Goal: Task Accomplishment & Management: Complete application form

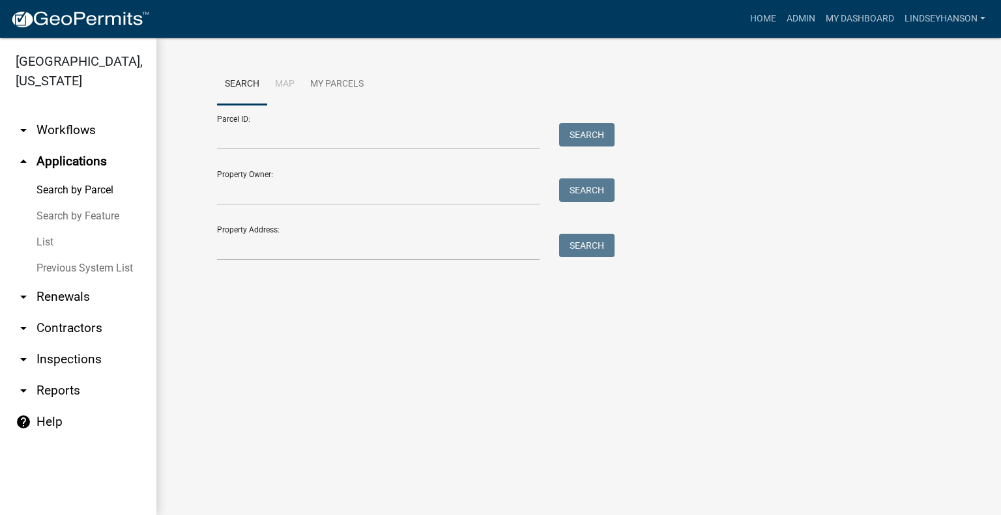
click at [80, 140] on link "arrow_drop_down Workflows" at bounding box center [78, 130] width 156 height 31
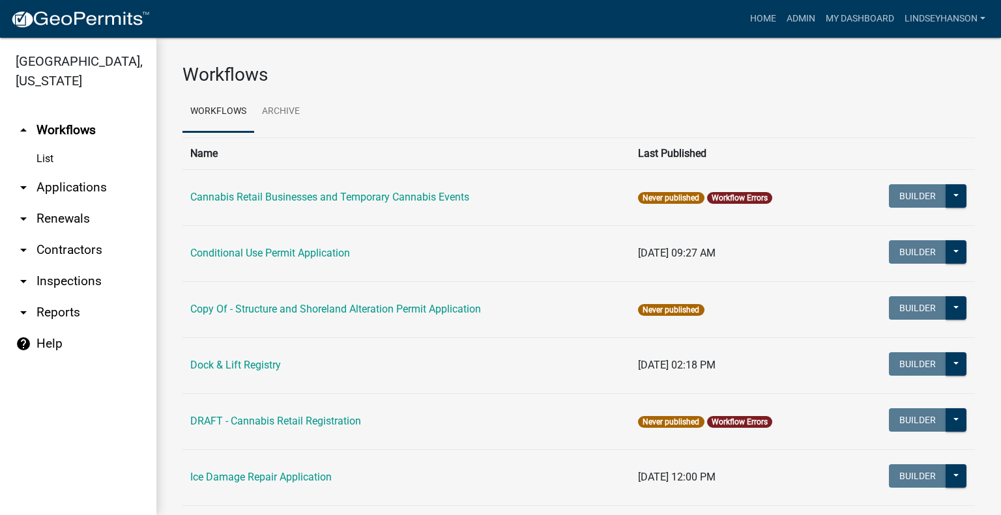
click at [82, 186] on link "arrow_drop_down Applications" at bounding box center [78, 187] width 156 height 31
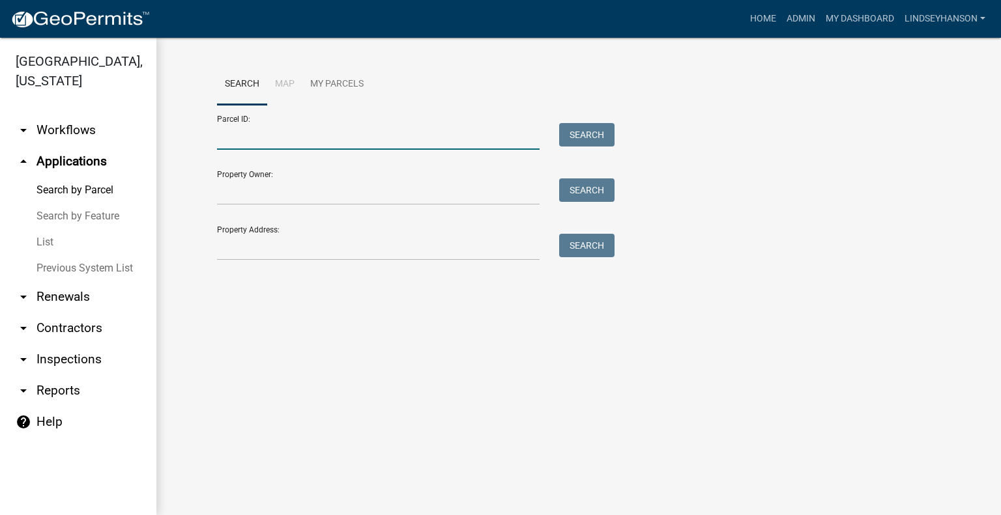
click at [329, 133] on input "Parcel ID:" at bounding box center [378, 136] width 322 height 27
paste input "43000030021001"
type input "43000030021001"
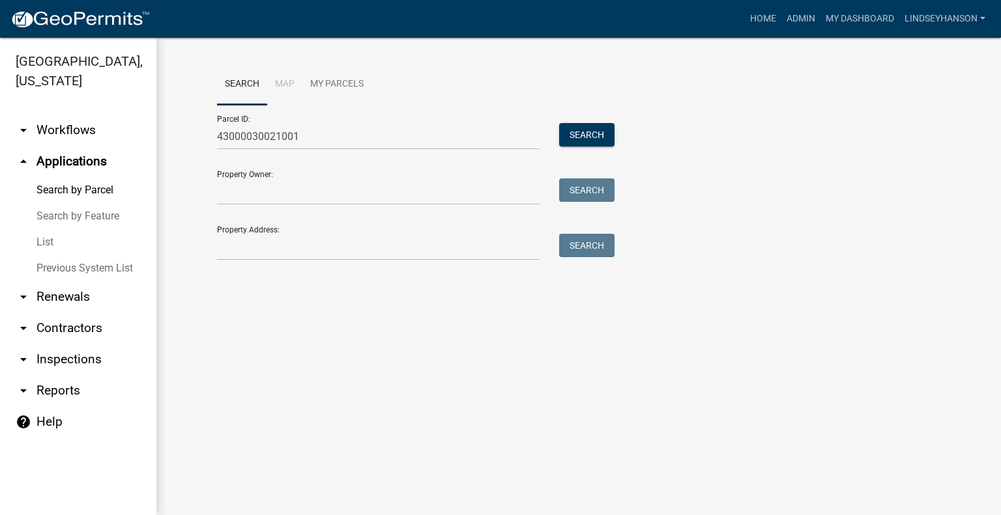
click at [603, 115] on div "Parcel ID: 43000030021001 Search" at bounding box center [412, 127] width 391 height 45
click at [600, 134] on button "Search" at bounding box center [586, 134] width 55 height 23
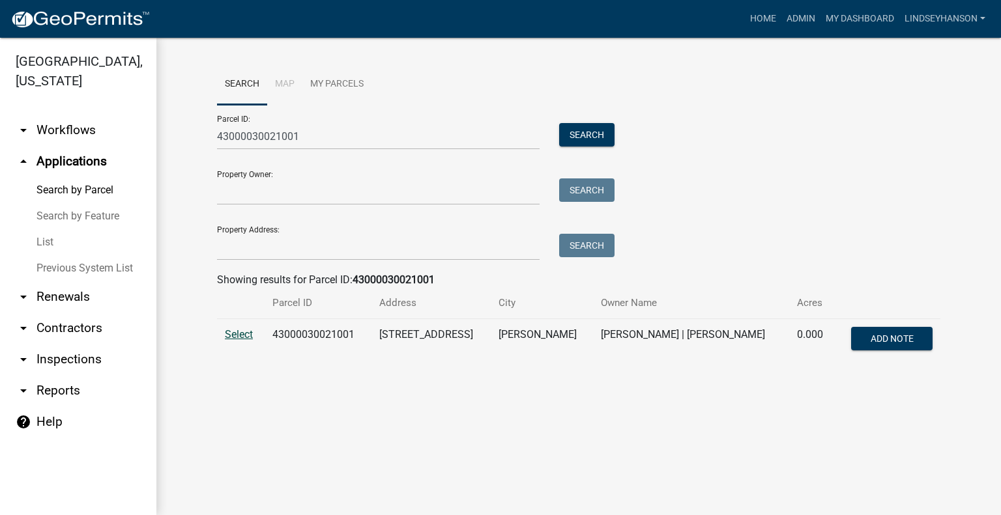
click at [235, 333] on span "Select" at bounding box center [239, 334] width 28 height 12
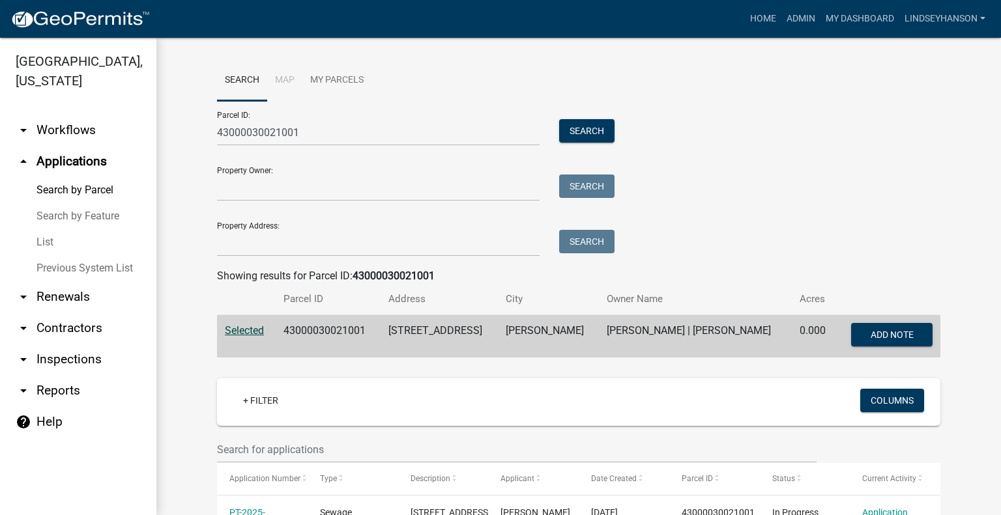
scroll to position [65, 0]
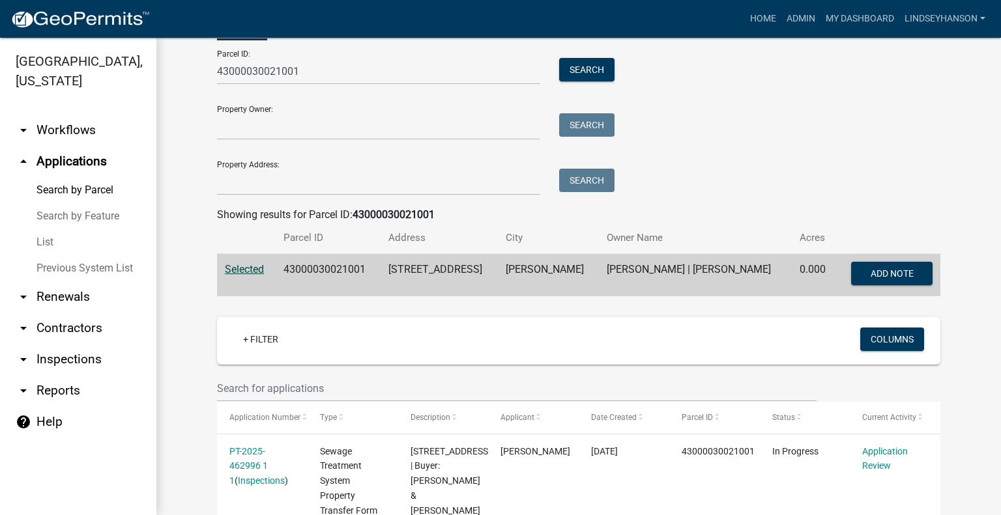
click at [102, 143] on link "arrow_drop_down Workflows" at bounding box center [78, 130] width 156 height 31
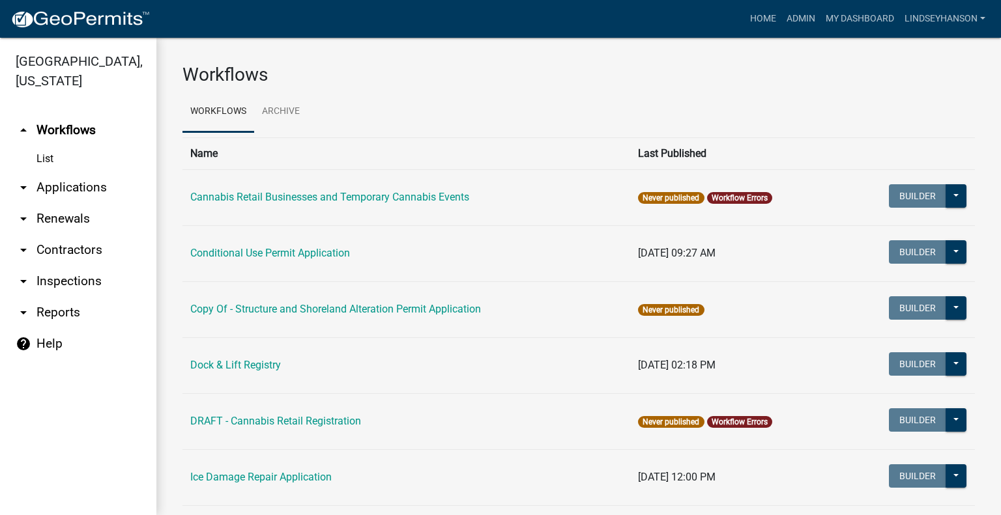
click at [99, 192] on link "arrow_drop_down Applications" at bounding box center [78, 187] width 156 height 31
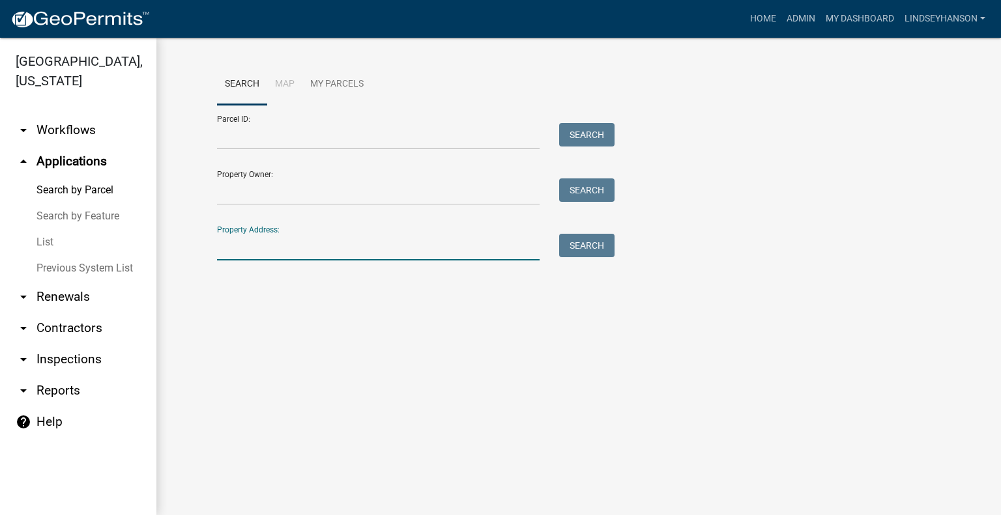
click at [352, 240] on input "Property Address:" at bounding box center [378, 247] width 322 height 27
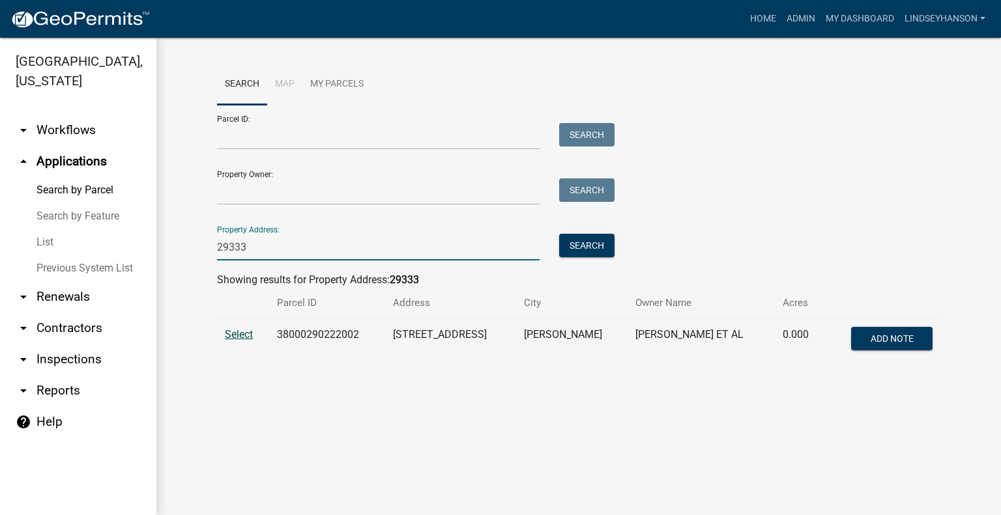
type input "29333"
click at [243, 332] on span "Select" at bounding box center [239, 334] width 28 height 12
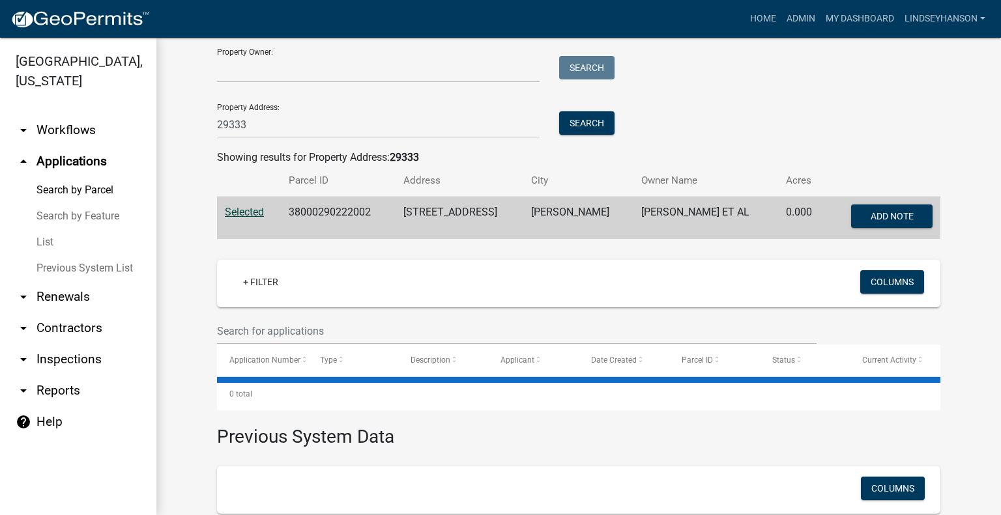
scroll to position [130, 0]
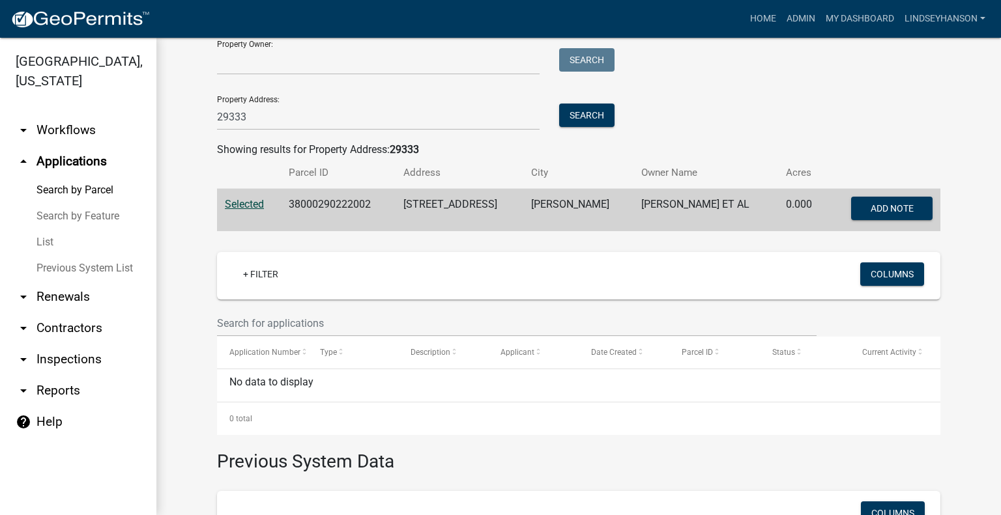
click at [331, 199] on td "38000290222002" at bounding box center [338, 210] width 114 height 43
copy td "38000290222002"
click at [85, 130] on link "arrow_drop_down Workflows" at bounding box center [78, 130] width 156 height 31
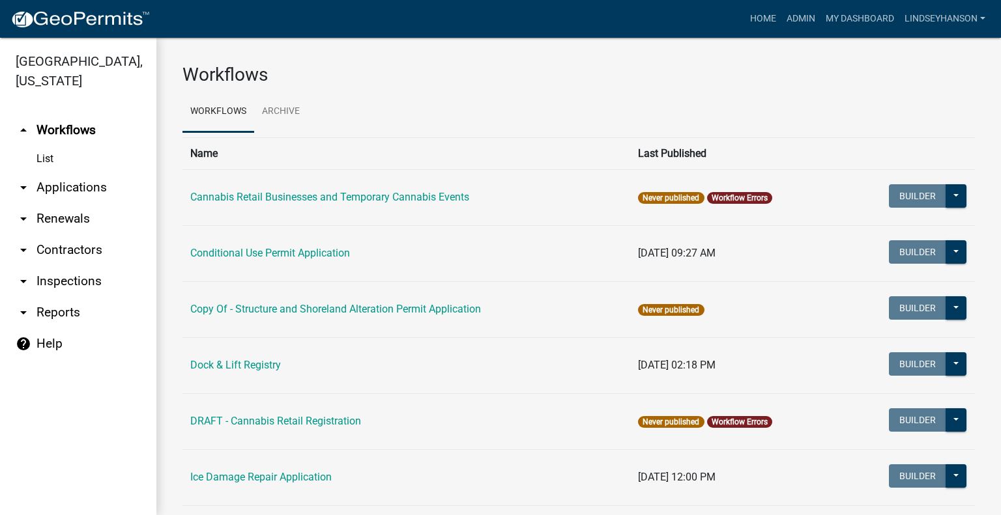
click at [91, 188] on link "arrow_drop_down Applications" at bounding box center [78, 187] width 156 height 31
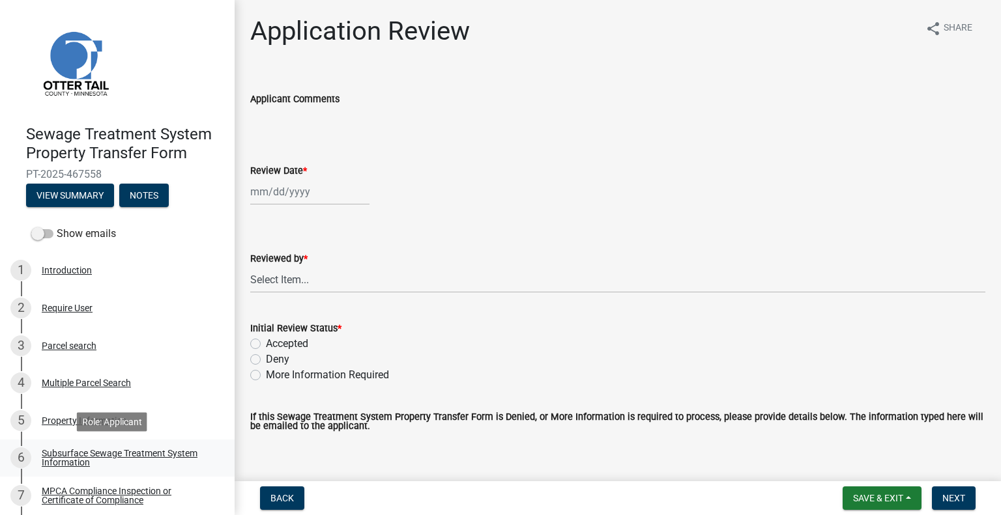
click at [99, 452] on div "Subsurface Sewage Treatment System Information" at bounding box center [128, 458] width 172 height 18
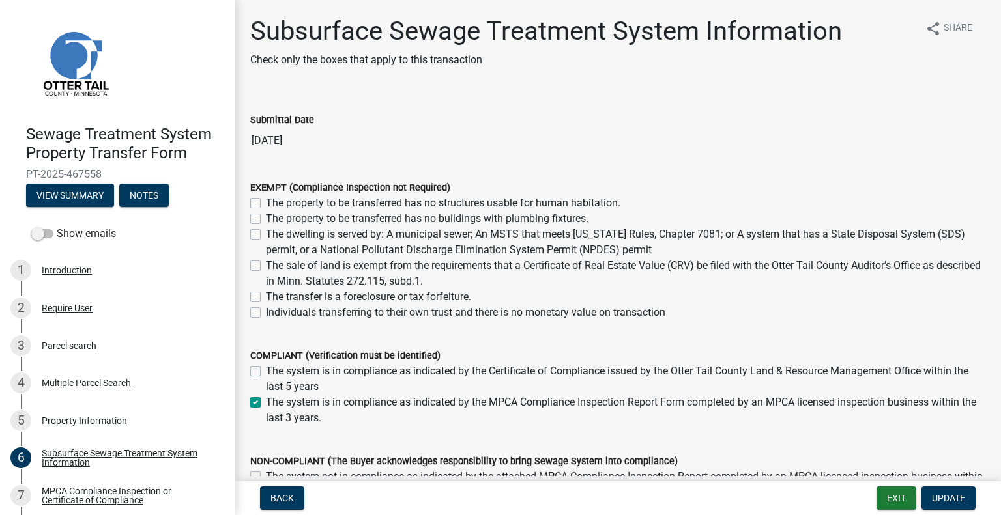
scroll to position [125, 0]
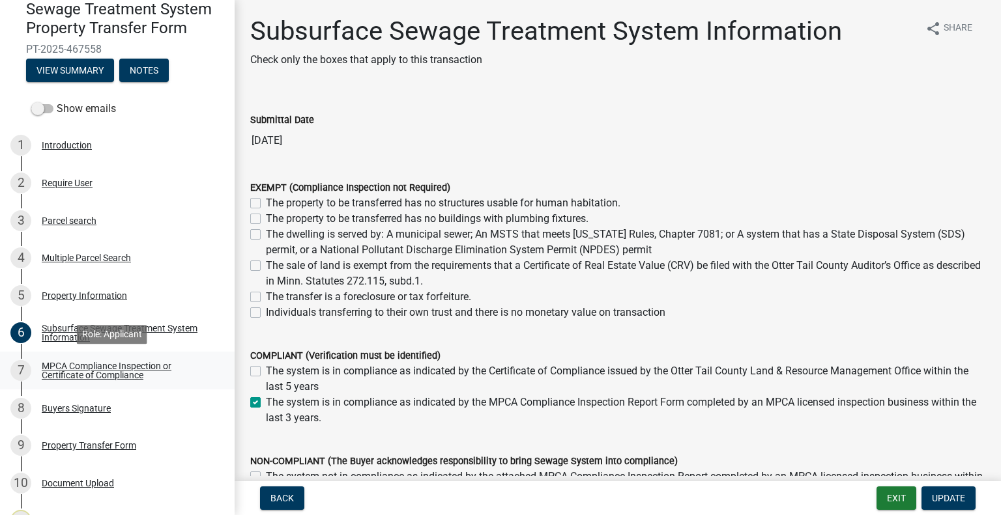
click at [154, 385] on link "7 MPCA Compliance Inspection or Certificate of Compliance" at bounding box center [117, 371] width 235 height 38
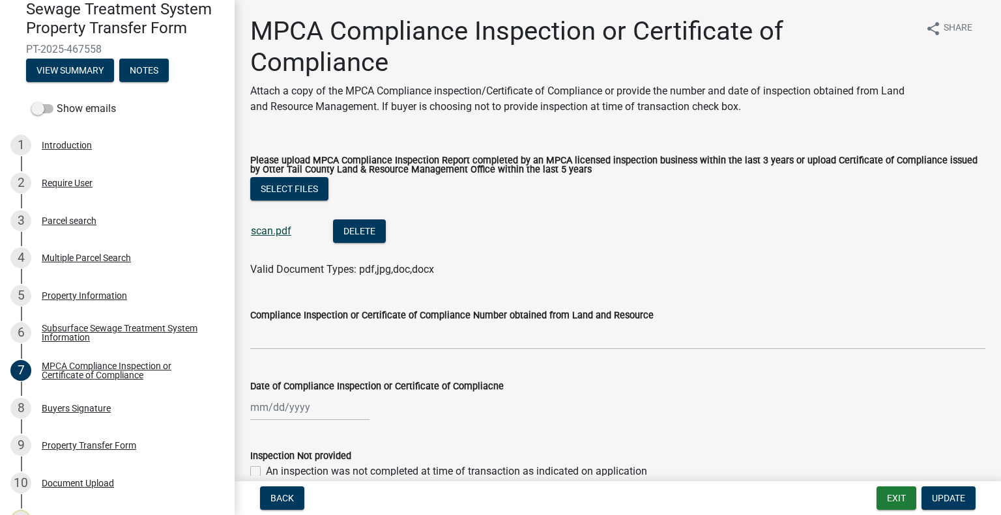
click at [281, 236] on link "scan.pdf" at bounding box center [271, 231] width 40 height 12
click at [132, 438] on div "9 Property Transfer Form" at bounding box center [111, 445] width 203 height 21
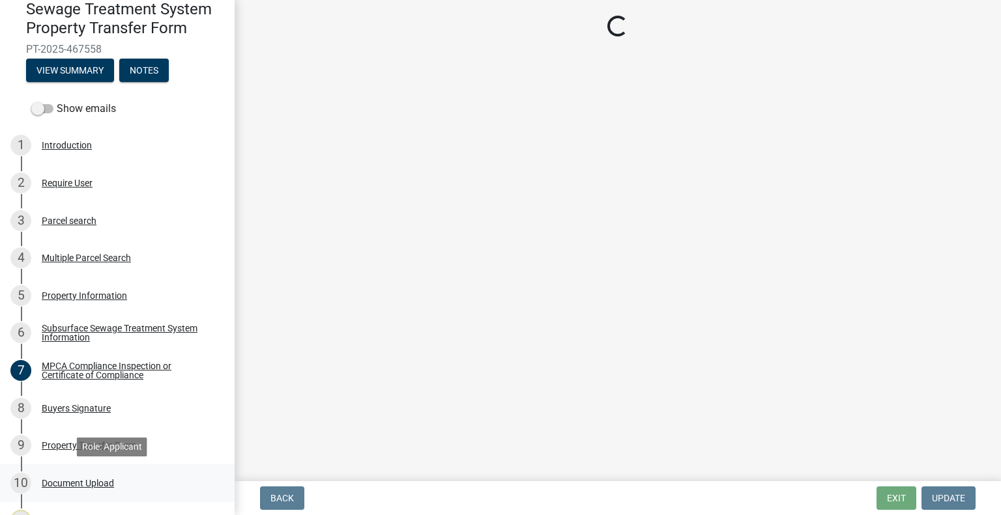
click at [101, 489] on div "10 Document Upload" at bounding box center [111, 483] width 203 height 21
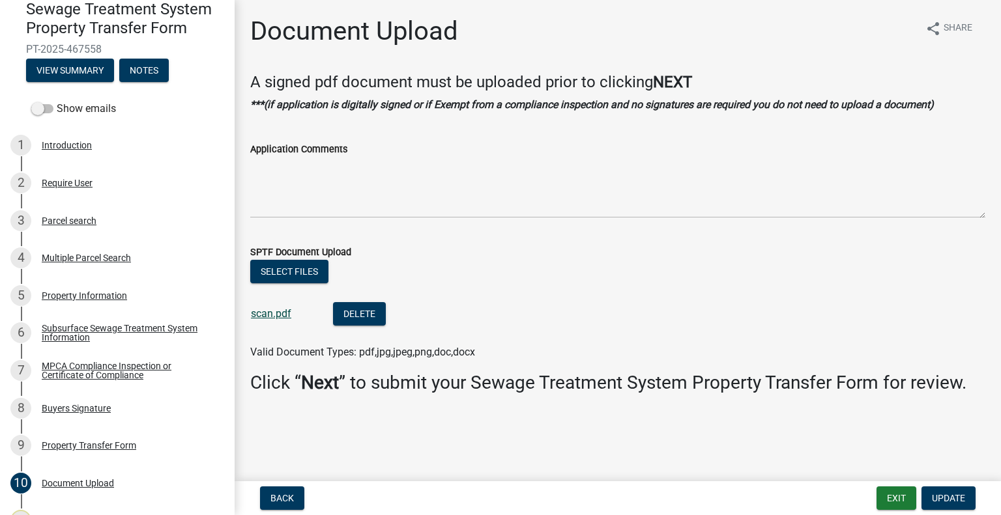
click at [264, 318] on link "scan.pdf" at bounding box center [271, 313] width 40 height 12
click at [100, 220] on div "3 Parcel search" at bounding box center [111, 220] width 203 height 21
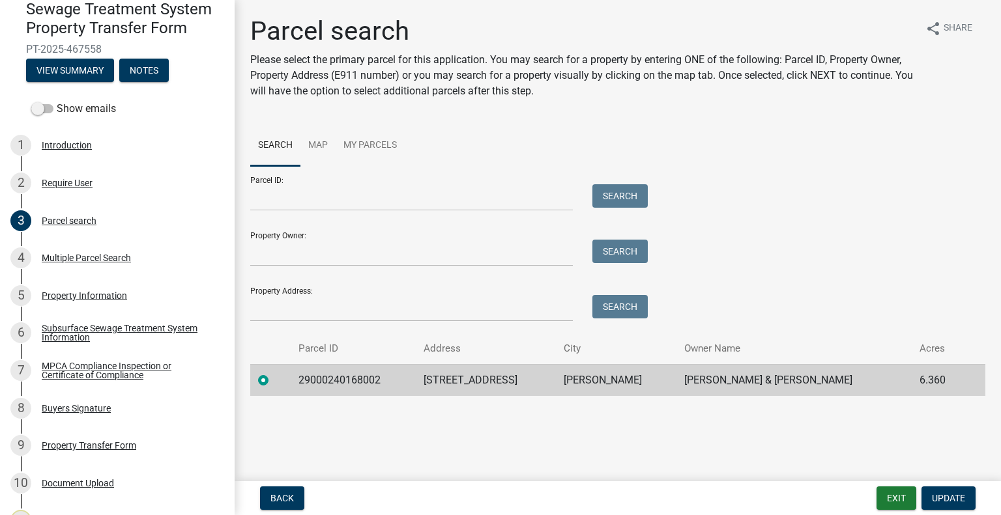
click at [332, 375] on td "29000240168002" at bounding box center [353, 380] width 125 height 32
copy td "29000240168002"
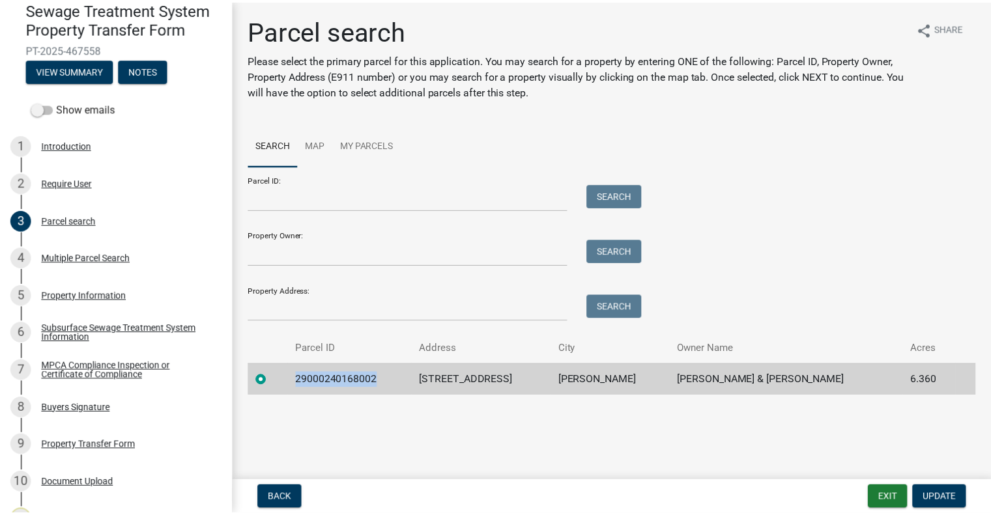
scroll to position [192, 0]
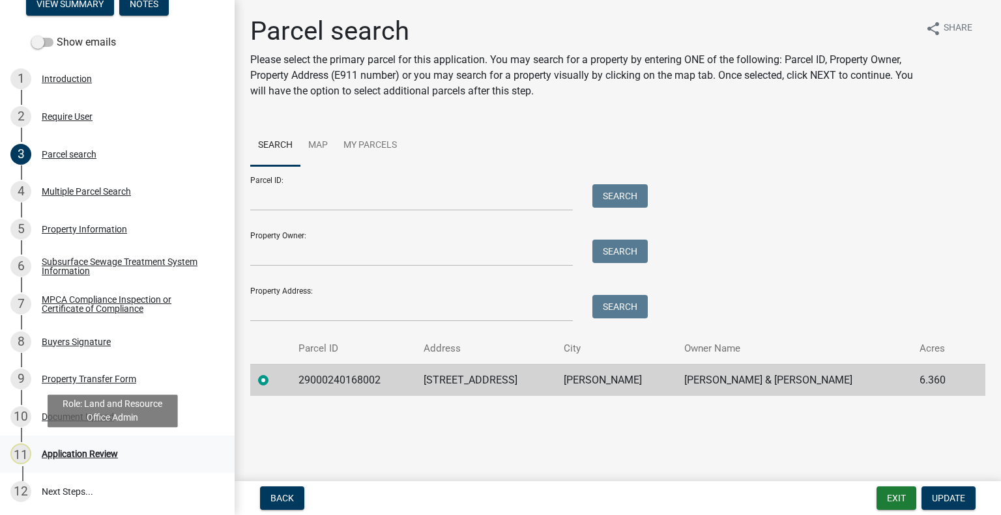
click at [136, 457] on div "11 Application Review" at bounding box center [111, 454] width 203 height 21
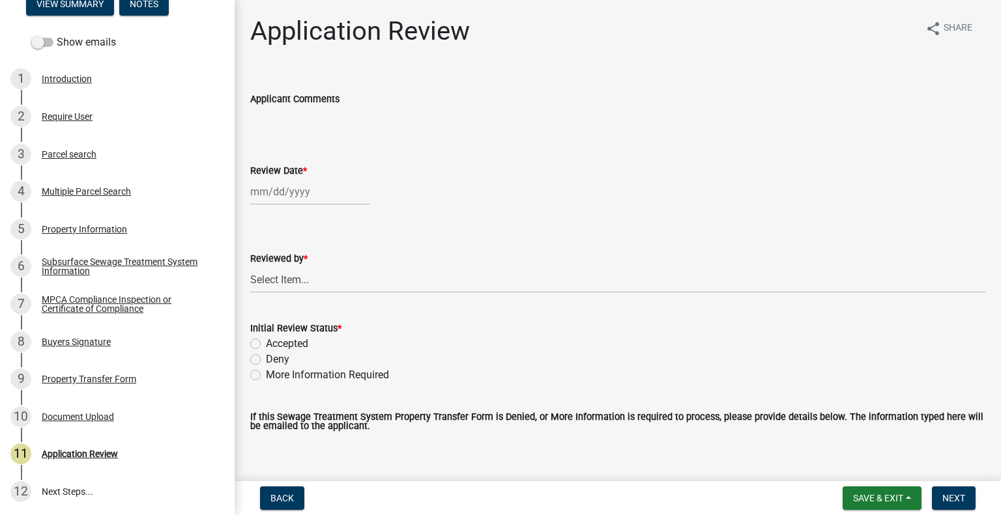
click at [305, 193] on div at bounding box center [309, 192] width 119 height 27
select select "8"
select select "2025"
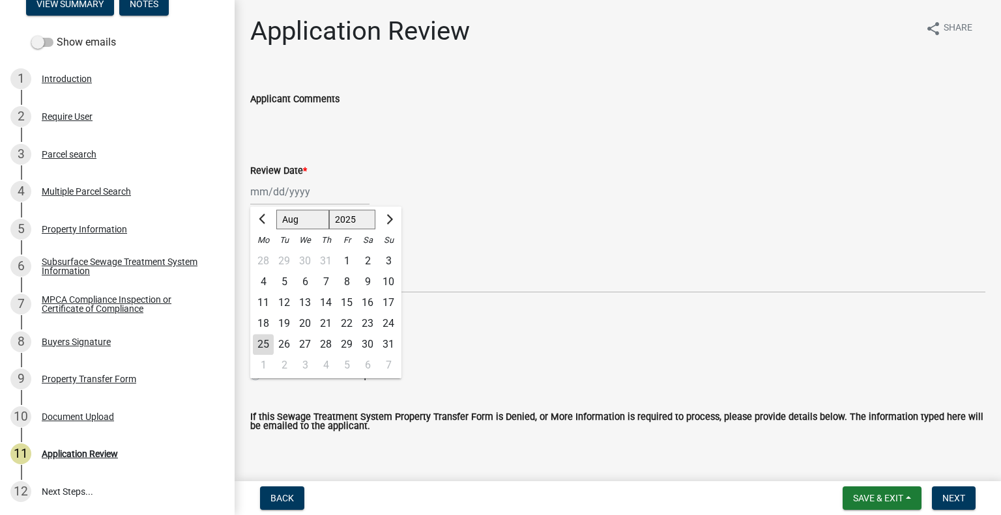
click at [259, 343] on div "25" at bounding box center [263, 344] width 21 height 21
type input "[DATE]"
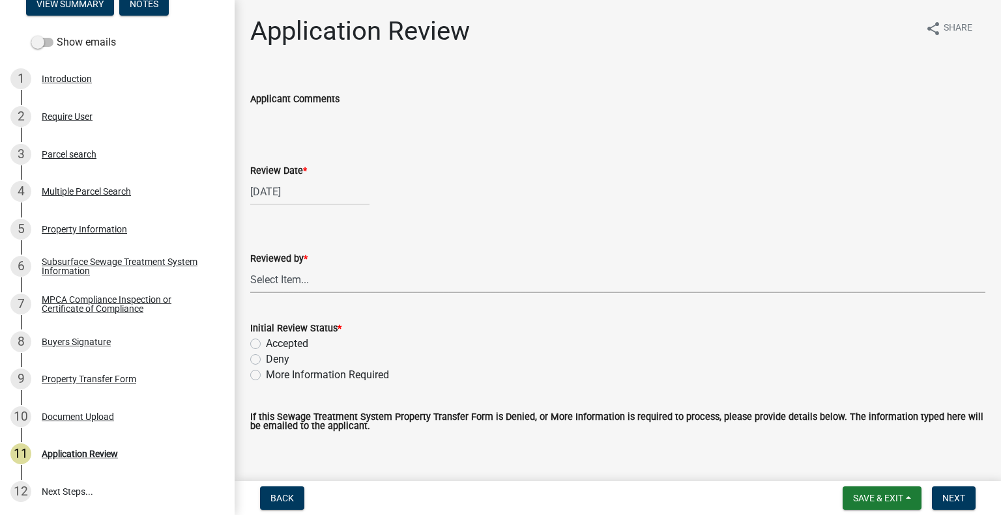
click at [302, 283] on select "Select Item... [PERSON_NAME] [PERSON_NAME] [PERSON_NAME] [PERSON_NAME] [PERSON_…" at bounding box center [617, 279] width 735 height 27
click at [250, 266] on select "Select Item... [PERSON_NAME] [PERSON_NAME] [PERSON_NAME] [PERSON_NAME] [PERSON_…" at bounding box center [617, 279] width 735 height 27
select select "2217fab6-25d2-4df2-8e35-18ddd05e0fe8"
click at [290, 346] on label "Accepted" at bounding box center [287, 344] width 42 height 16
click at [274, 345] on input "Accepted" at bounding box center [270, 340] width 8 height 8
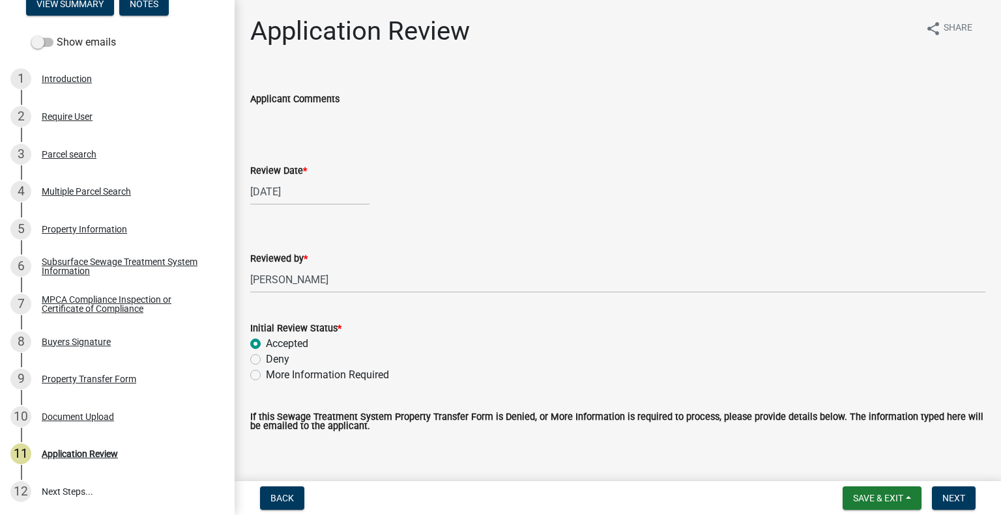
radio input "true"
click at [932, 496] on button "Next" at bounding box center [954, 498] width 44 height 23
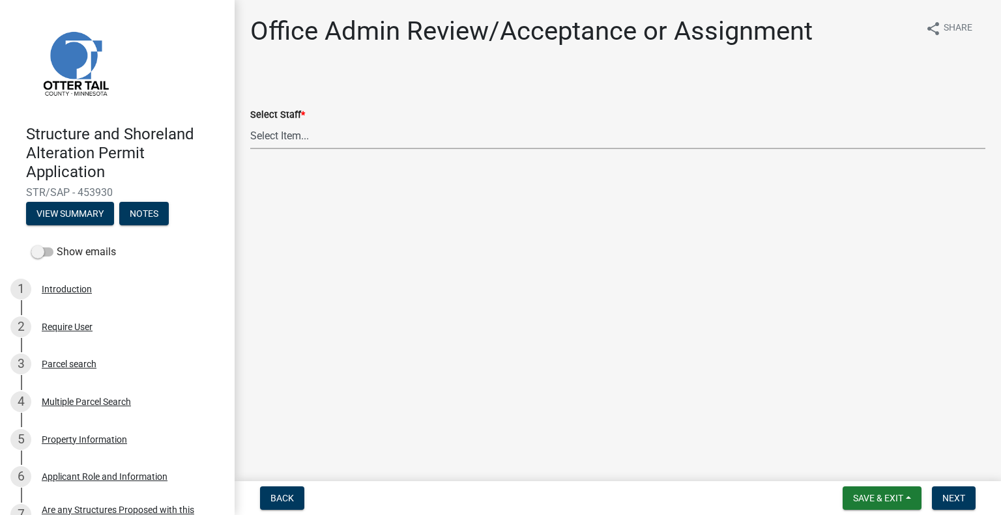
click at [339, 149] on select "Select Item... [PERSON_NAME] ([EMAIL_ADDRESS][DOMAIN_NAME]) [PERSON_NAME] ([EMA…" at bounding box center [617, 135] width 735 height 27
click at [250, 122] on select "Select Item... [PERSON_NAME] ([EMAIL_ADDRESS][DOMAIN_NAME]) [PERSON_NAME] ([EMA…" at bounding box center [617, 135] width 735 height 27
select select "587f38f5-c90e-4c12-9e10-d3e23909bbca"
click at [949, 492] on button "Next" at bounding box center [954, 498] width 44 height 23
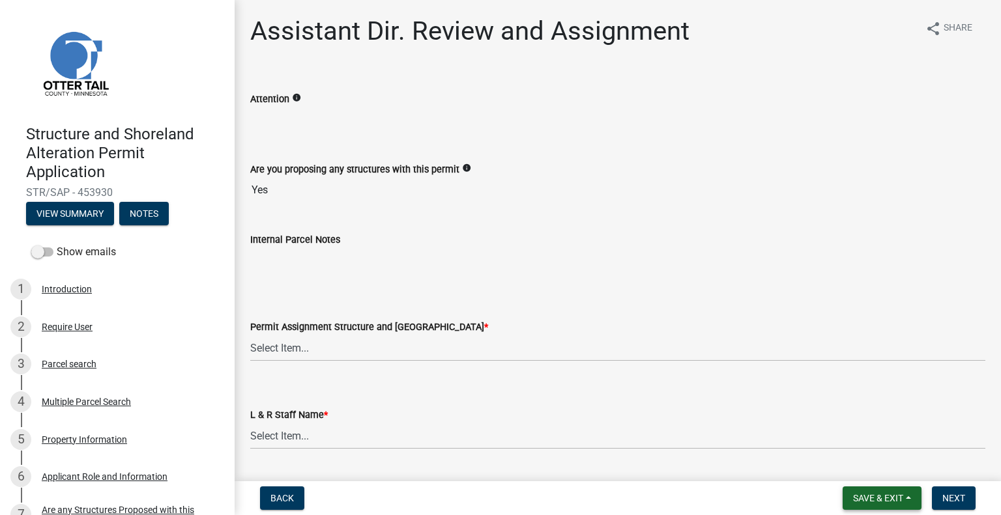
click at [870, 497] on span "Save & Exit" at bounding box center [878, 498] width 50 height 10
click at [855, 461] on button "Save & Exit" at bounding box center [869, 464] width 104 height 31
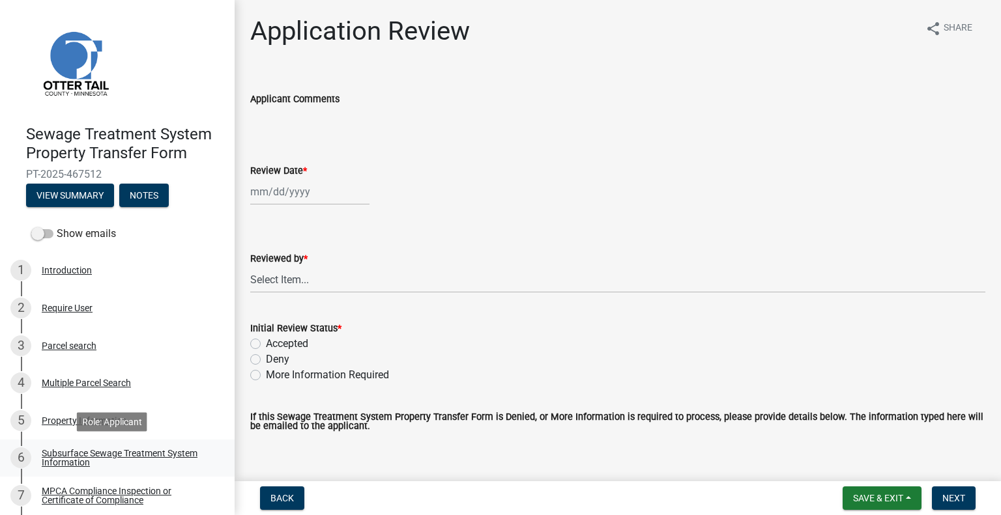
click at [175, 460] on div "Subsurface Sewage Treatment System Information" at bounding box center [128, 458] width 172 height 18
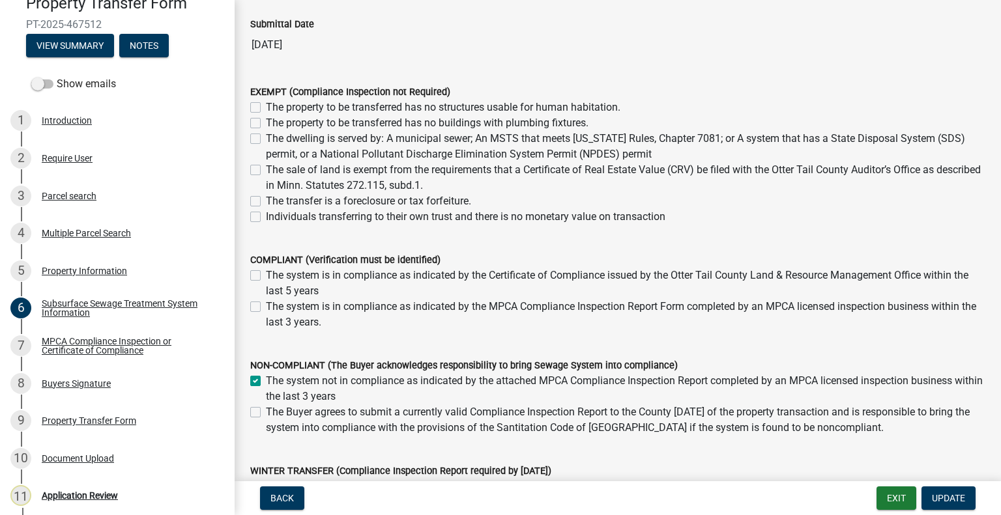
scroll to position [130, 0]
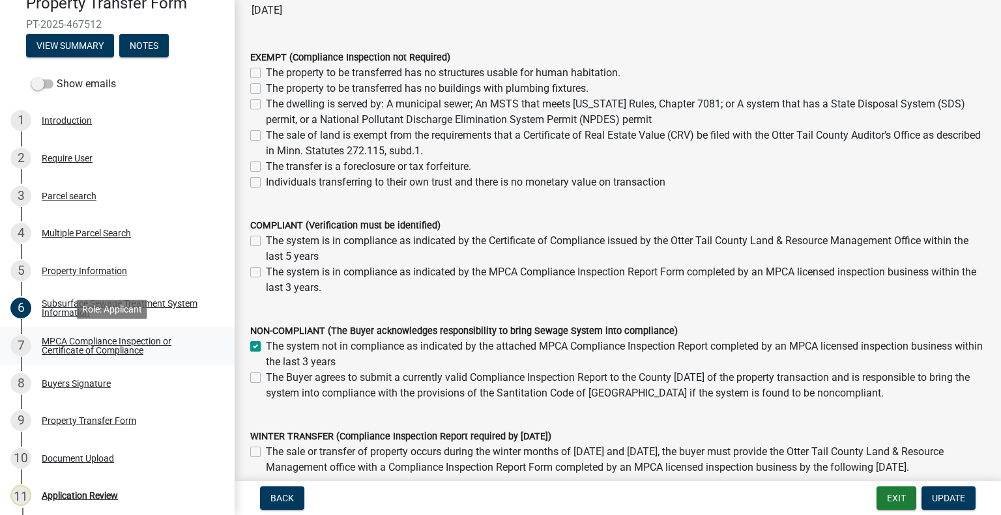
click at [157, 341] on div "MPCA Compliance Inspection or Certificate of Compliance" at bounding box center [128, 346] width 172 height 18
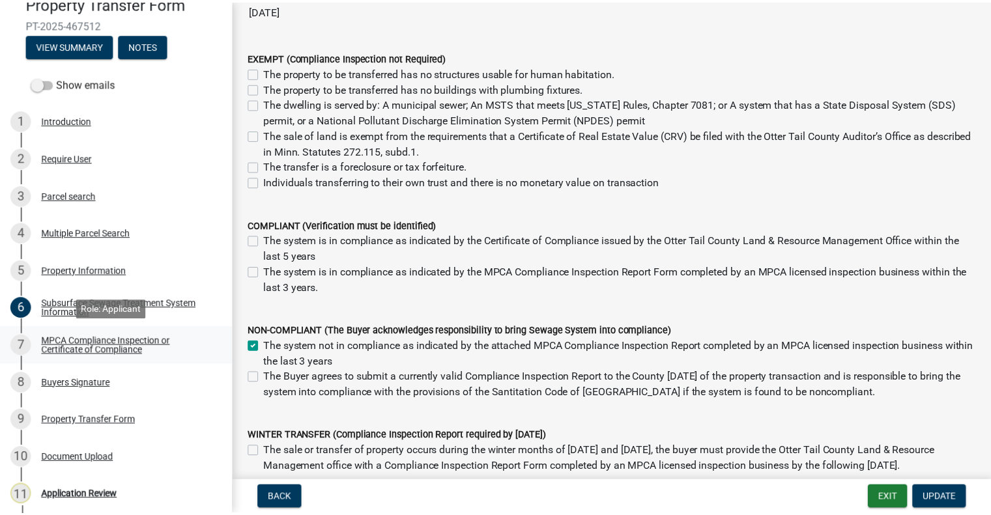
scroll to position [0, 0]
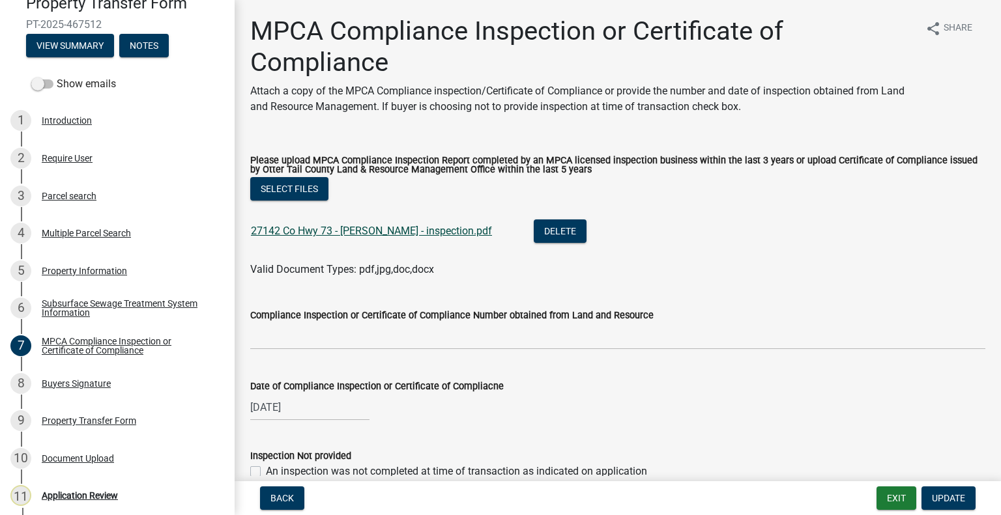
click at [343, 231] on link "27142 Co Hwy 73 - Becker - inspection.pdf" at bounding box center [371, 231] width 241 height 12
click at [91, 425] on div "Property Transfer Form" at bounding box center [89, 420] width 94 height 9
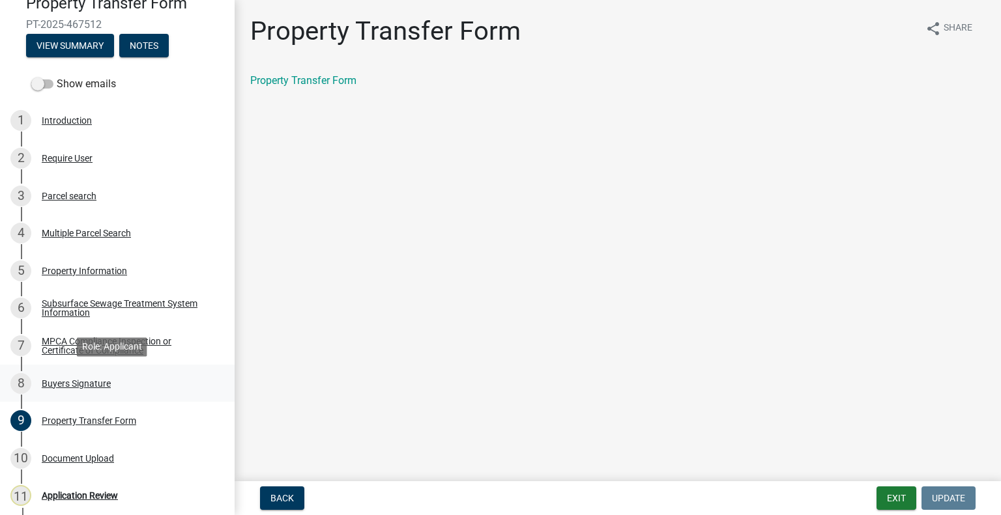
click at [91, 390] on div "8 Buyers Signature" at bounding box center [111, 383] width 203 height 21
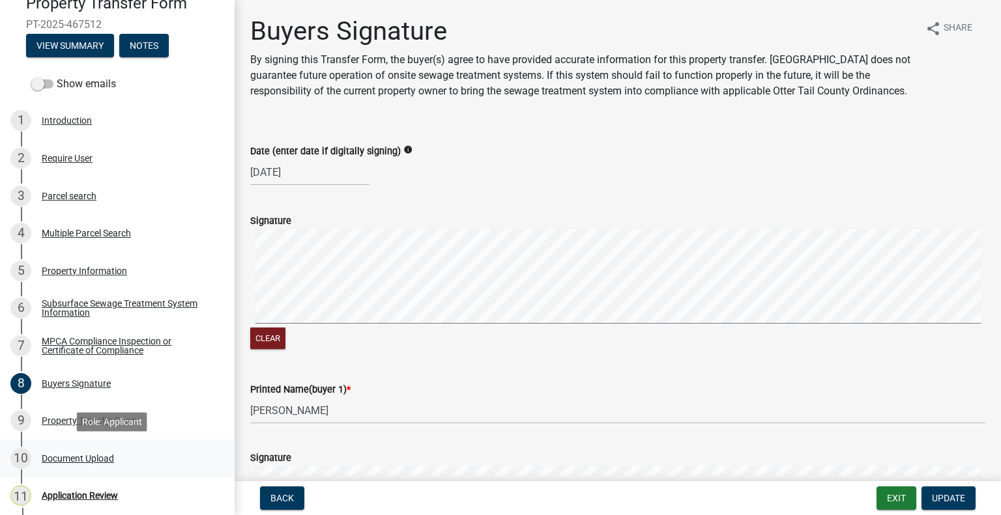
click at [117, 451] on div "10 Document Upload" at bounding box center [111, 458] width 203 height 21
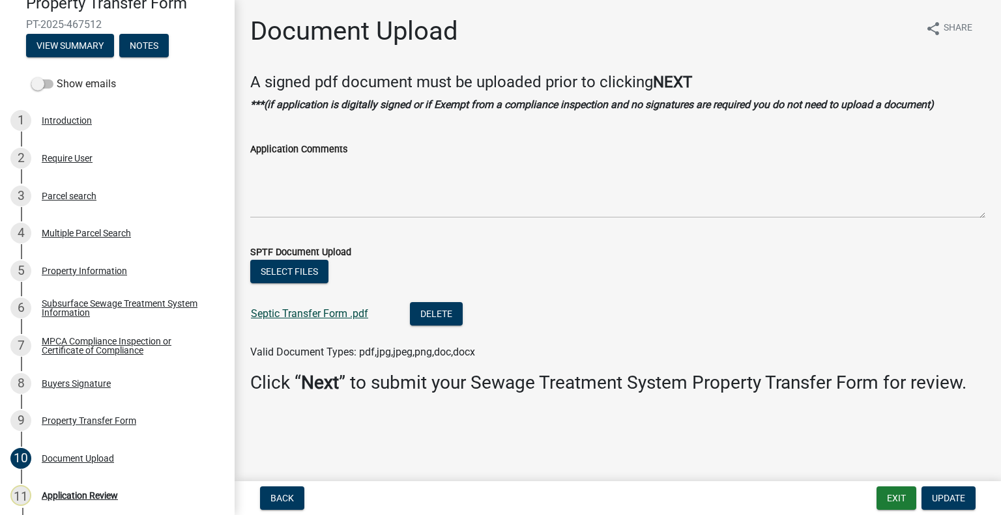
click at [319, 312] on link "Septic Transfer Form .pdf" at bounding box center [309, 313] width 117 height 12
click at [117, 192] on div "3 Parcel search" at bounding box center [111, 196] width 203 height 21
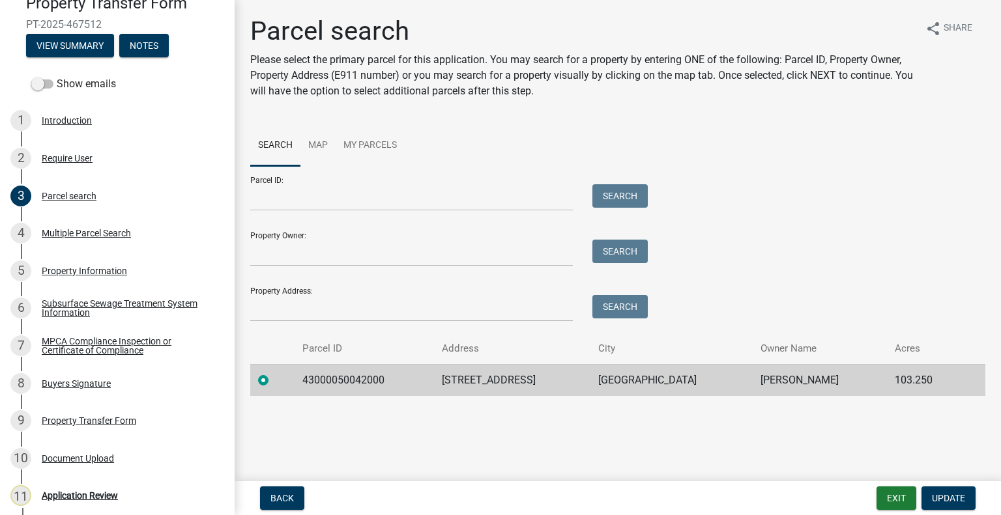
click at [331, 383] on td "43000050042000" at bounding box center [363, 380] width 139 height 32
copy td "43000050042000"
click at [121, 451] on div "10 Document Upload" at bounding box center [111, 458] width 203 height 21
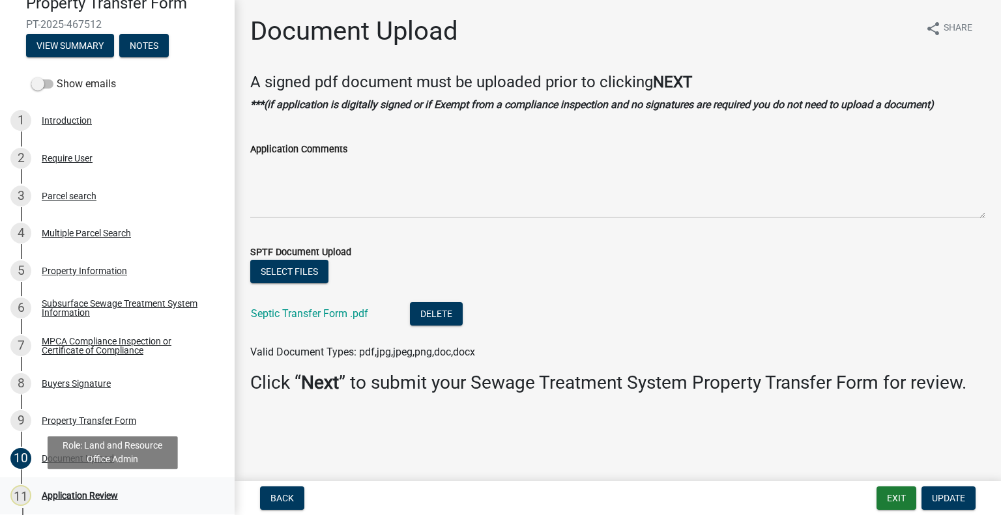
click at [91, 491] on div "Application Review" at bounding box center [80, 495] width 76 height 9
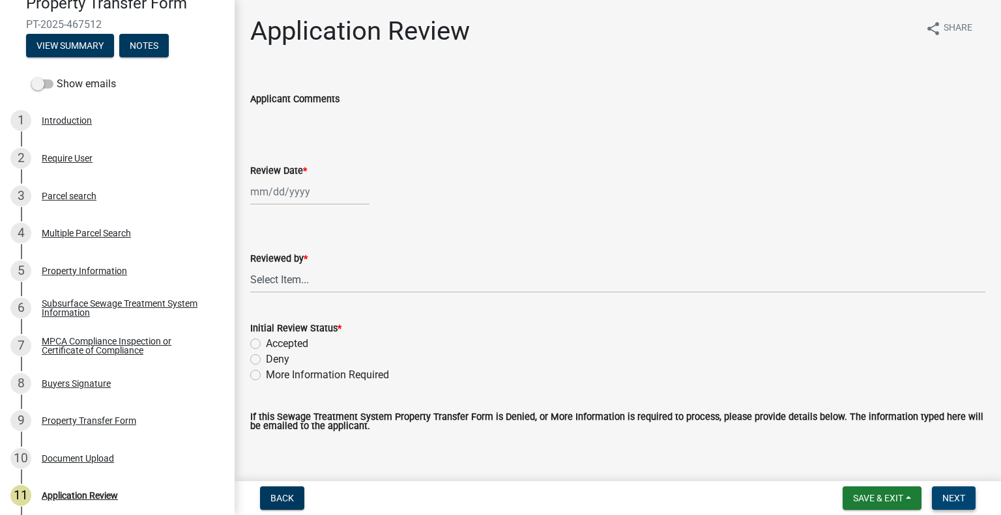
click at [964, 494] on button "Next" at bounding box center [954, 498] width 44 height 23
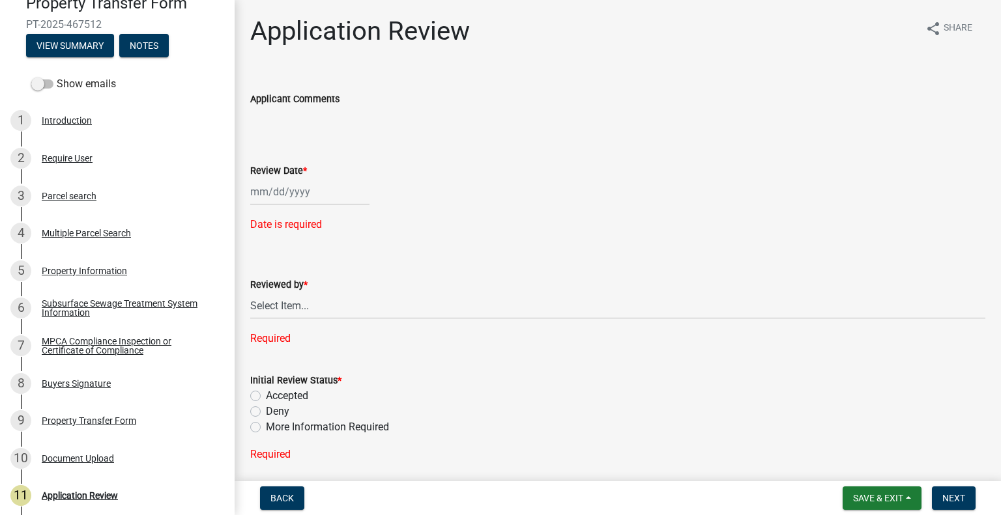
select select "8"
select select "2025"
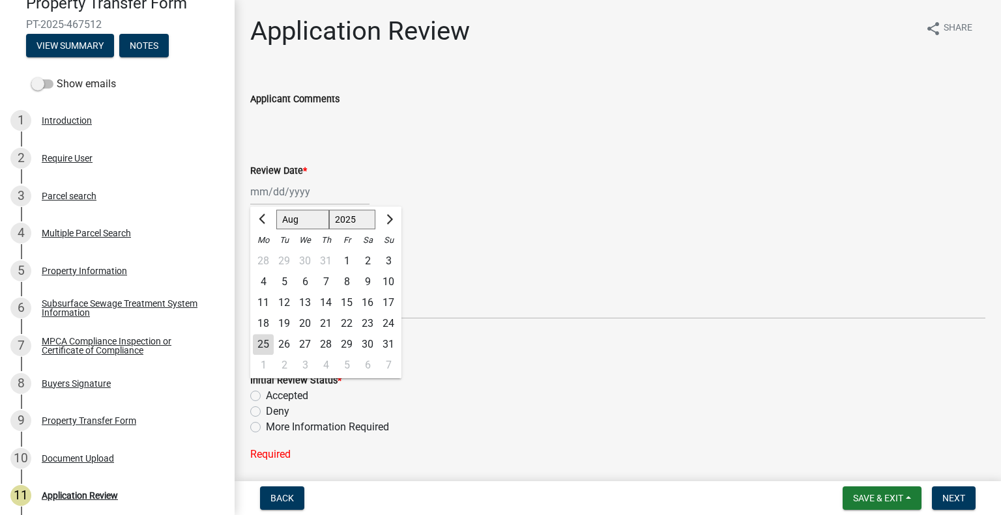
click at [310, 193] on div "Jan Feb Mar Apr May Jun Jul Aug Sep Oct Nov Dec 1525 1526 1527 1528 1529 1530 1…" at bounding box center [309, 192] width 119 height 27
click at [259, 346] on div "25" at bounding box center [263, 344] width 21 height 21
type input "08/25/2025"
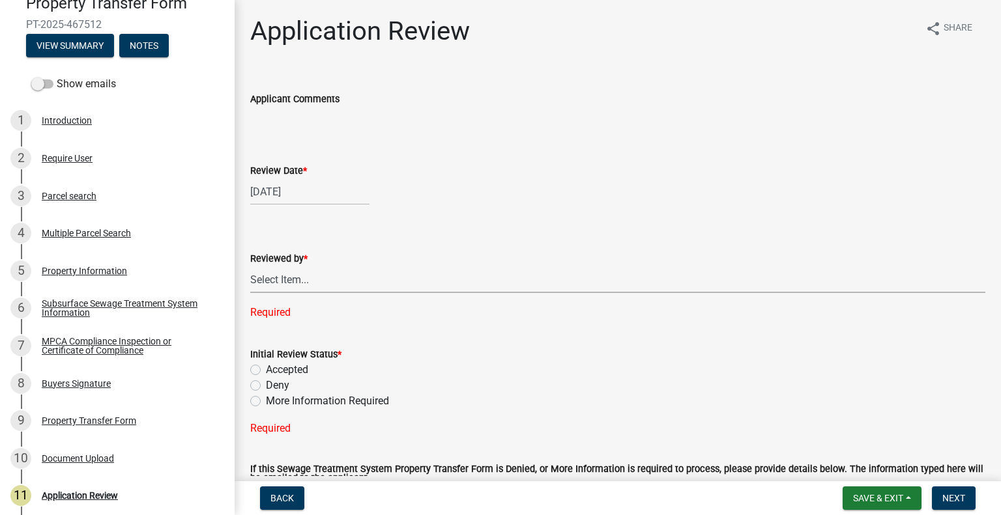
click at [305, 283] on select "Select Item... Alexis Newark Amy Busko Andrea Perales Brittany Tollefson Christ…" at bounding box center [617, 279] width 735 height 27
click at [250, 266] on select "Select Item... Alexis Newark Amy Busko Andrea Perales Brittany Tollefson Christ…" at bounding box center [617, 279] width 735 height 27
select select "2217fab6-25d2-4df2-8e35-18ddd05e0fe8"
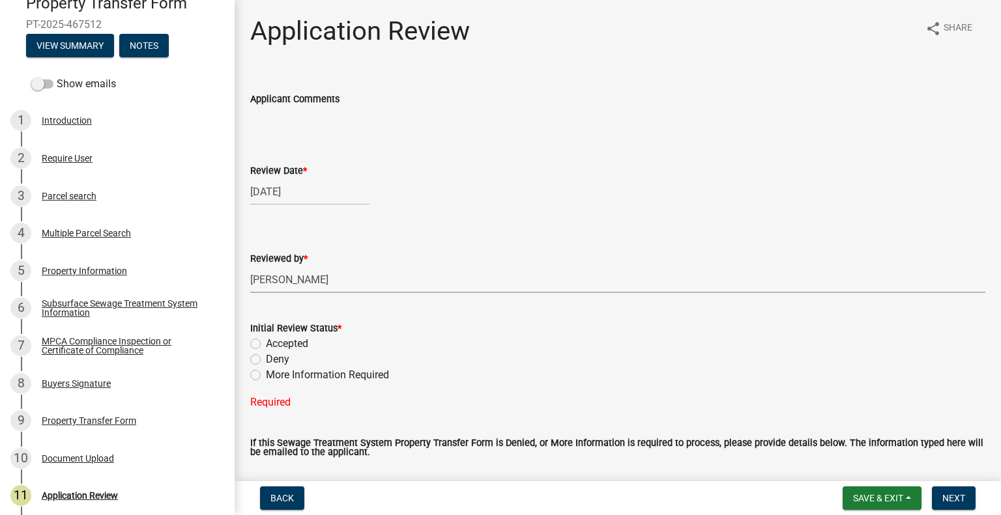
click at [286, 341] on label "Accepted" at bounding box center [287, 344] width 42 height 16
click at [274, 341] on input "Accepted" at bounding box center [270, 340] width 8 height 8
radio input "true"
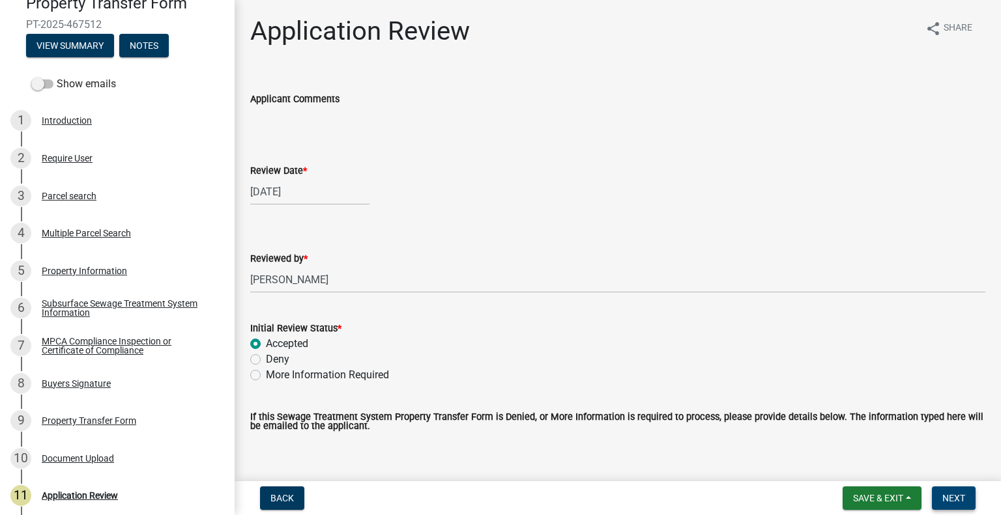
click at [964, 501] on button "Next" at bounding box center [954, 498] width 44 height 23
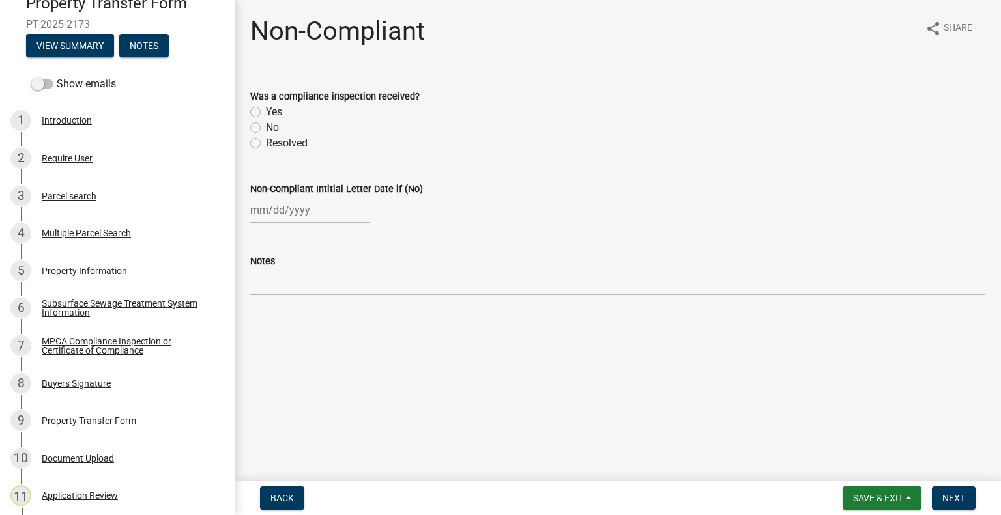
click at [266, 114] on label "Yes" at bounding box center [274, 112] width 16 height 16
click at [266, 113] on input "Yes" at bounding box center [270, 108] width 8 height 8
radio input "true"
click at [943, 500] on span "Next" at bounding box center [953, 498] width 23 height 10
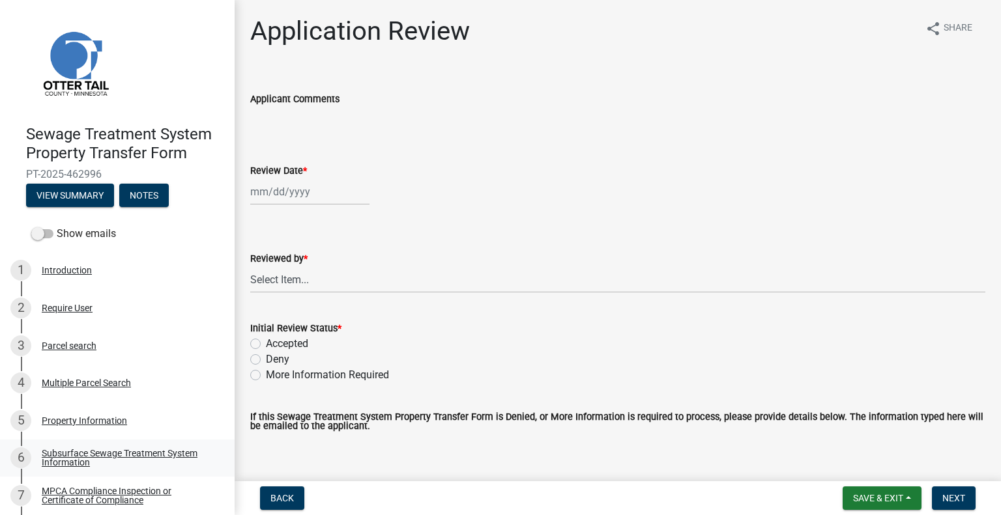
click at [170, 459] on div "Subsurface Sewage Treatment System Information" at bounding box center [128, 458] width 172 height 18
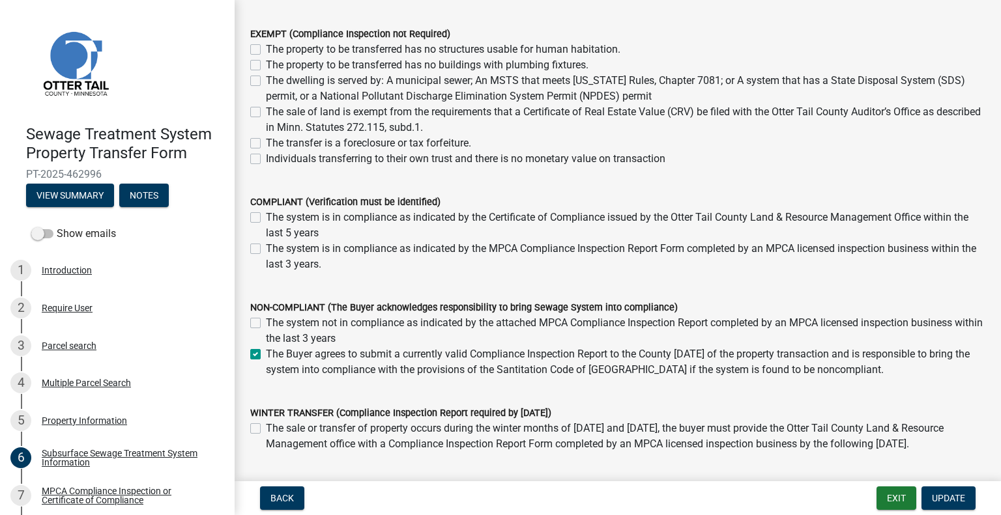
scroll to position [195, 0]
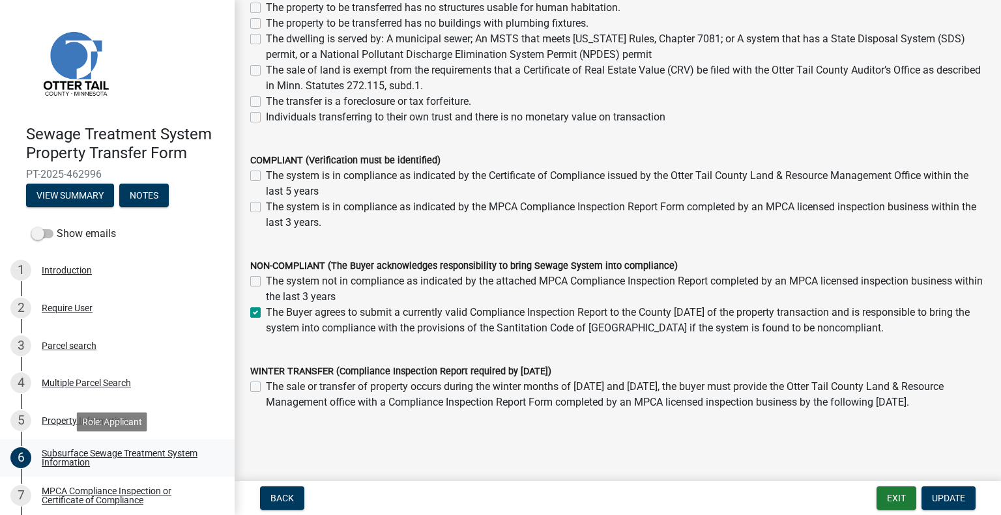
click at [158, 470] on link "6 Subsurface Sewage Treatment System Information" at bounding box center [117, 459] width 235 height 38
click at [144, 494] on div "MPCA Compliance Inspection or Certificate of Compliance" at bounding box center [128, 496] width 172 height 18
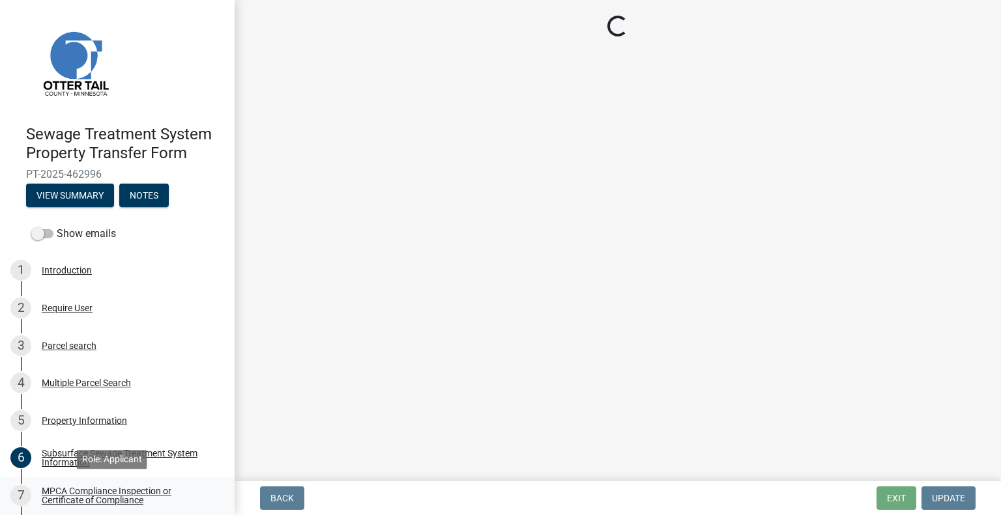
scroll to position [0, 0]
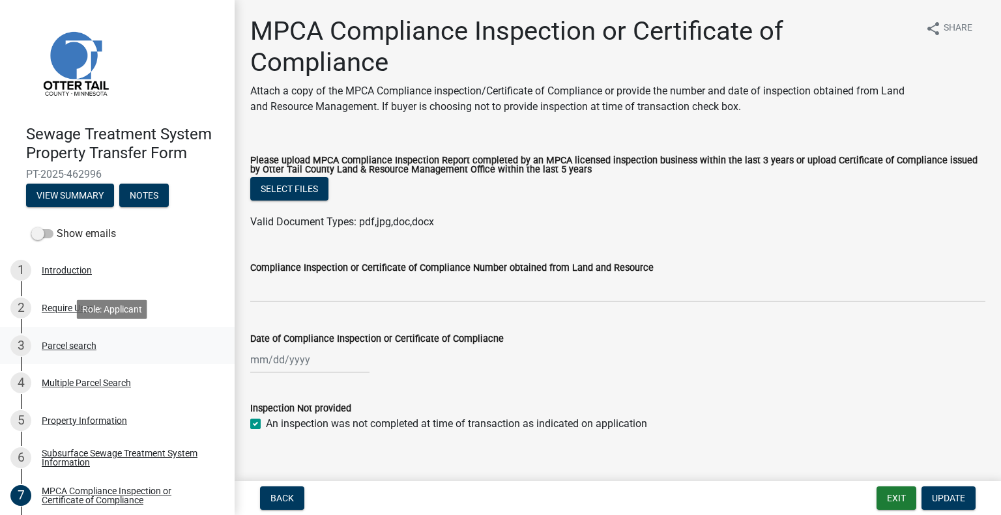
click at [81, 341] on div "Parcel search" at bounding box center [69, 345] width 55 height 9
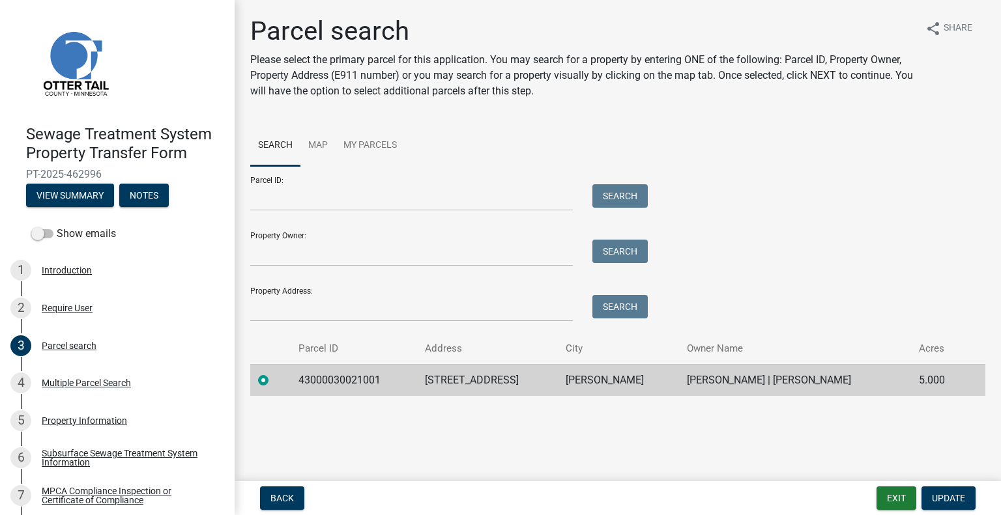
click at [316, 380] on td "43000030021001" at bounding box center [354, 380] width 126 height 32
click at [317, 378] on td "43000030021001" at bounding box center [354, 380] width 126 height 32
click at [319, 377] on td "43000030021001" at bounding box center [354, 380] width 126 height 32
copy td "43000030021001"
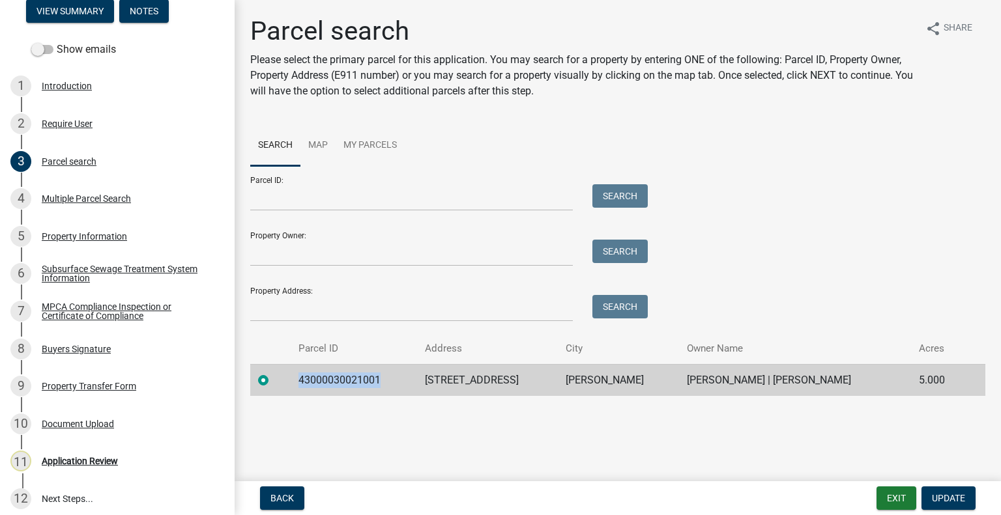
scroll to position [192, 0]
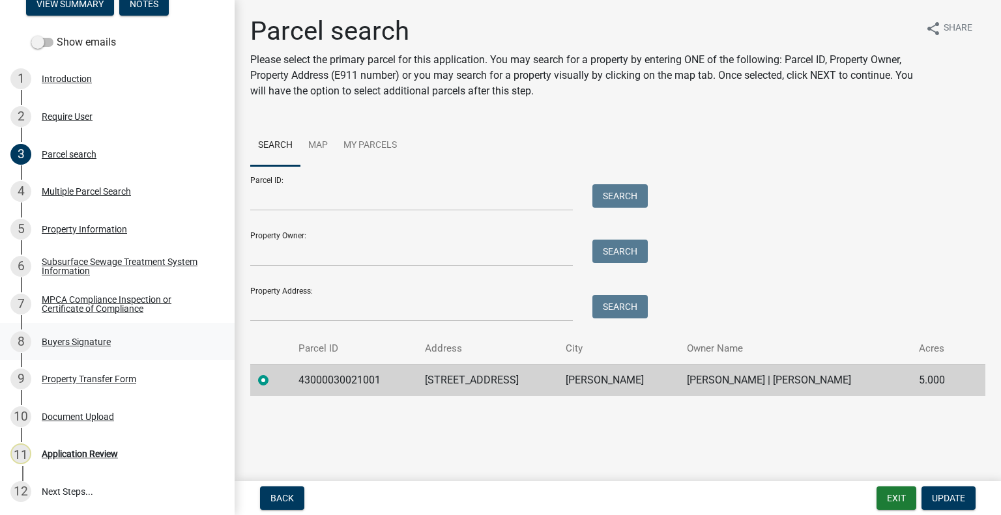
click at [118, 339] on div "8 Buyers Signature" at bounding box center [111, 342] width 203 height 21
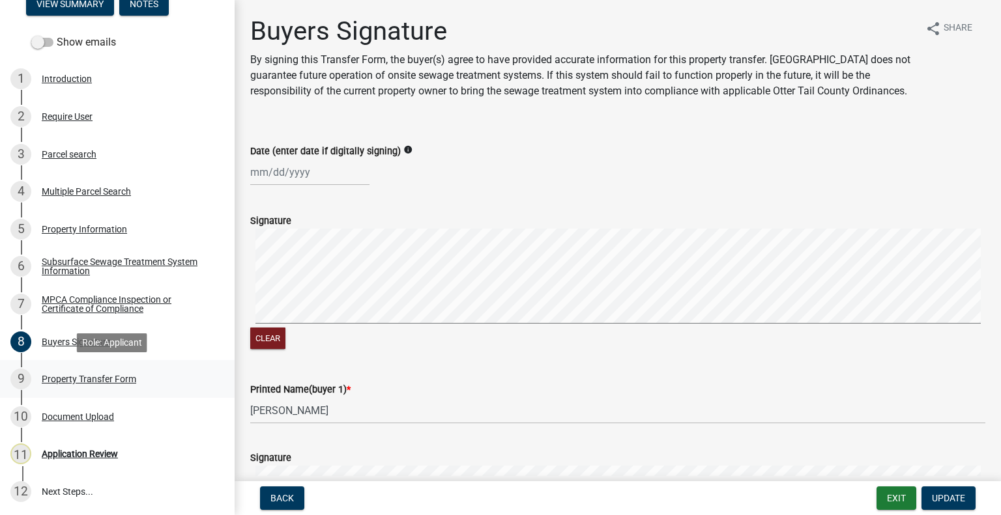
click at [138, 379] on div "9 Property Transfer Form" at bounding box center [111, 379] width 203 height 21
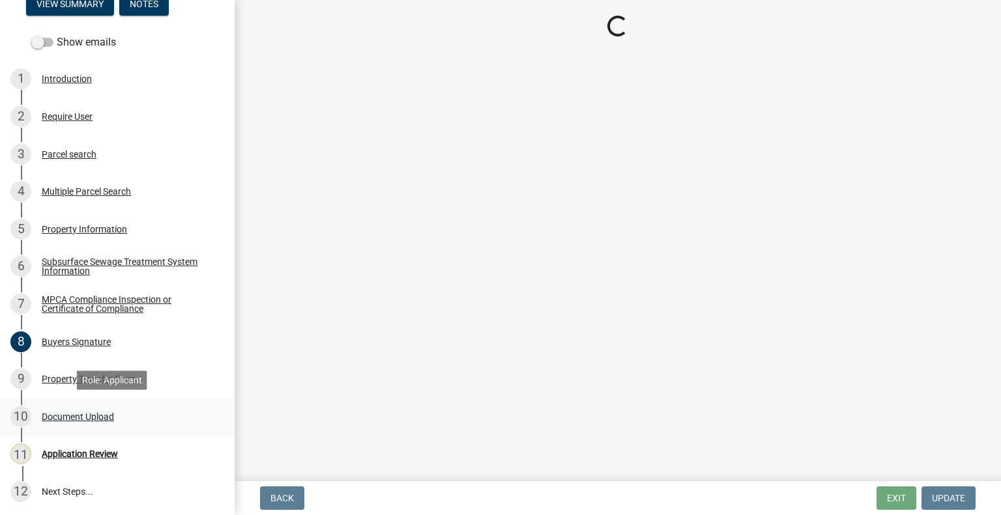
click at [112, 416] on div "Document Upload" at bounding box center [78, 416] width 72 height 9
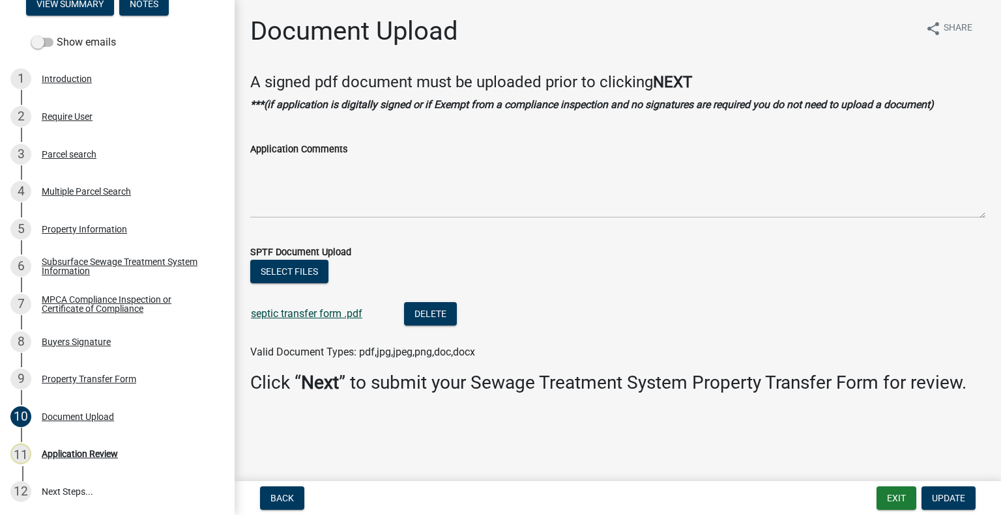
click at [307, 315] on link "septic transfer form .pdf" at bounding box center [306, 313] width 111 height 12
click at [102, 153] on div "3 Parcel search" at bounding box center [111, 154] width 203 height 21
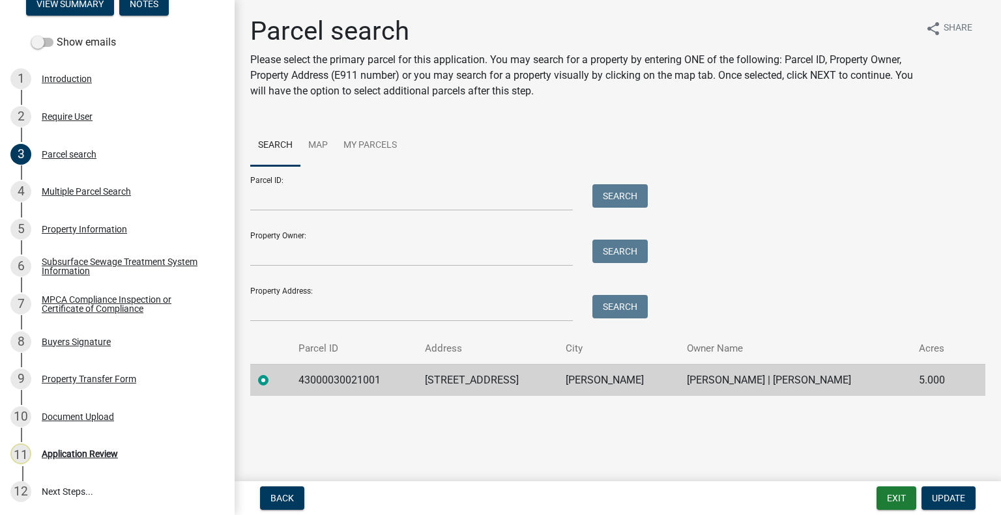
click at [343, 380] on td "43000030021001" at bounding box center [354, 380] width 126 height 32
copy td "43000030021001"
click at [83, 459] on div "Application Review" at bounding box center [80, 454] width 76 height 9
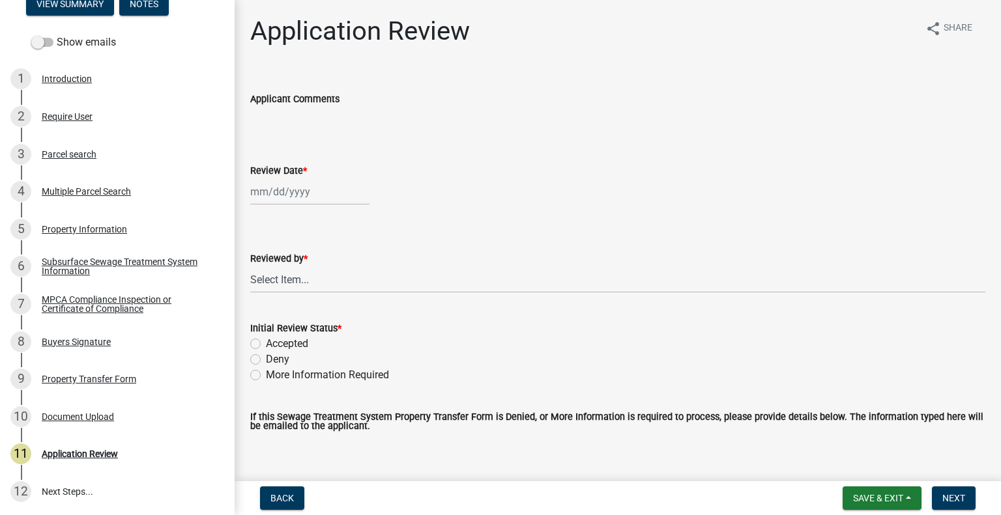
select select "8"
select select "2025"
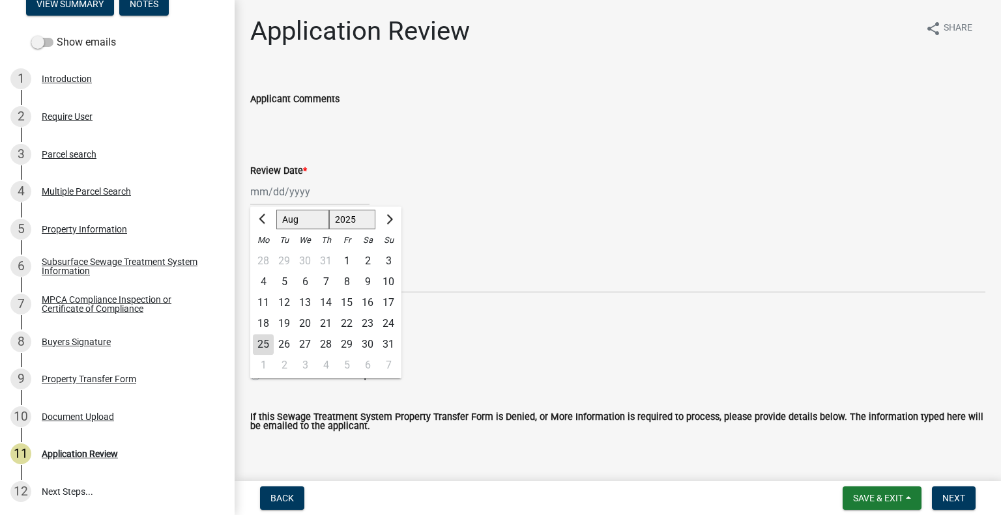
click at [332, 182] on div "Jan Feb Mar Apr May Jun Jul Aug Sep Oct Nov Dec 1525 1526 1527 1528 1529 1530 1…" at bounding box center [309, 192] width 119 height 27
click at [266, 339] on div "25" at bounding box center [263, 344] width 21 height 21
type input "08/25/2025"
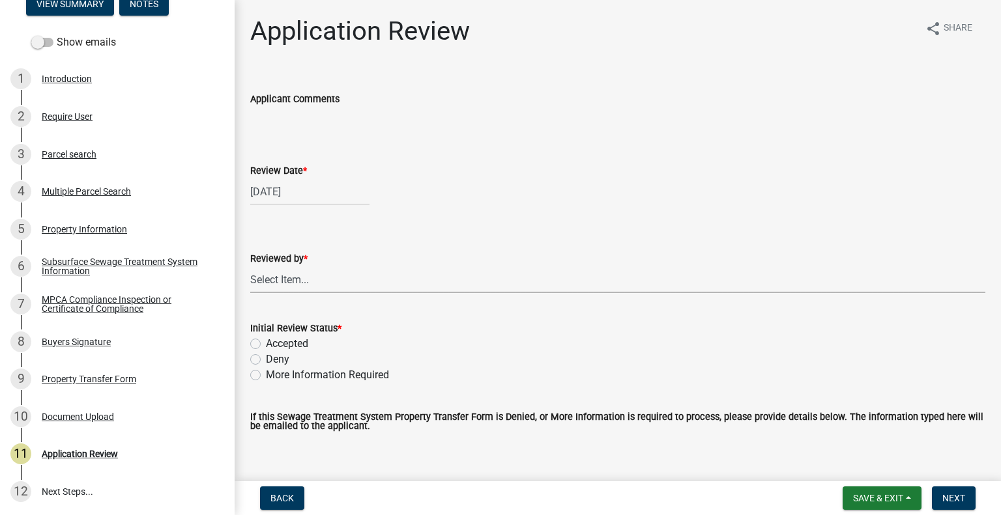
click at [327, 283] on select "Select Item... Alexis Newark Amy Busko Andrea Perales Brittany Tollefson Christ…" at bounding box center [617, 279] width 735 height 27
click at [250, 266] on select "Select Item... Alexis Newark Amy Busko Andrea Perales Brittany Tollefson Christ…" at bounding box center [617, 279] width 735 height 27
select select "2217fab6-25d2-4df2-8e35-18ddd05e0fe8"
click at [293, 344] on label "Accepted" at bounding box center [287, 344] width 42 height 16
click at [274, 344] on input "Accepted" at bounding box center [270, 340] width 8 height 8
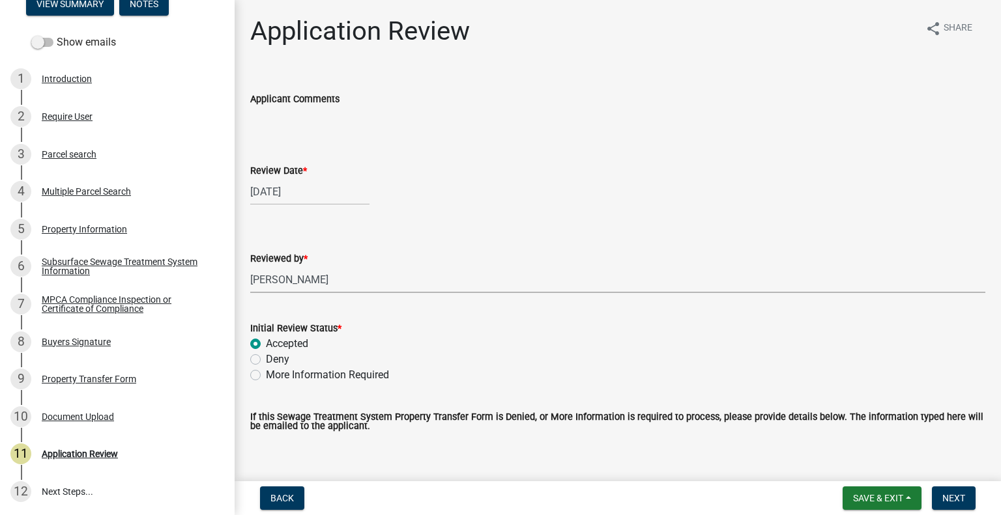
radio input "true"
click at [955, 500] on span "Next" at bounding box center [953, 498] width 23 height 10
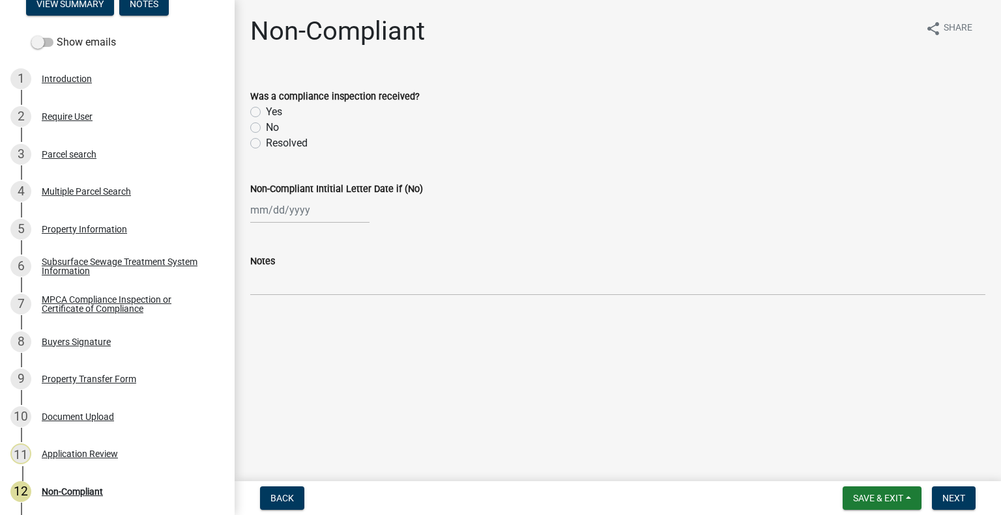
click at [266, 126] on label "No" at bounding box center [272, 128] width 13 height 16
click at [266, 126] on input "No" at bounding box center [270, 124] width 8 height 8
radio input "true"
click at [302, 220] on div at bounding box center [309, 210] width 119 height 27
select select "8"
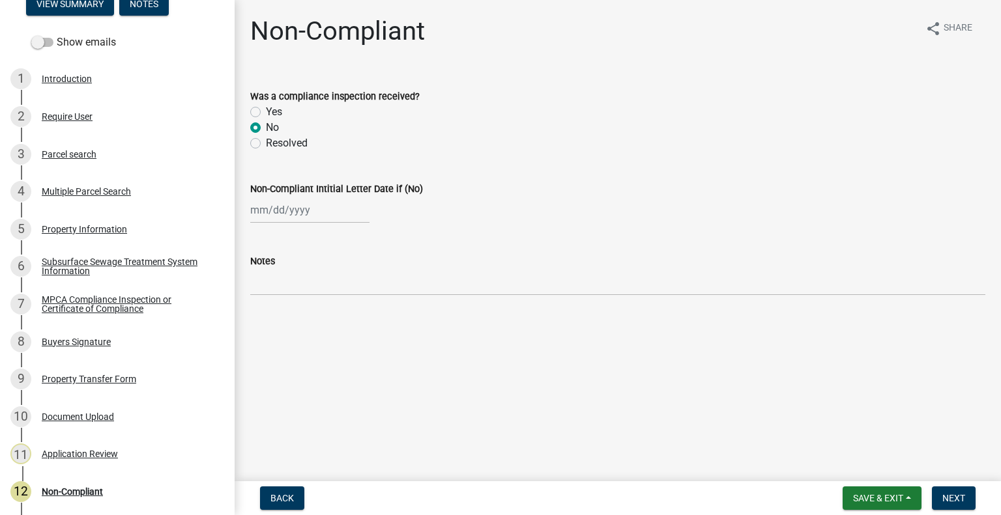
select select "2025"
click at [263, 360] on div "25" at bounding box center [263, 362] width 21 height 21
type input "08/25/2025"
click at [973, 494] on button "Next" at bounding box center [954, 498] width 44 height 23
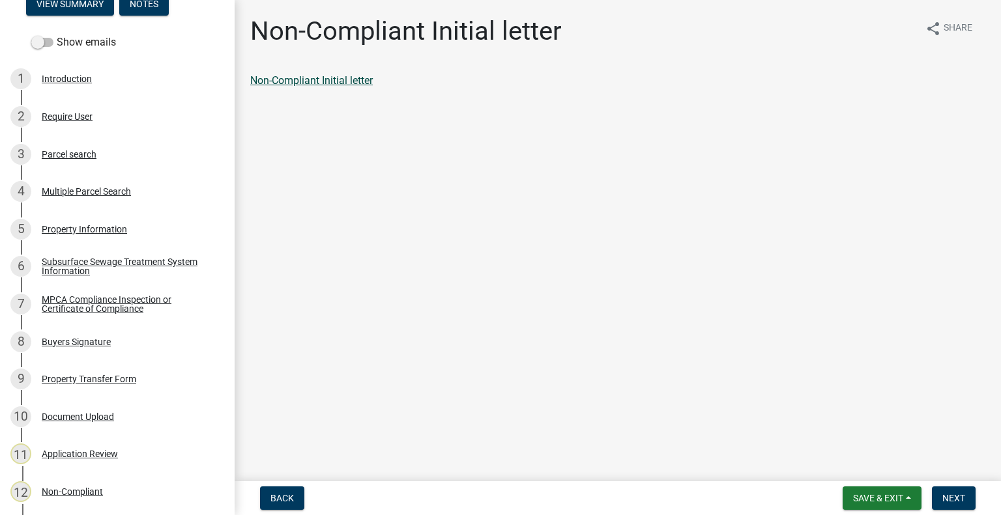
click at [318, 80] on link "Non-Compliant Initial letter" at bounding box center [311, 80] width 122 height 12
click at [951, 500] on span "Next" at bounding box center [953, 498] width 23 height 10
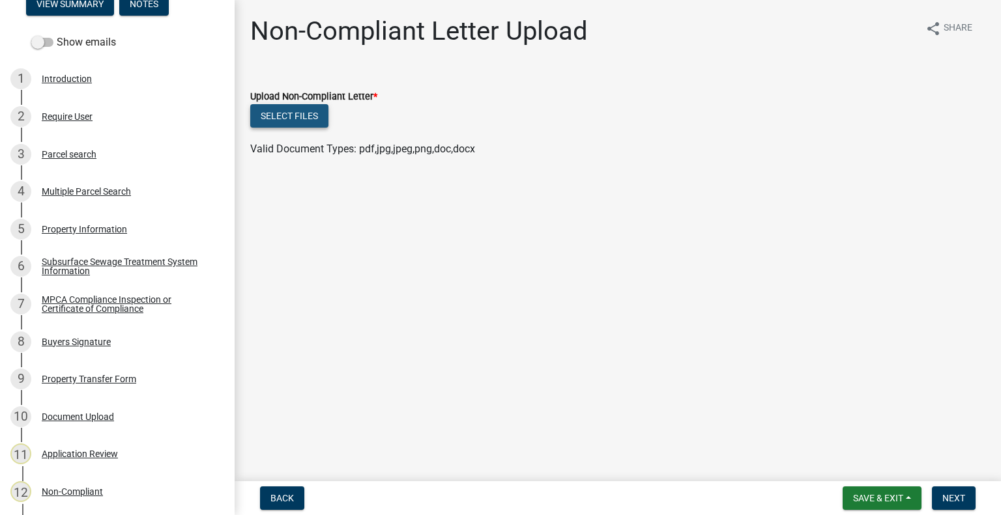
click at [278, 105] on button "Select files" at bounding box center [289, 115] width 78 height 23
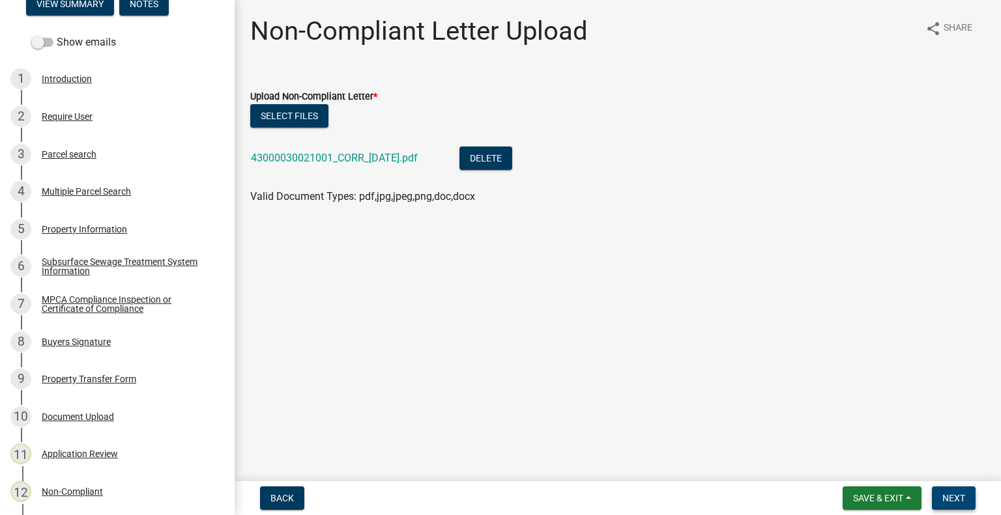
click at [951, 497] on span "Next" at bounding box center [953, 498] width 23 height 10
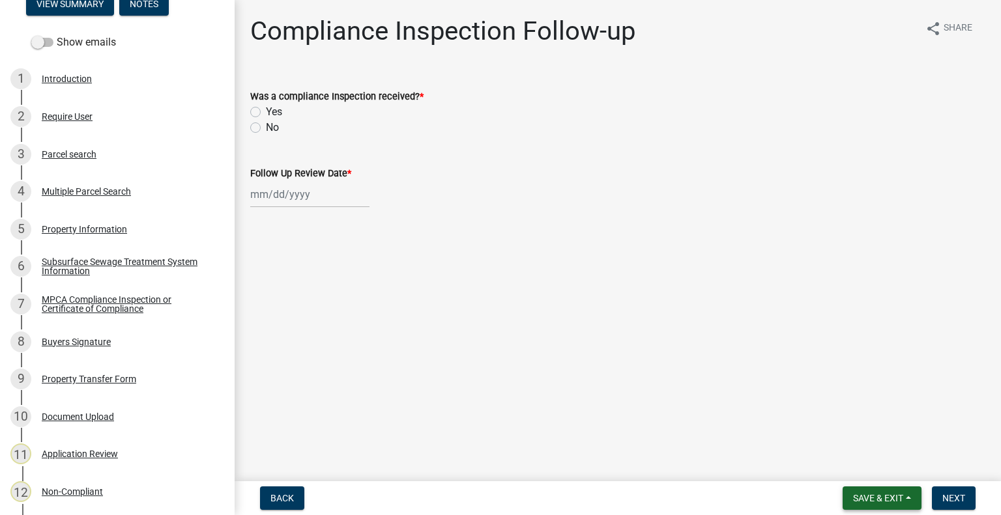
click at [886, 497] on span "Save & Exit" at bounding box center [878, 498] width 50 height 10
click at [876, 457] on button "Save & Exit" at bounding box center [869, 464] width 104 height 31
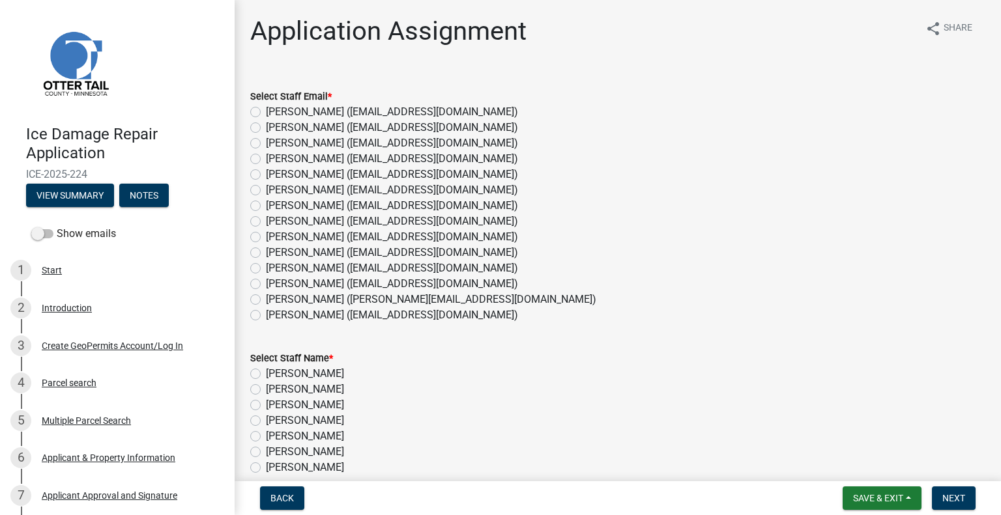
click at [306, 255] on label "[PERSON_NAME] ([EMAIL_ADDRESS][DOMAIN_NAME])" at bounding box center [392, 253] width 252 height 16
click at [274, 253] on input "[PERSON_NAME] ([EMAIL_ADDRESS][DOMAIN_NAME])" at bounding box center [270, 249] width 8 height 8
radio input "true"
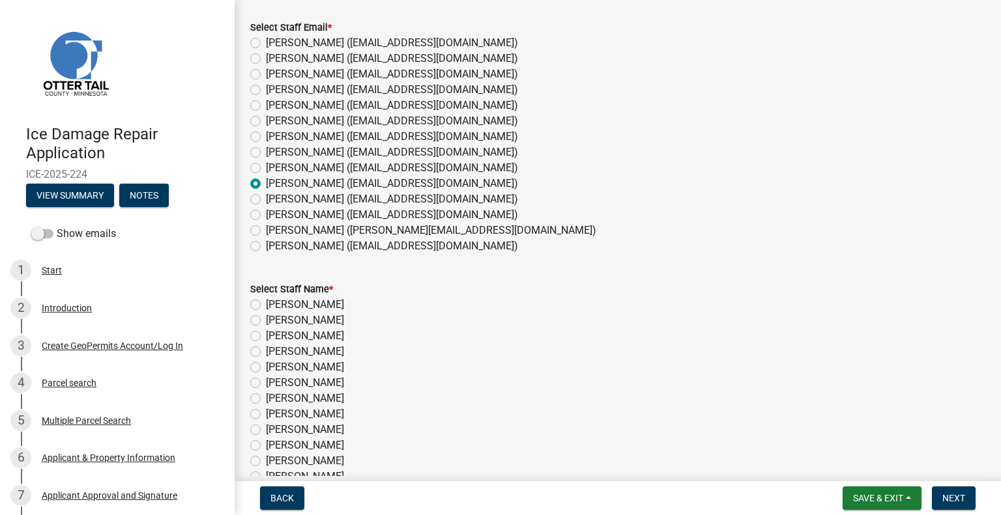
scroll to position [65, 0]
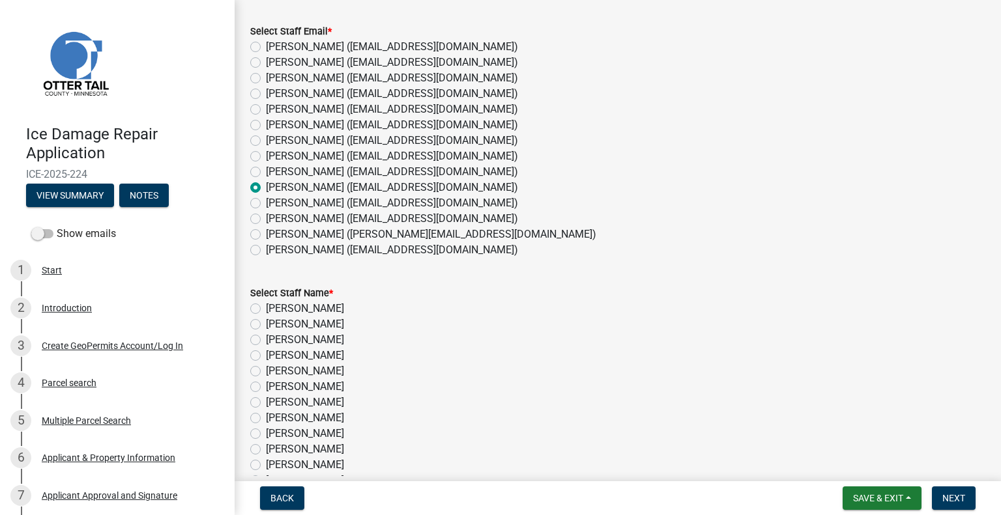
click at [333, 448] on label "[PERSON_NAME]" at bounding box center [305, 450] width 78 height 16
click at [274, 448] on input "[PERSON_NAME]" at bounding box center [270, 446] width 8 height 8
radio input "true"
click at [949, 498] on span "Next" at bounding box center [953, 498] width 23 height 10
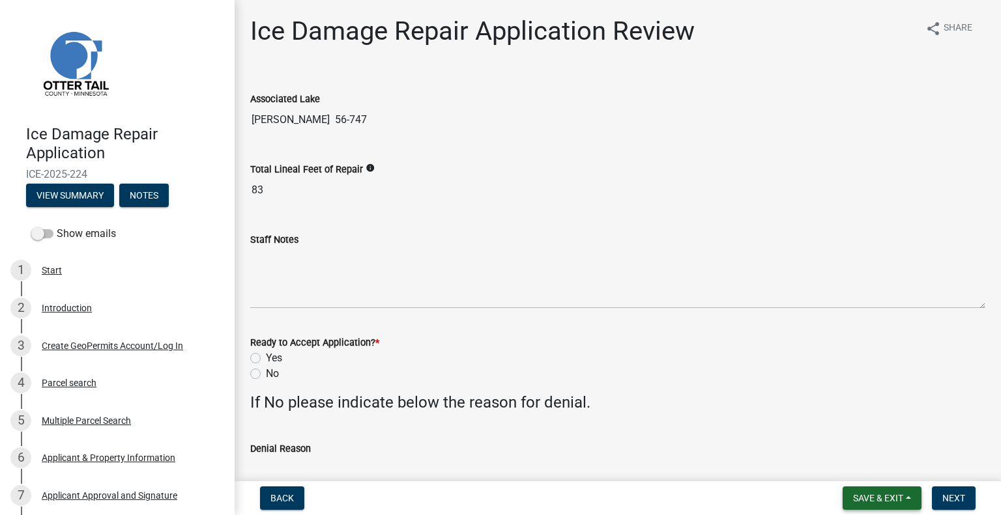
click at [882, 500] on span "Save & Exit" at bounding box center [878, 498] width 50 height 10
drag, startPoint x: 865, startPoint y: 469, endPoint x: 865, endPoint y: 461, distance: 7.8
click at [865, 468] on button "Save & Exit" at bounding box center [869, 464] width 104 height 31
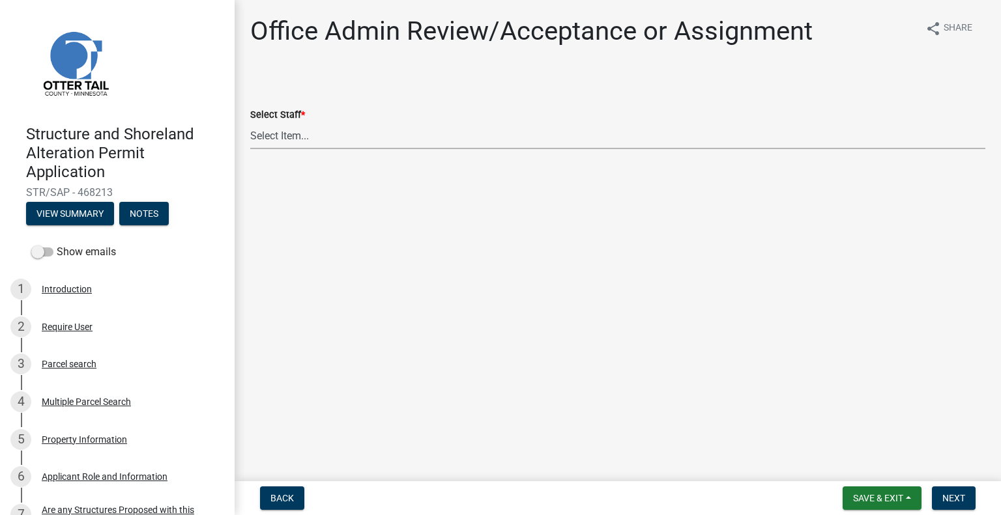
click at [287, 137] on select "Select Item... [PERSON_NAME] ([EMAIL_ADDRESS][DOMAIN_NAME]) [PERSON_NAME] ([EMA…" at bounding box center [617, 135] width 735 height 27
click at [250, 122] on select "Select Item... [PERSON_NAME] ([EMAIL_ADDRESS][DOMAIN_NAME]) [PERSON_NAME] ([EMA…" at bounding box center [617, 135] width 735 height 27
select select "587f38f5-c90e-4c12-9e10-d3e23909bbca"
click at [958, 496] on span "Next" at bounding box center [953, 498] width 23 height 10
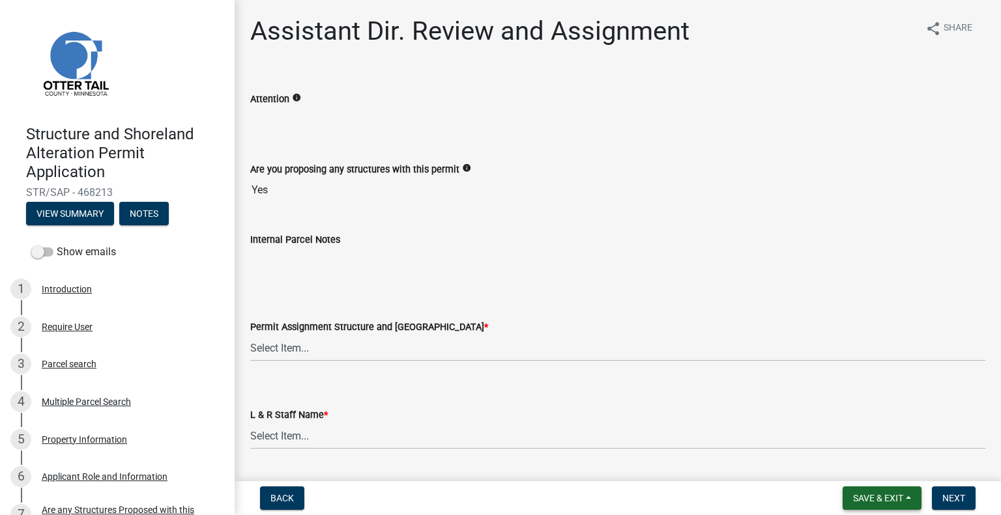
drag, startPoint x: 873, startPoint y: 500, endPoint x: 874, endPoint y: 487, distance: 13.1
click at [873, 500] on span "Save & Exit" at bounding box center [878, 498] width 50 height 10
click at [866, 463] on button "Save & Exit" at bounding box center [869, 464] width 104 height 31
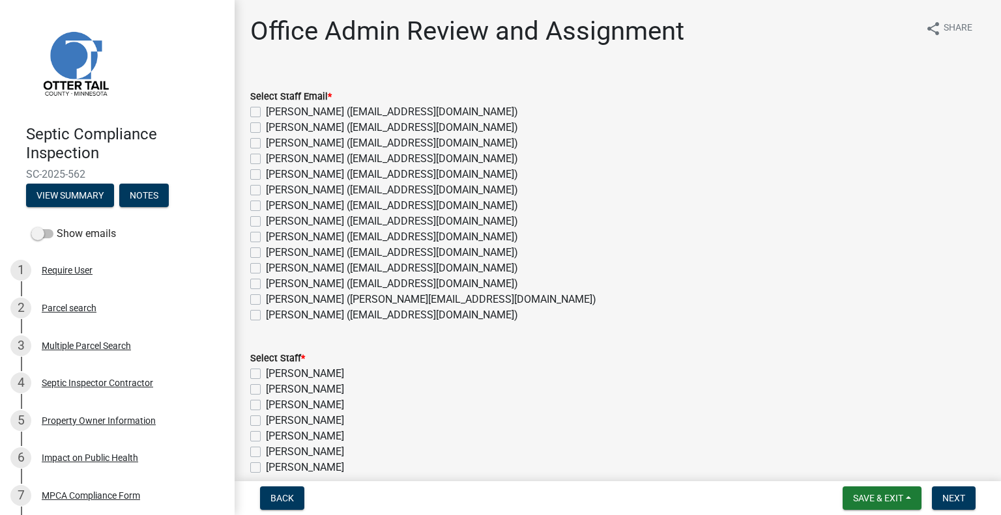
click at [281, 275] on label "[PERSON_NAME] ([EMAIL_ADDRESS][DOMAIN_NAME])" at bounding box center [392, 269] width 252 height 16
click at [274, 269] on input "[PERSON_NAME] ([EMAIL_ADDRESS][DOMAIN_NAME])" at bounding box center [270, 265] width 8 height 8
checkbox input "true"
checkbox input "false"
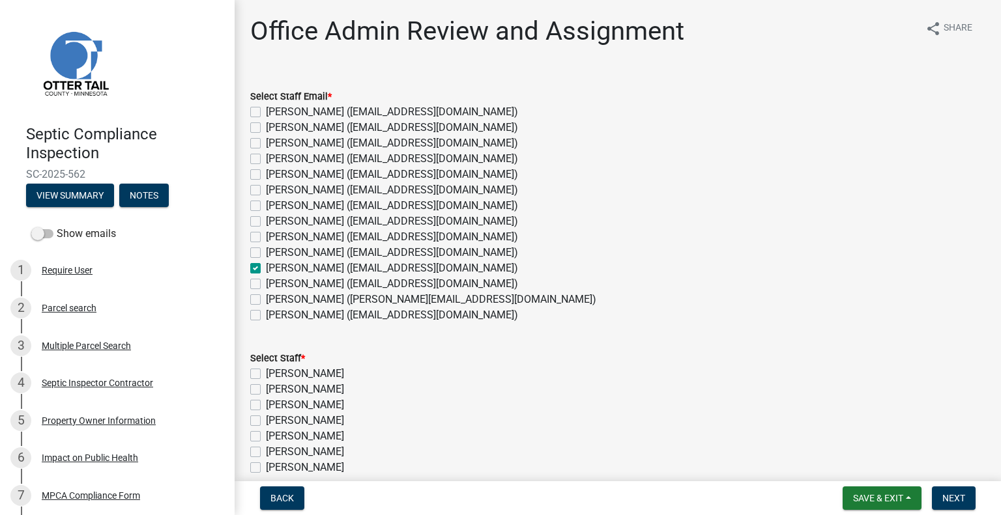
checkbox input "false"
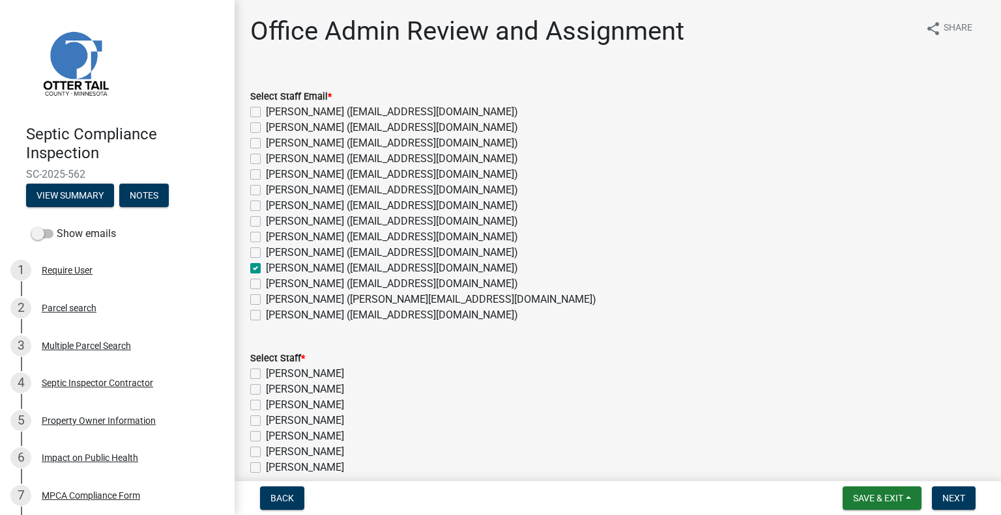
checkbox input "false"
checkbox input "true"
checkbox input "false"
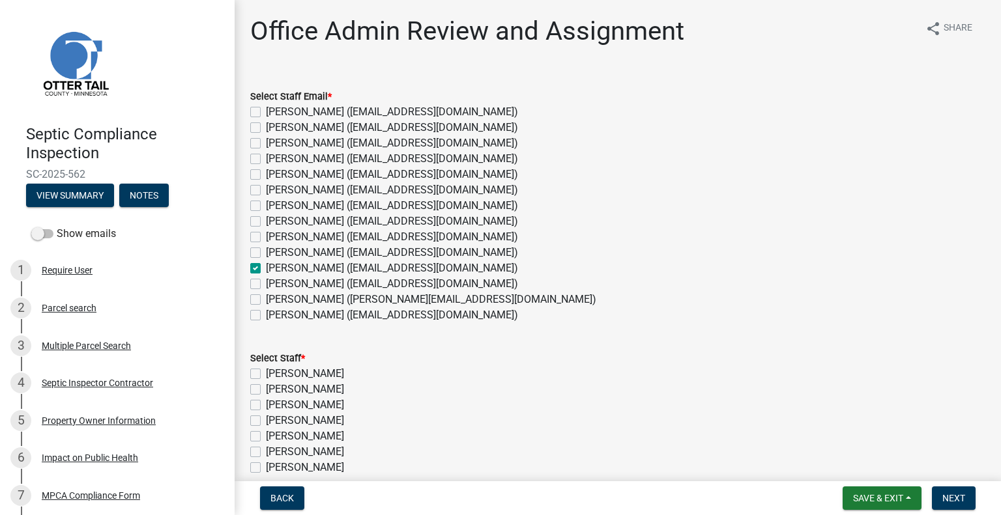
checkbox input "false"
click at [288, 281] on label "[PERSON_NAME] ([EMAIL_ADDRESS][DOMAIN_NAME])" at bounding box center [392, 284] width 252 height 16
click at [274, 281] on input "[PERSON_NAME] ([EMAIL_ADDRESS][DOMAIN_NAME])" at bounding box center [270, 280] width 8 height 8
checkbox input "true"
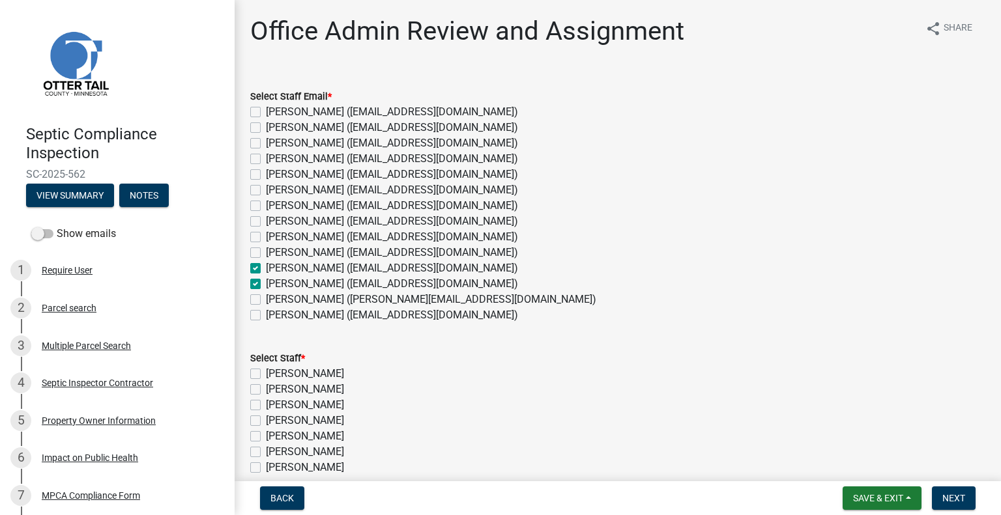
checkbox input "false"
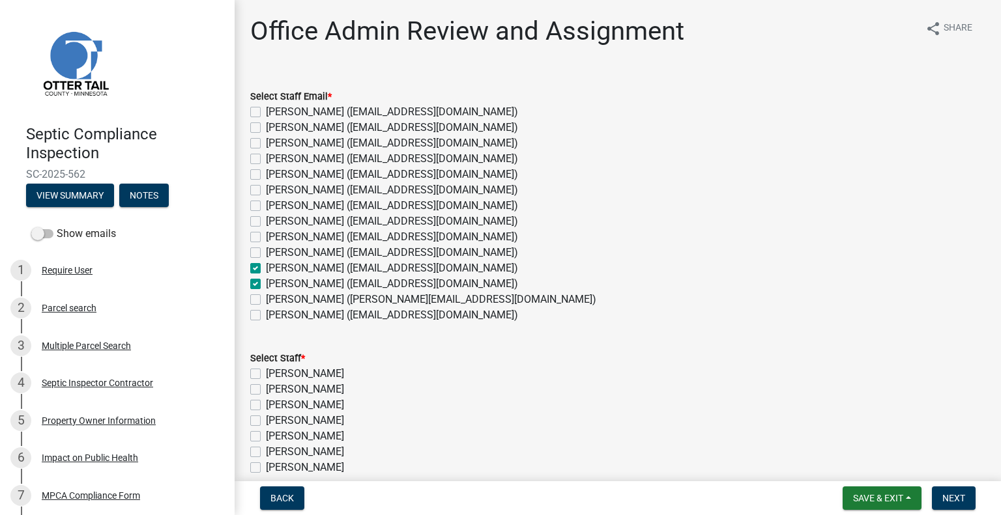
checkbox input "false"
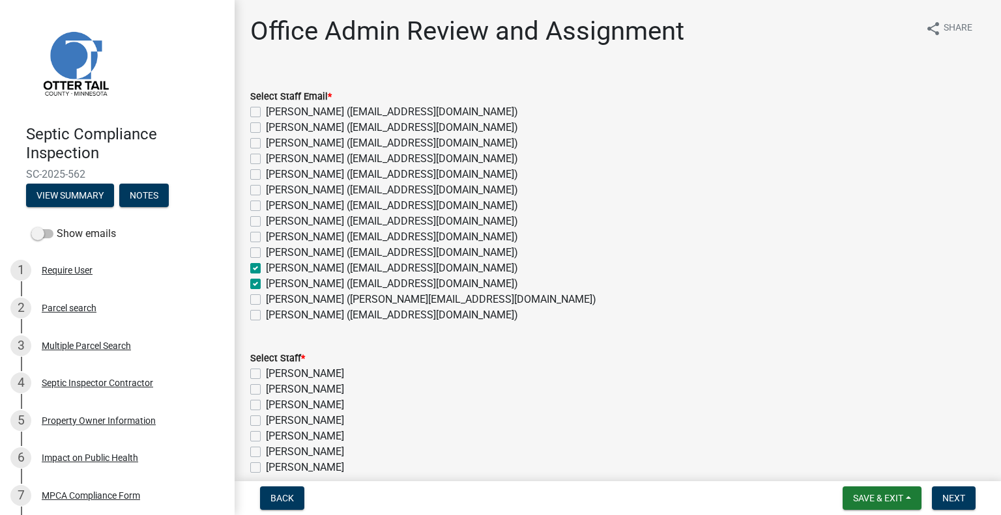
checkbox input "true"
checkbox input "false"
click at [296, 268] on label "[PERSON_NAME] ([EMAIL_ADDRESS][DOMAIN_NAME])" at bounding box center [392, 269] width 252 height 16
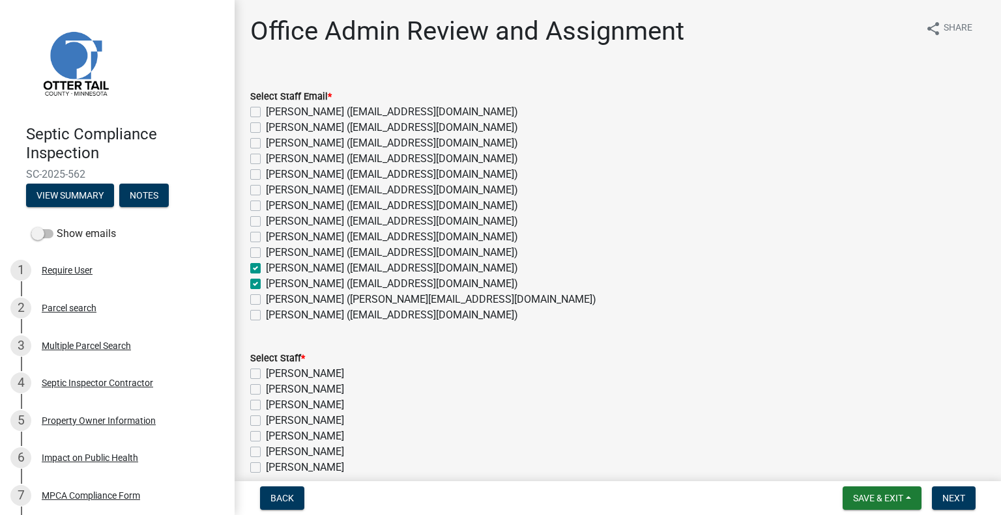
click at [274, 268] on input "[PERSON_NAME] ([EMAIL_ADDRESS][DOMAIN_NAME])" at bounding box center [270, 265] width 8 height 8
checkbox input "false"
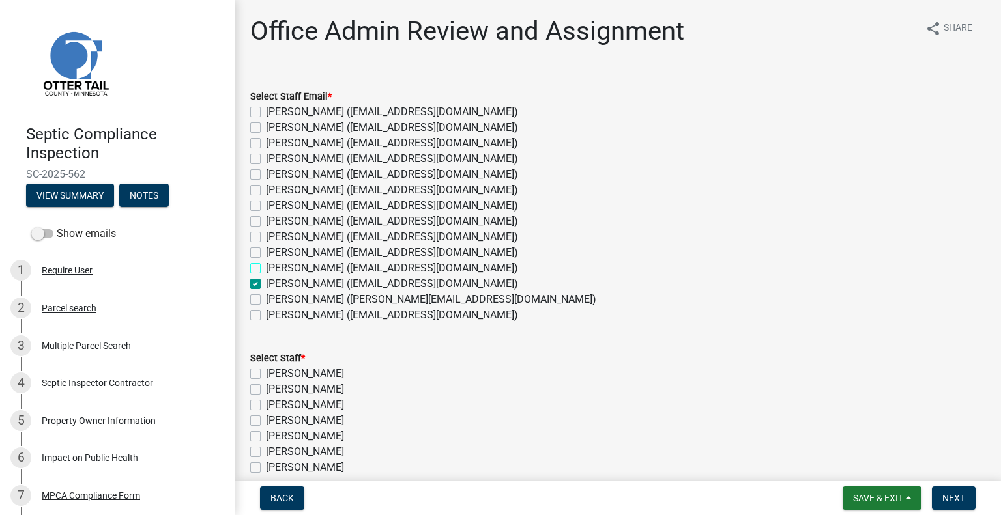
checkbox input "false"
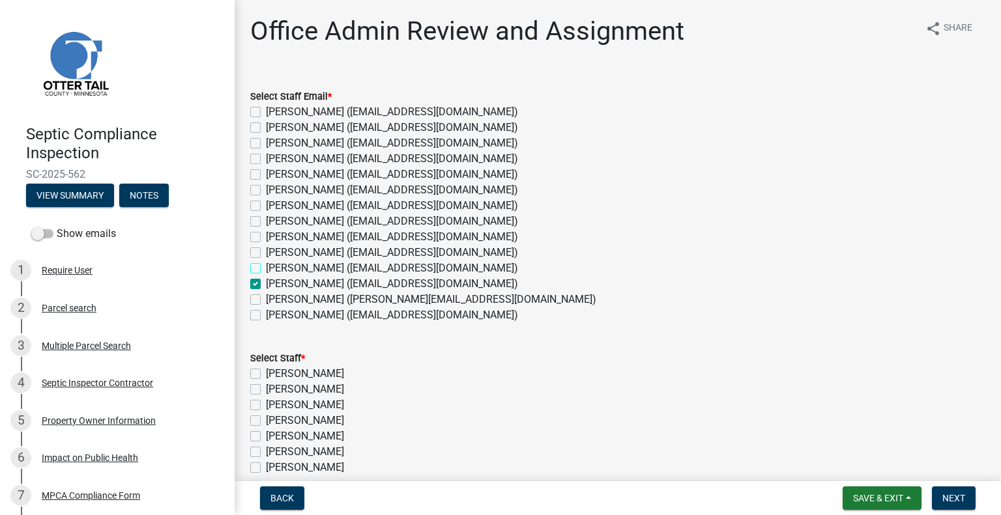
checkbox input "false"
checkbox input "true"
checkbox input "false"
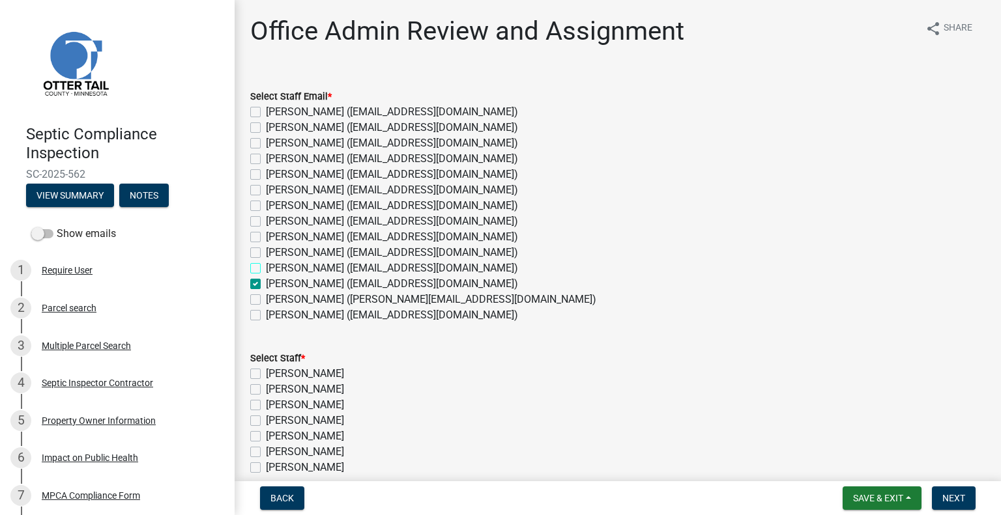
checkbox input "false"
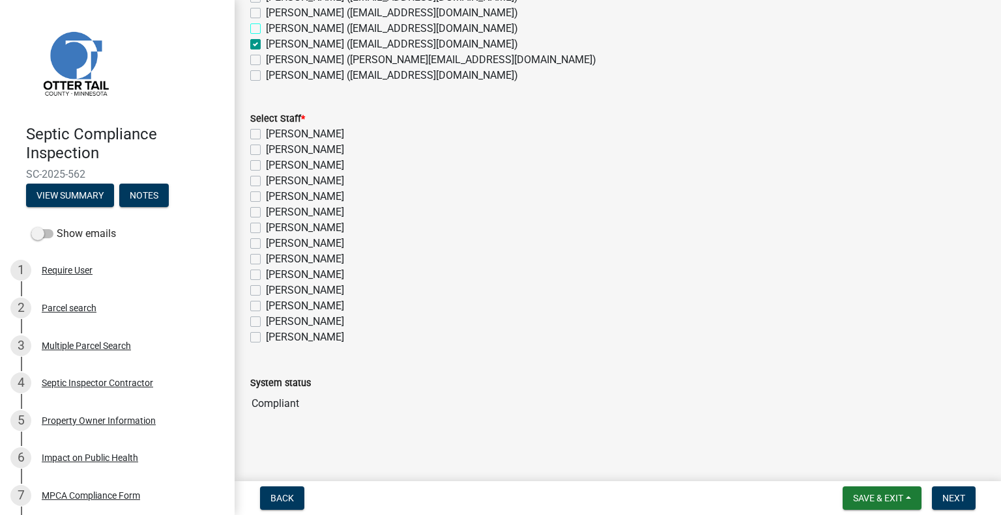
scroll to position [241, 0]
click at [321, 302] on label "[PERSON_NAME]" at bounding box center [305, 305] width 78 height 16
click at [274, 302] on input "[PERSON_NAME]" at bounding box center [270, 301] width 8 height 8
checkbox input "true"
checkbox input "false"
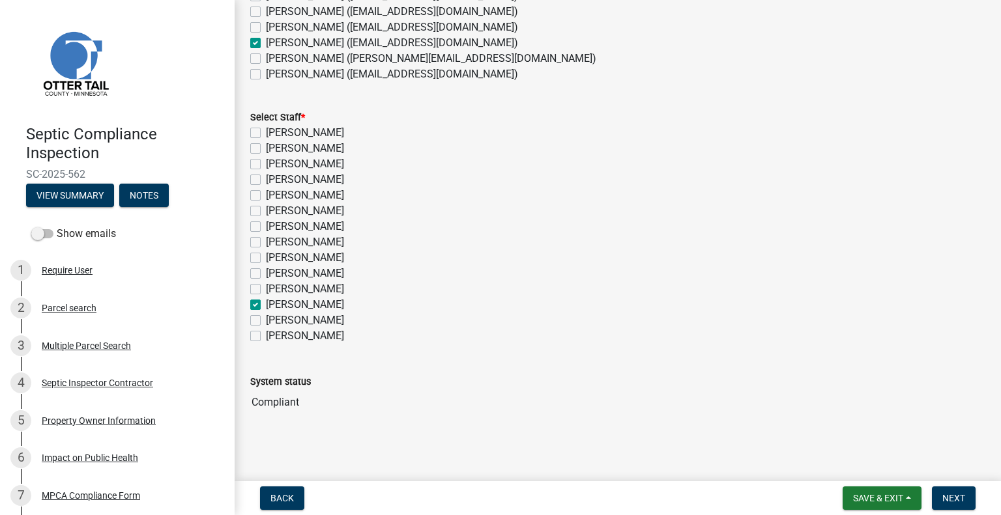
checkbox input "false"
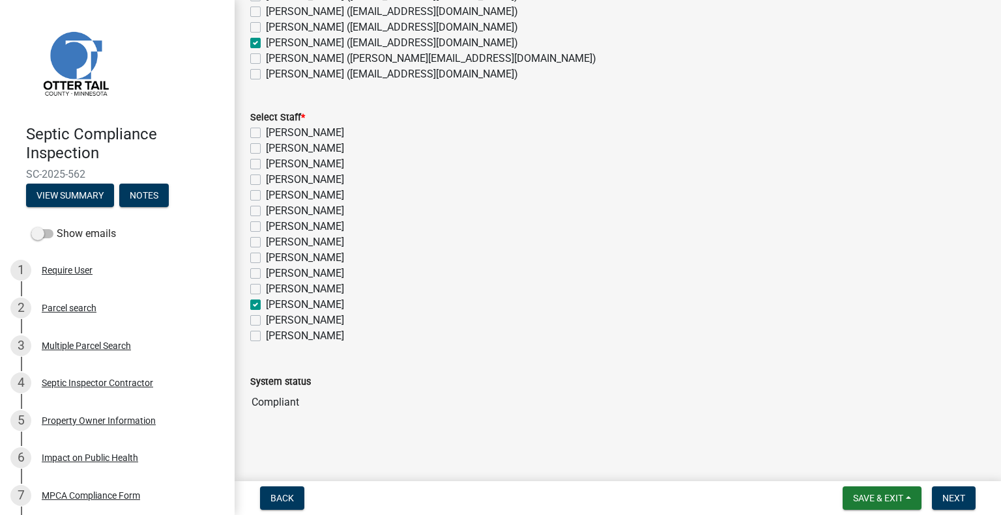
checkbox input "false"
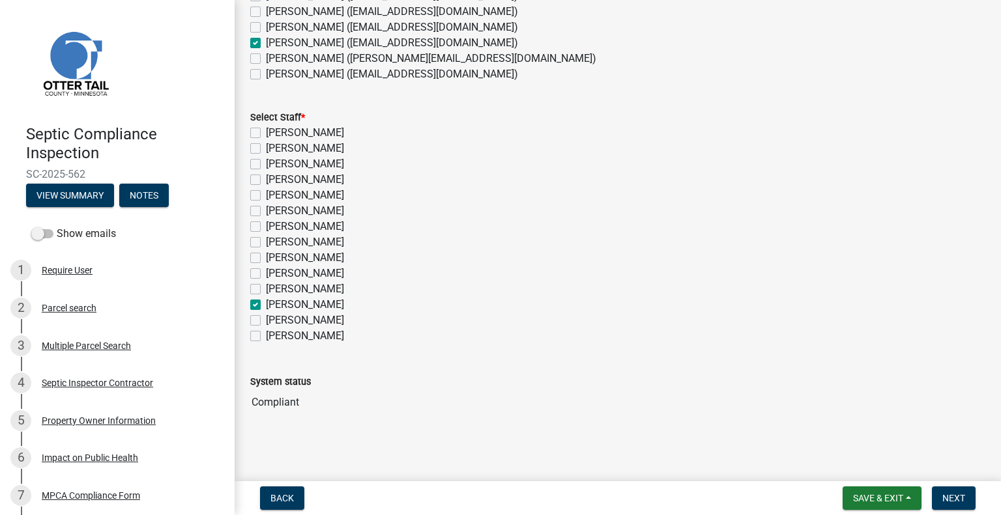
checkbox input "true"
checkbox input "false"
click at [947, 493] on span "Next" at bounding box center [953, 498] width 23 height 10
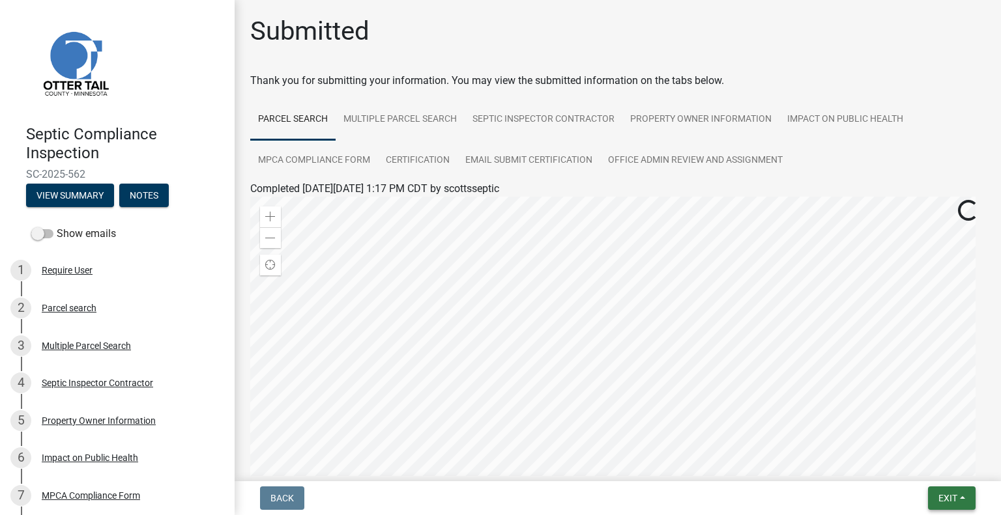
click at [948, 504] on button "Exit" at bounding box center [952, 498] width 48 height 23
click at [932, 470] on button "Save & Exit" at bounding box center [924, 464] width 104 height 31
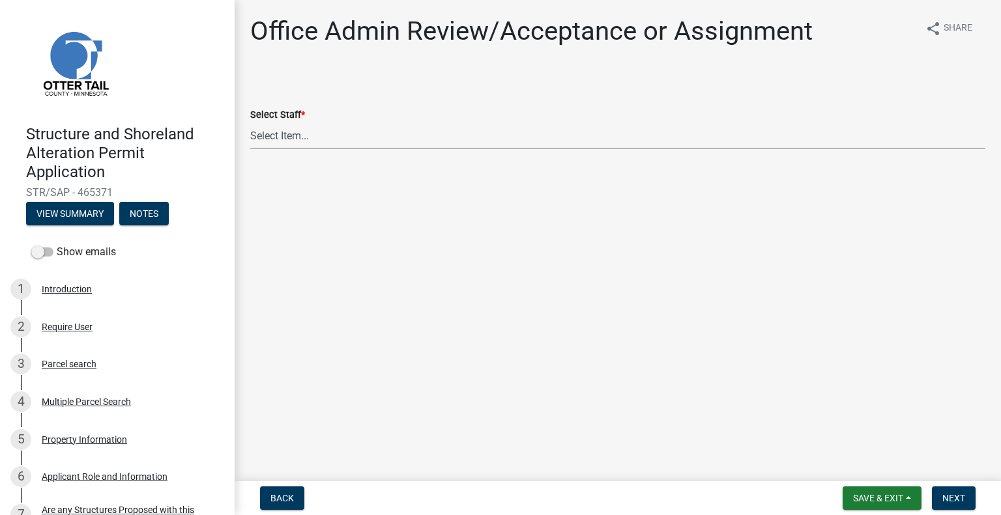
click at [339, 132] on select "Select Item... [PERSON_NAME] ([EMAIL_ADDRESS][DOMAIN_NAME]) [PERSON_NAME] ([EMA…" at bounding box center [617, 135] width 735 height 27
click at [250, 122] on select "Select Item... Alexis Newark (anewark@ottertailcounty.gov) Amy Busko (abusko@ot…" at bounding box center [617, 135] width 735 height 27
select select "587f38f5-c90e-4c12-9e10-d3e23909bbca"
click at [967, 491] on button "Next" at bounding box center [954, 498] width 44 height 23
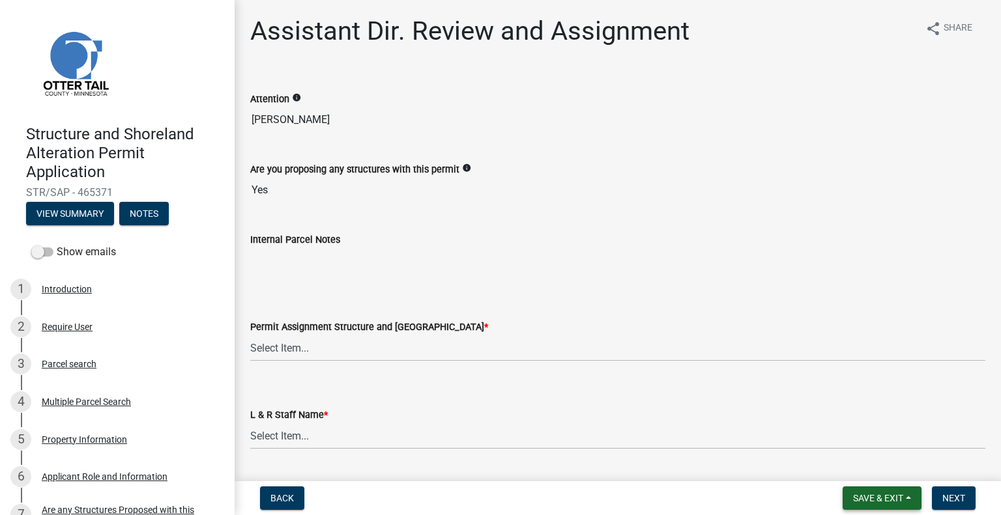
drag, startPoint x: 868, startPoint y: 498, endPoint x: 866, endPoint y: 487, distance: 11.2
click at [868, 498] on span "Save & Exit" at bounding box center [878, 498] width 50 height 10
click at [861, 468] on button "Save & Exit" at bounding box center [869, 464] width 104 height 31
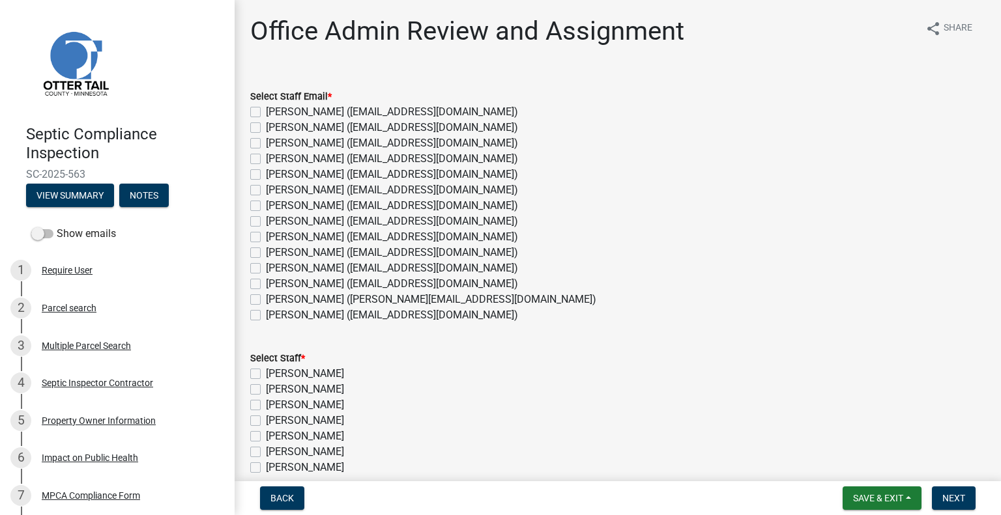
click at [311, 281] on label "[PERSON_NAME] ([EMAIL_ADDRESS][DOMAIN_NAME])" at bounding box center [392, 284] width 252 height 16
click at [274, 281] on input "[PERSON_NAME] ([EMAIL_ADDRESS][DOMAIN_NAME])" at bounding box center [270, 280] width 8 height 8
checkbox input "true"
checkbox input "false"
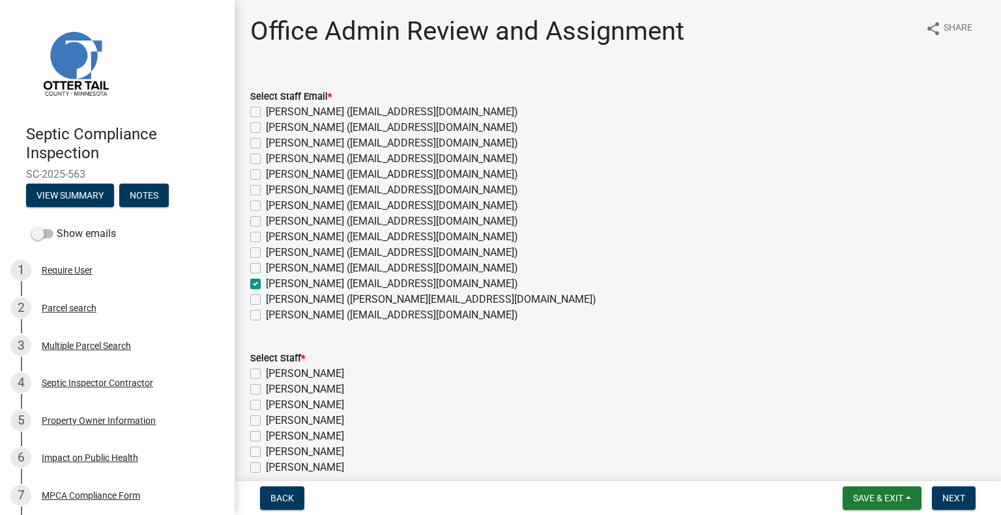
checkbox input "false"
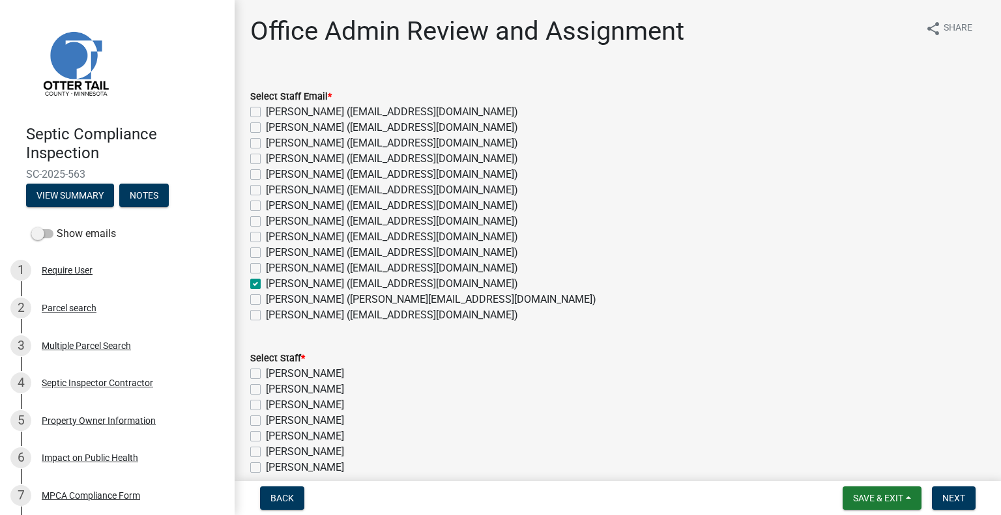
checkbox input "false"
checkbox input "true"
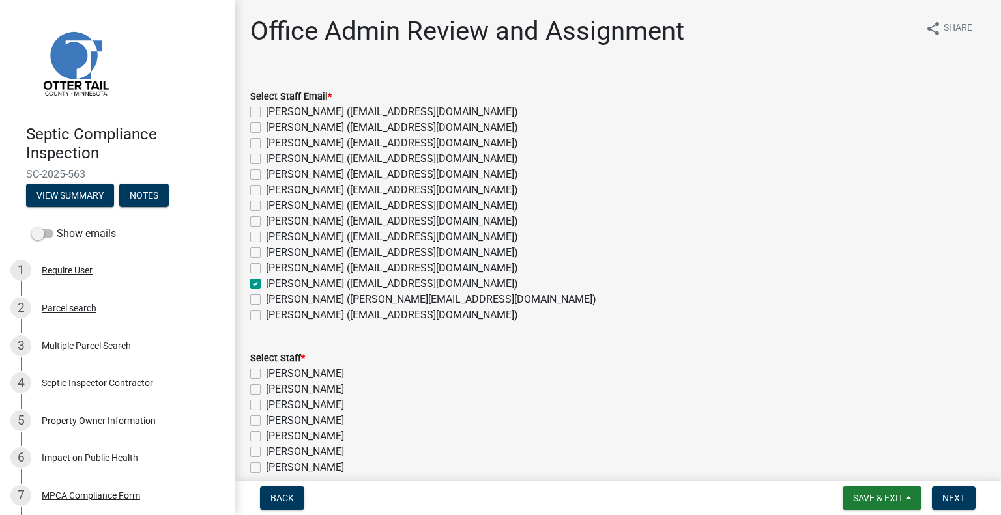
checkbox input "false"
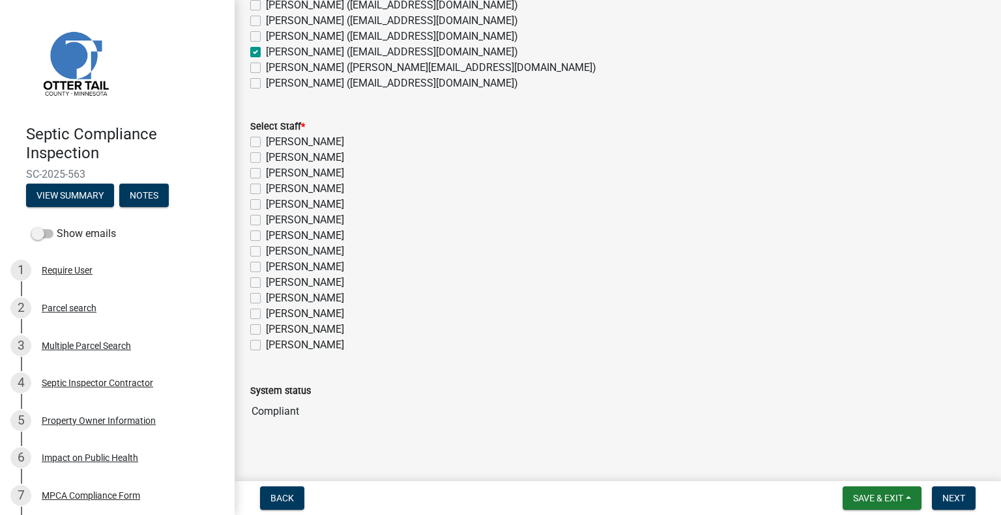
scroll to position [241, 0]
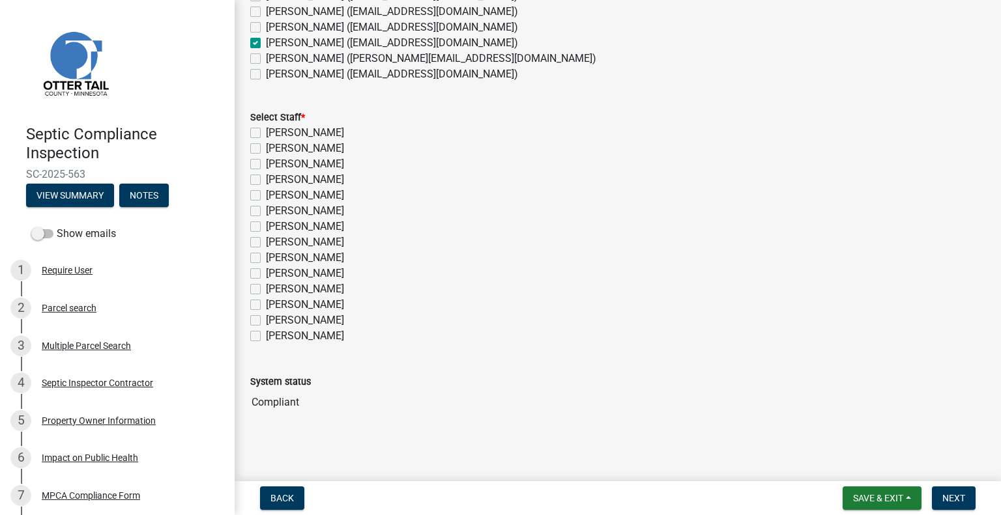
click at [313, 306] on label "[PERSON_NAME]" at bounding box center [305, 305] width 78 height 16
click at [274, 306] on input "[PERSON_NAME]" at bounding box center [270, 301] width 8 height 8
checkbox input "true"
checkbox input "false"
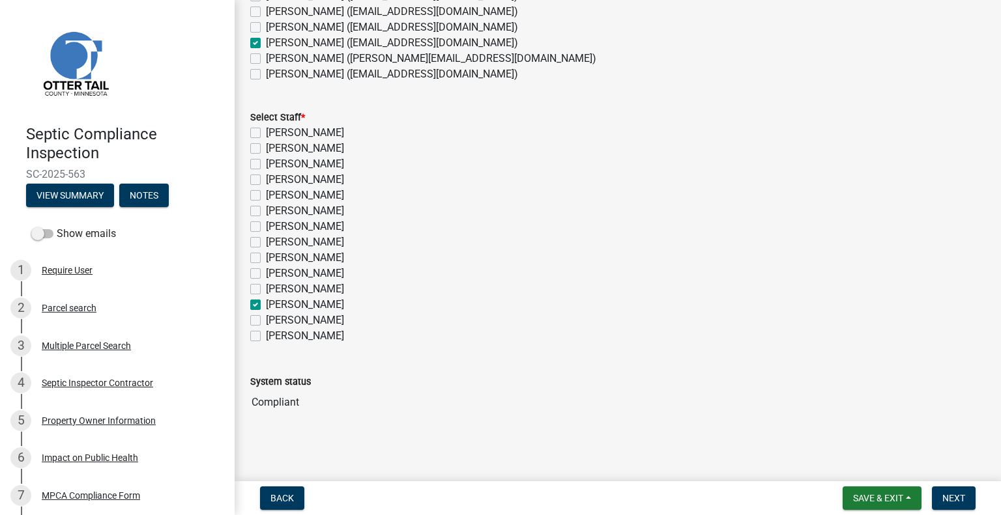
checkbox input "false"
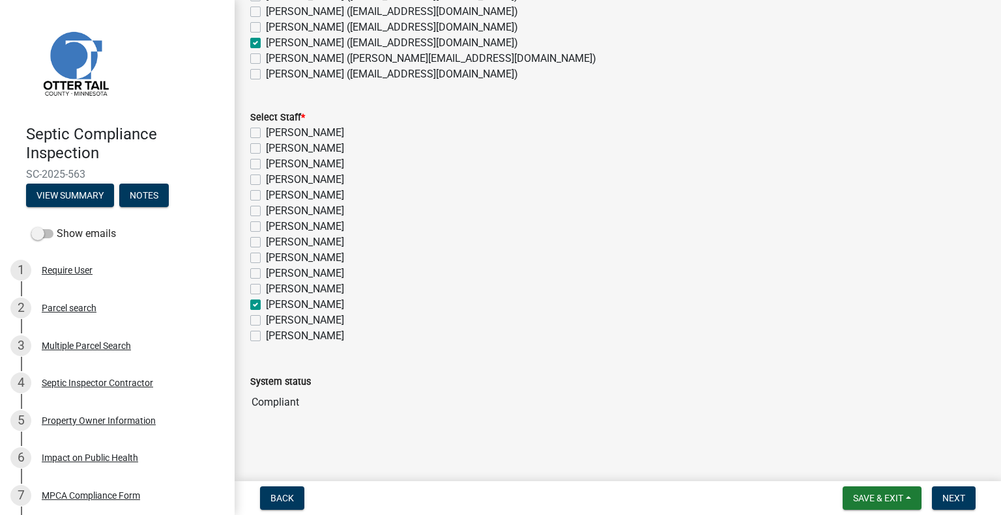
checkbox input "false"
checkbox input "true"
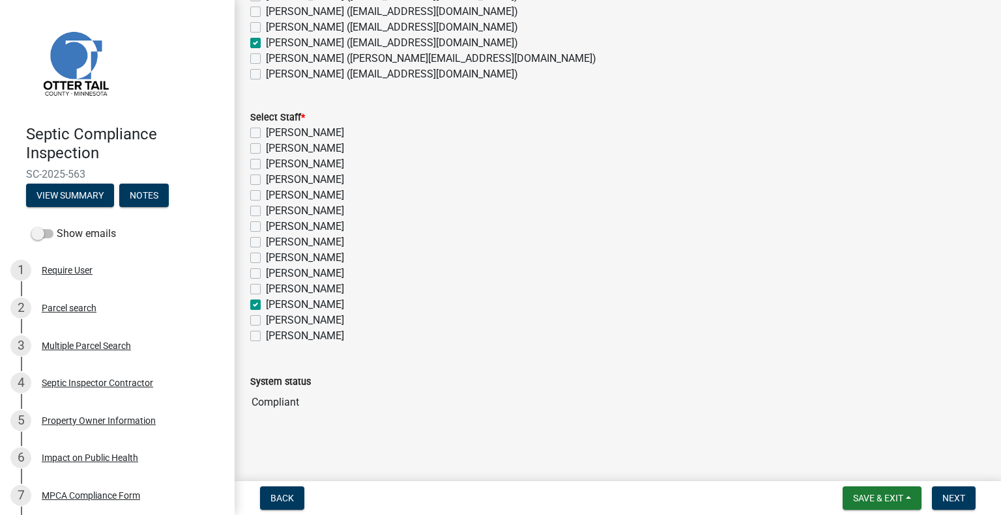
checkbox input "false"
click at [945, 494] on span "Next" at bounding box center [953, 498] width 23 height 10
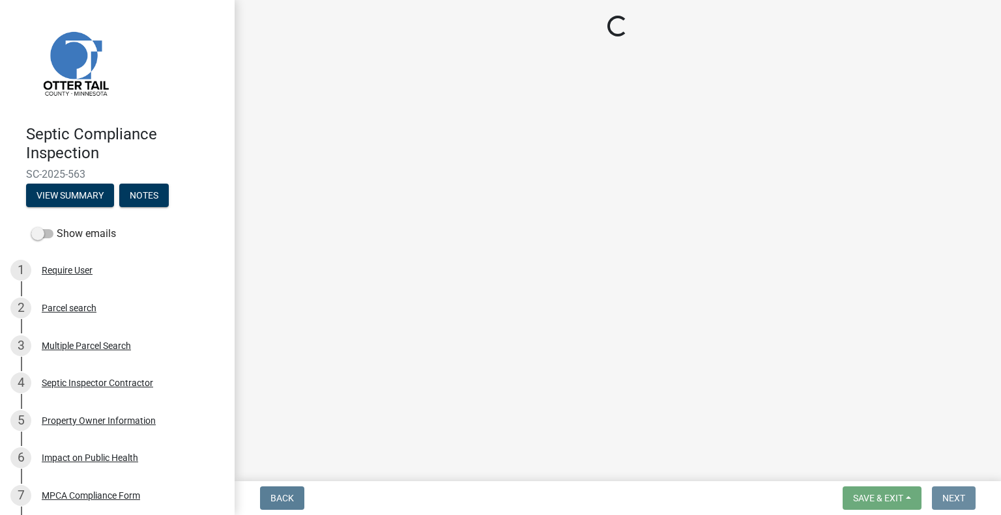
scroll to position [0, 0]
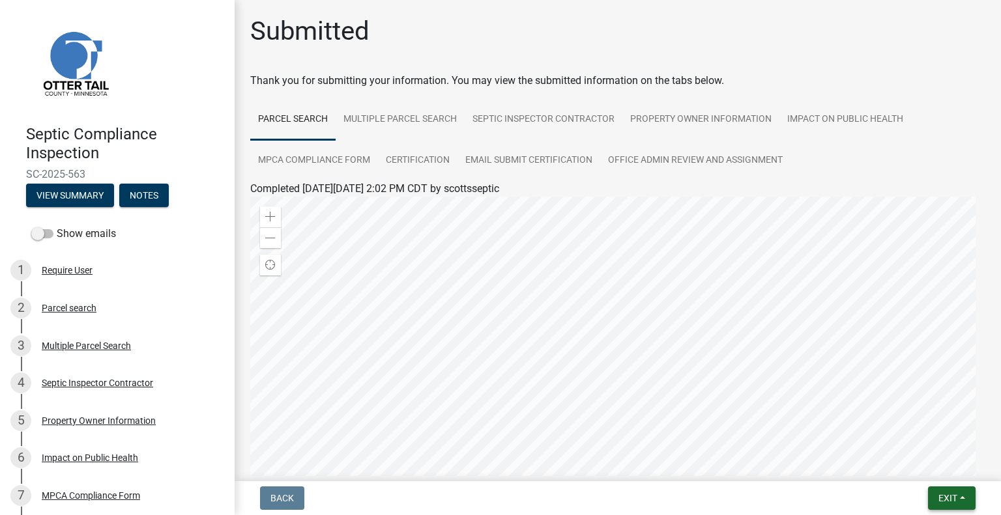
drag, startPoint x: 956, startPoint y: 496, endPoint x: 933, endPoint y: 481, distance: 27.8
click at [956, 496] on span "Exit" at bounding box center [947, 498] width 19 height 10
click at [909, 461] on button "Save & Exit" at bounding box center [924, 464] width 104 height 31
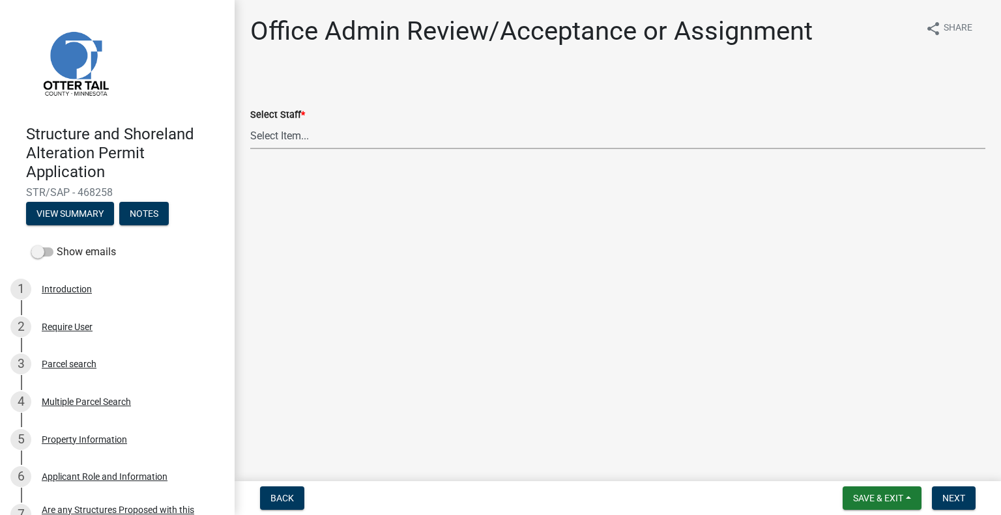
click at [372, 140] on select "Select Item... Alexis Newark (anewark@ottertailcounty.gov) Amy Busko (abusko@ot…" at bounding box center [617, 135] width 735 height 27
click at [250, 122] on select "Select Item... Alexis Newark (anewark@ottertailcounty.gov) Amy Busko (abusko@ot…" at bounding box center [617, 135] width 735 height 27
select select "587f38f5-c90e-4c12-9e10-d3e23909bbca"
click at [956, 490] on button "Next" at bounding box center [954, 498] width 44 height 23
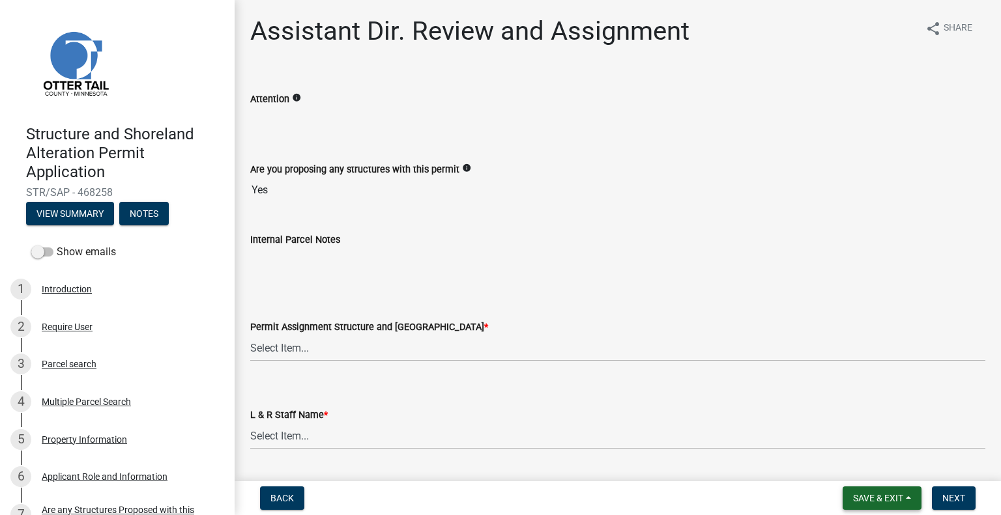
click at [877, 505] on button "Save & Exit" at bounding box center [881, 498] width 79 height 23
click at [861, 471] on button "Save & Exit" at bounding box center [869, 464] width 104 height 31
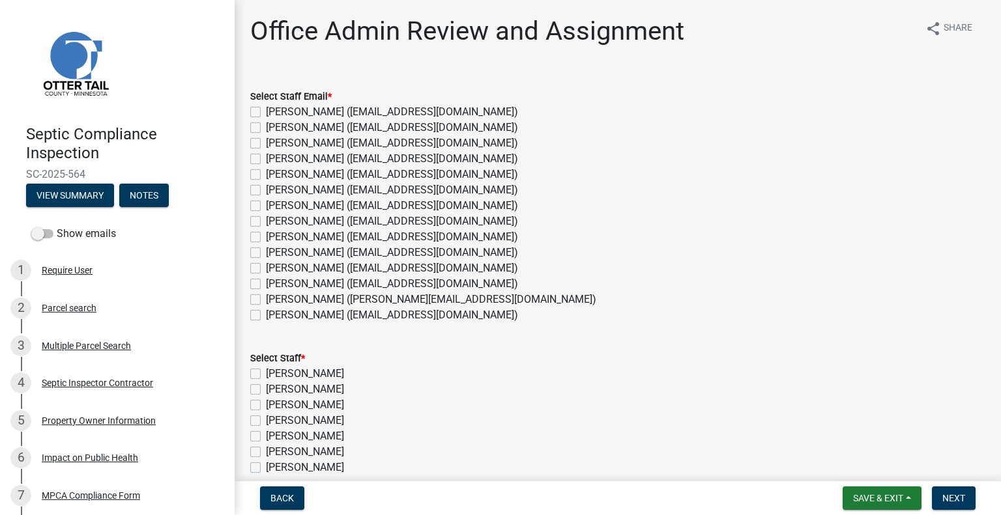
click at [315, 281] on label "[PERSON_NAME] ([EMAIL_ADDRESS][DOMAIN_NAME])" at bounding box center [392, 284] width 252 height 16
click at [274, 281] on input "[PERSON_NAME] ([EMAIL_ADDRESS][DOMAIN_NAME])" at bounding box center [270, 280] width 8 height 8
checkbox input "true"
checkbox input "false"
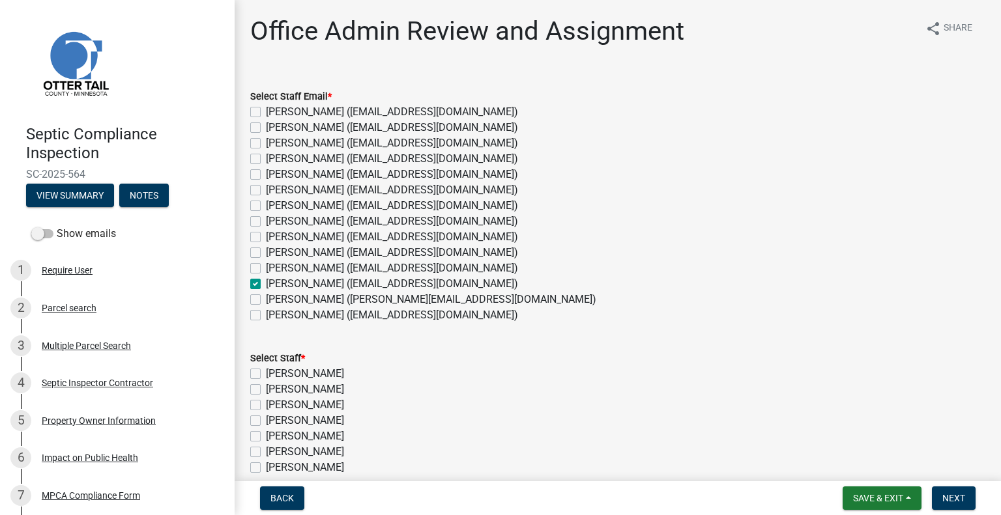
checkbox input "false"
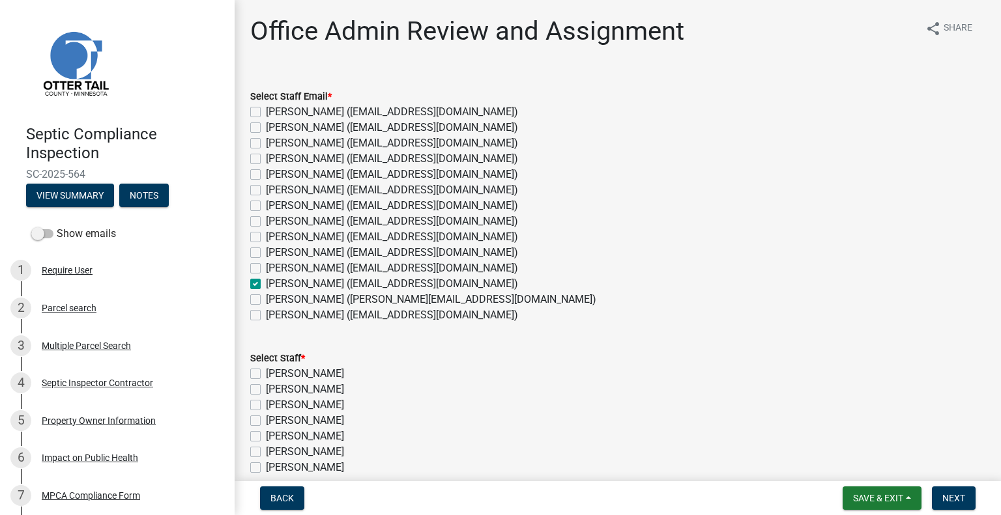
checkbox input "false"
checkbox input "true"
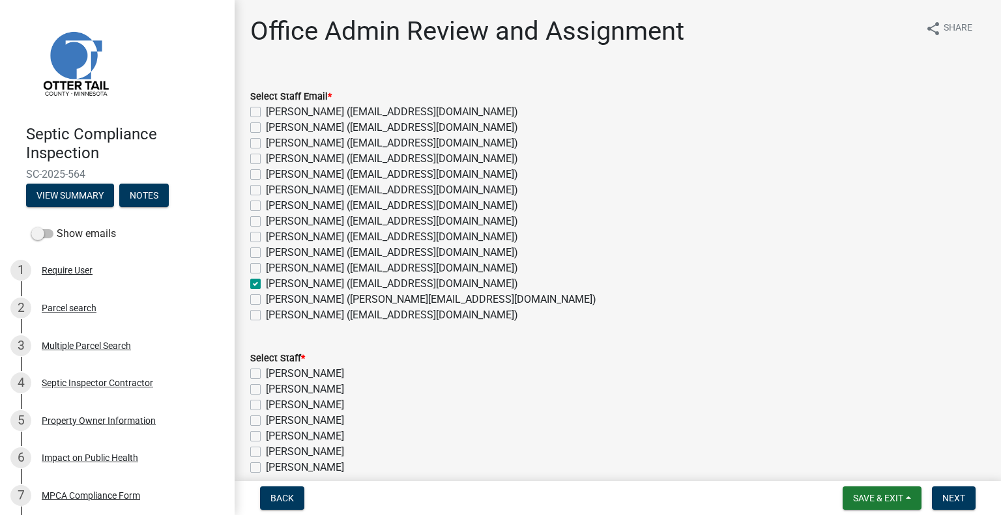
checkbox input "false"
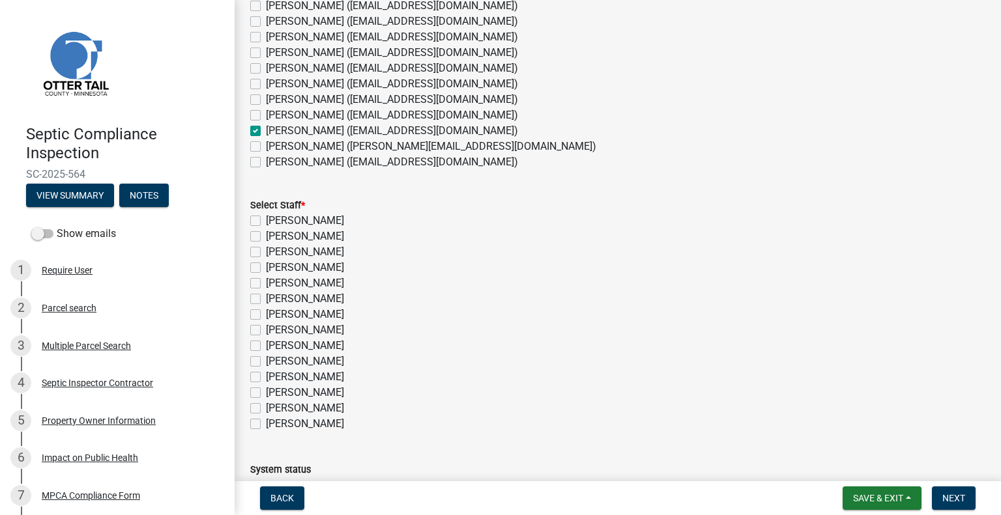
scroll to position [241, 0]
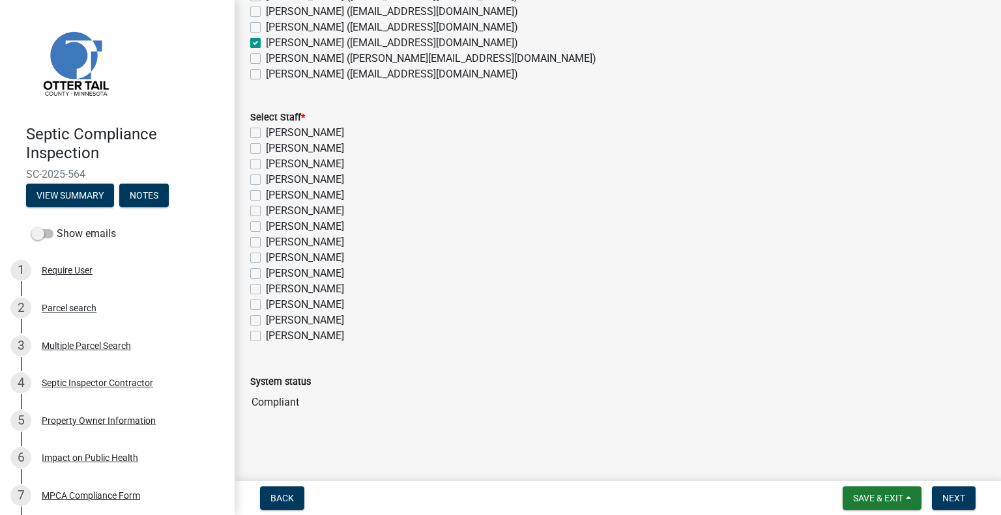
click at [324, 306] on label "[PERSON_NAME]" at bounding box center [305, 305] width 78 height 16
click at [274, 306] on input "[PERSON_NAME]" at bounding box center [270, 301] width 8 height 8
checkbox input "true"
checkbox input "false"
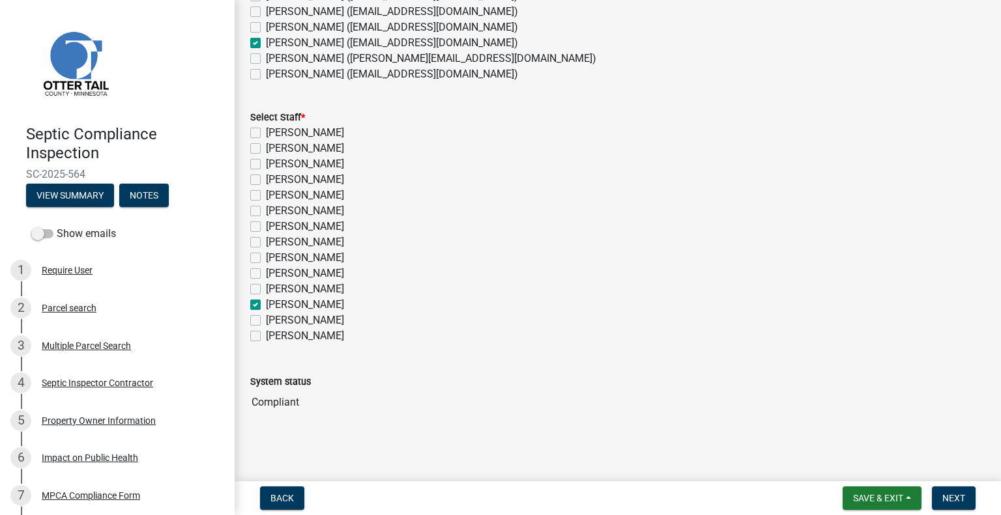
checkbox input "false"
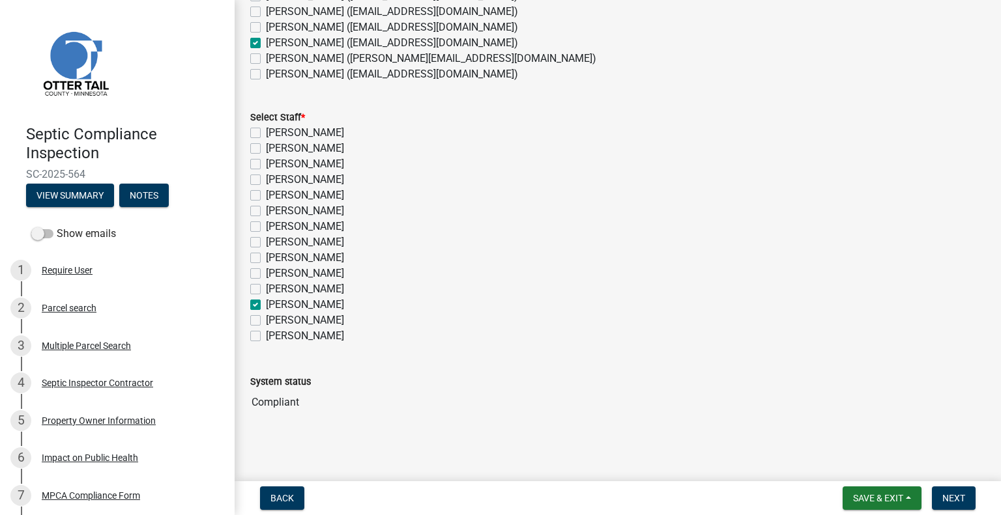
checkbox input "false"
checkbox input "true"
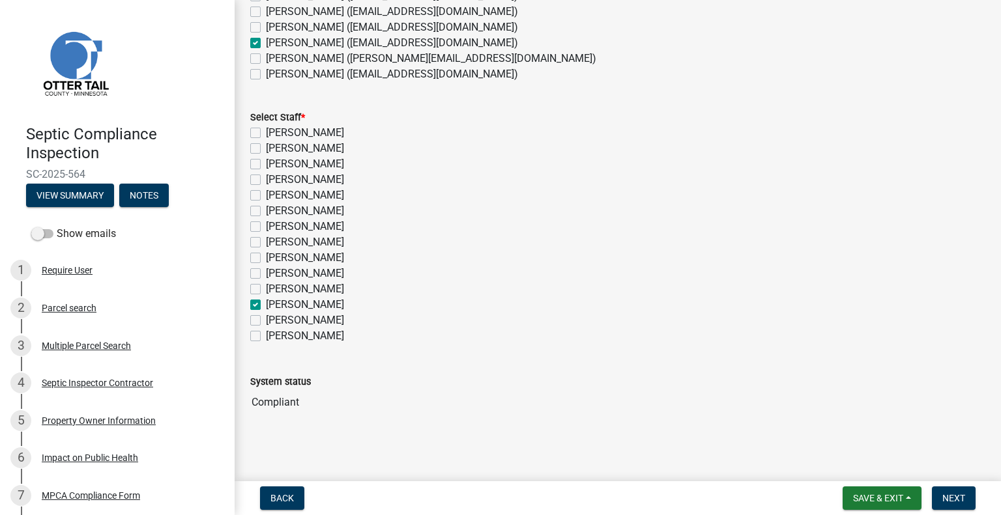
checkbox input "false"
click at [957, 492] on button "Next" at bounding box center [954, 498] width 44 height 23
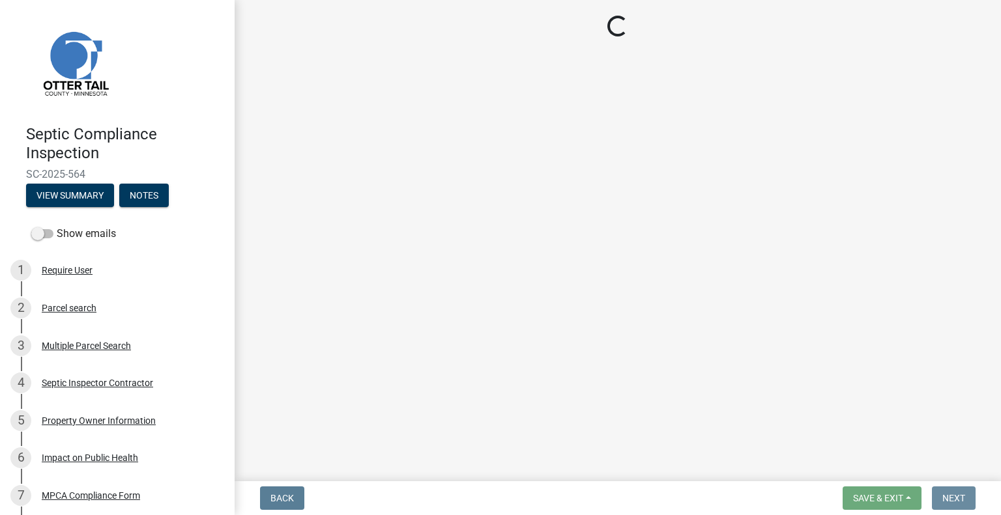
scroll to position [0, 0]
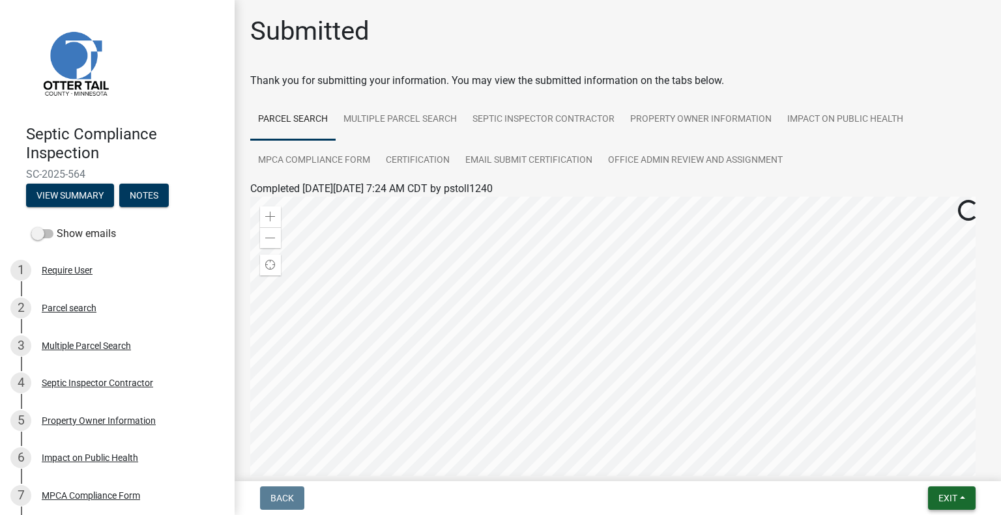
click at [940, 493] on span "Exit" at bounding box center [947, 498] width 19 height 10
click at [902, 460] on button "Save & Exit" at bounding box center [924, 464] width 104 height 31
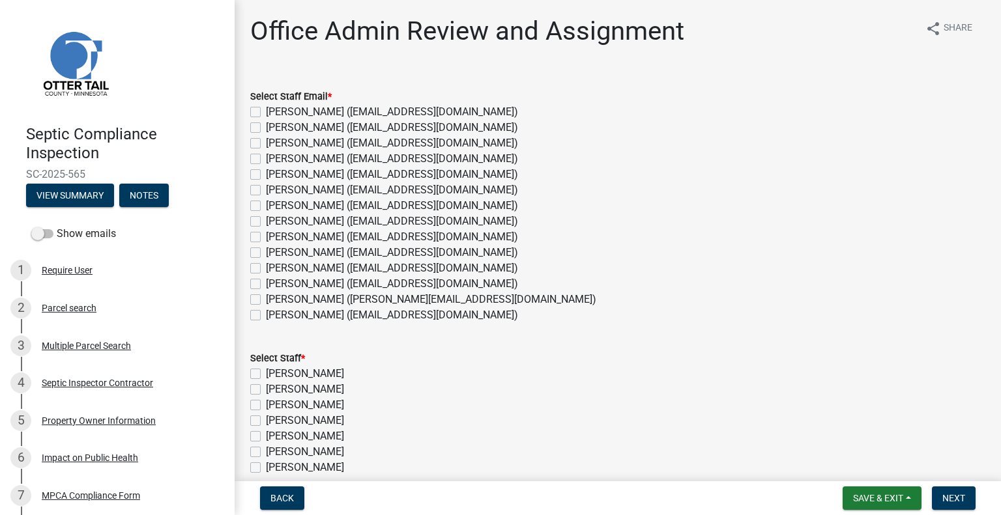
click at [311, 220] on label "[PERSON_NAME] ([EMAIL_ADDRESS][DOMAIN_NAME])" at bounding box center [392, 222] width 252 height 16
click at [274, 220] on input "[PERSON_NAME] ([EMAIL_ADDRESS][DOMAIN_NAME])" at bounding box center [270, 218] width 8 height 8
checkbox input "true"
checkbox input "false"
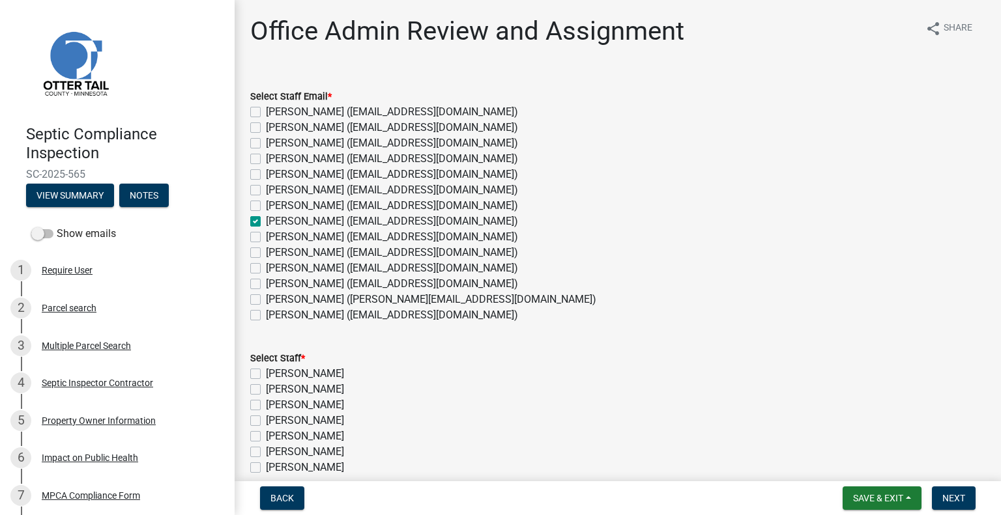
checkbox input "false"
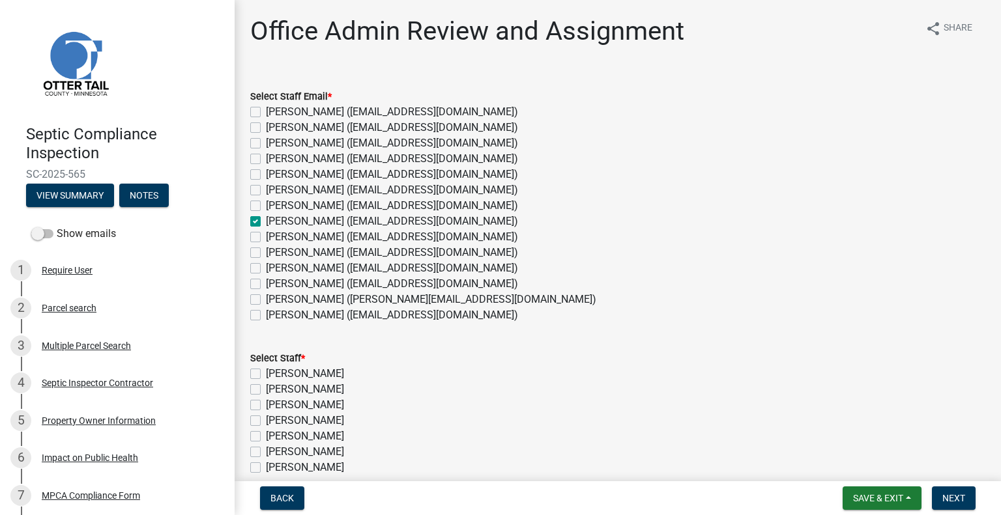
checkbox input "true"
checkbox input "false"
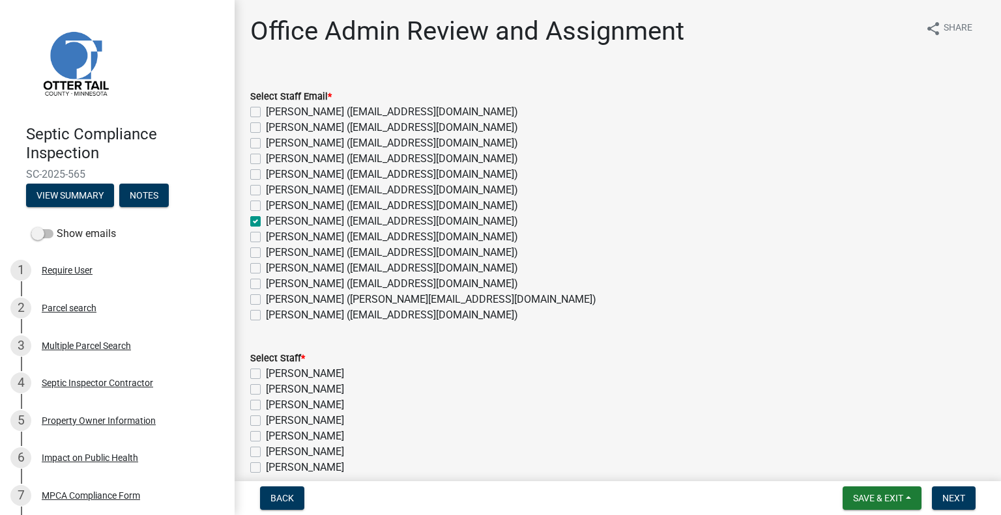
checkbox input "false"
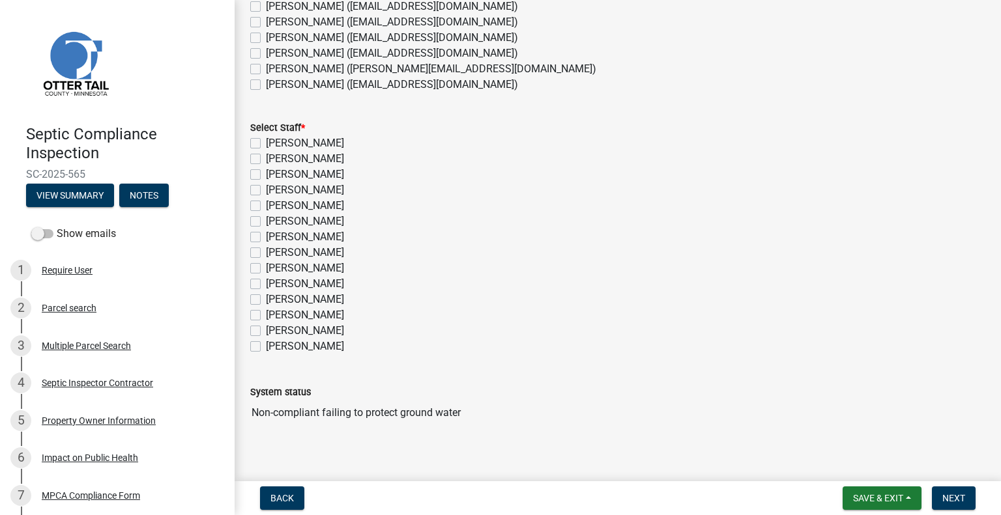
scroll to position [241, 0]
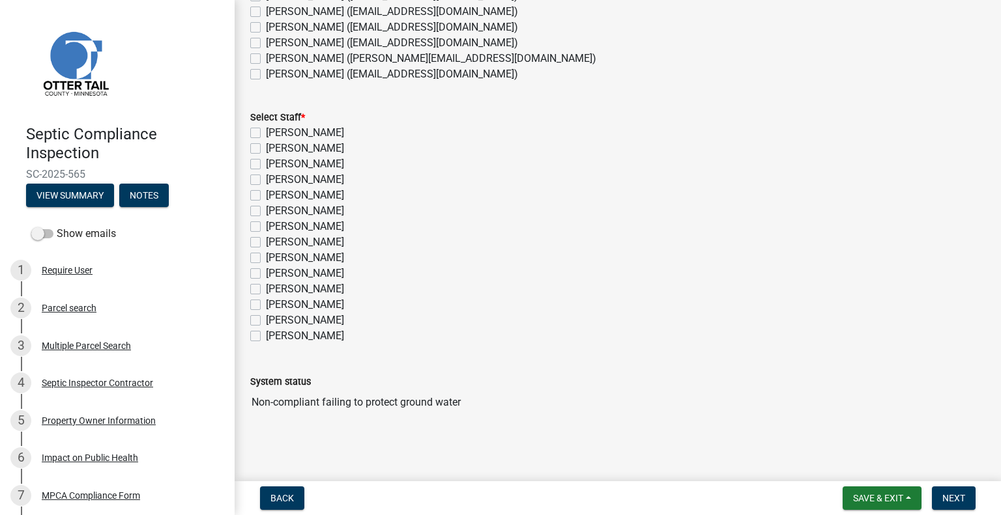
click at [323, 241] on label "[PERSON_NAME]" at bounding box center [305, 243] width 78 height 16
click at [274, 241] on input "[PERSON_NAME]" at bounding box center [270, 239] width 8 height 8
checkbox input "true"
checkbox input "false"
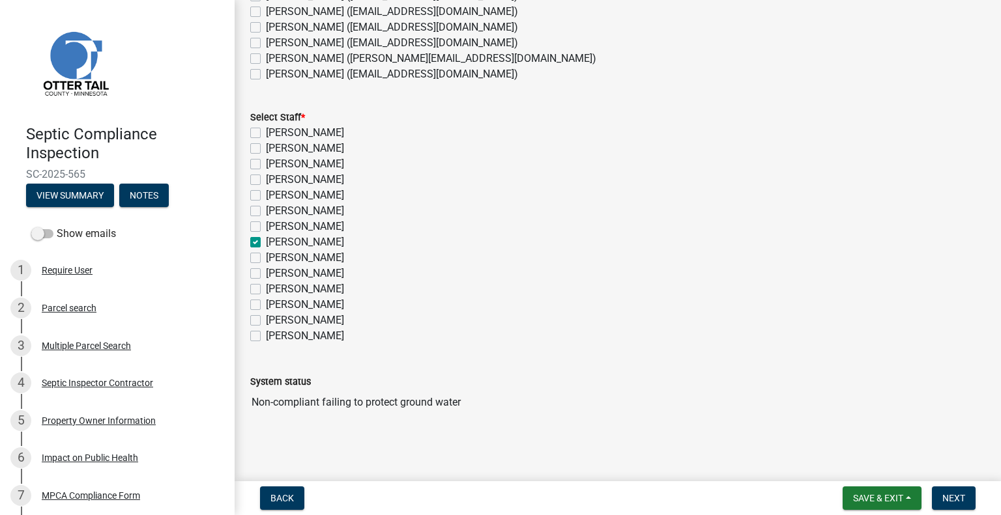
checkbox input "false"
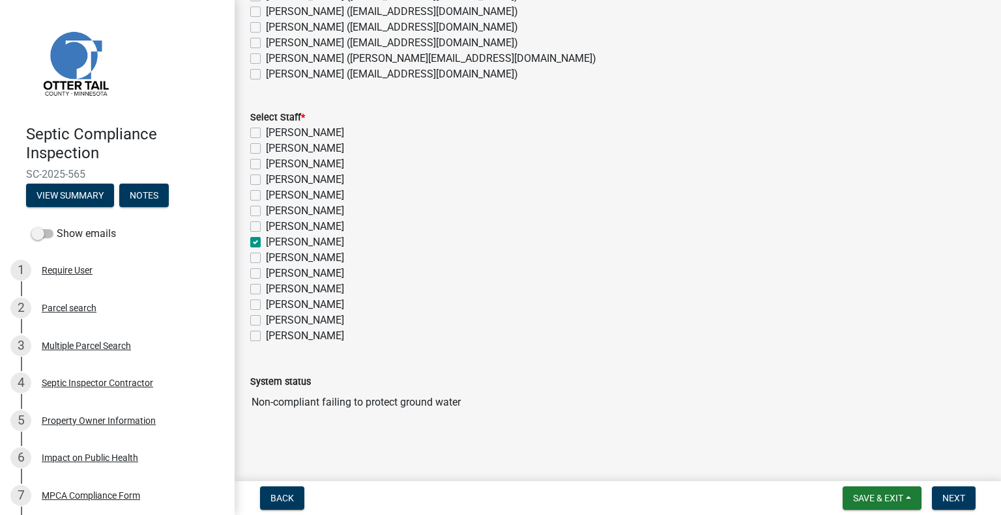
checkbox input "true"
checkbox input "false"
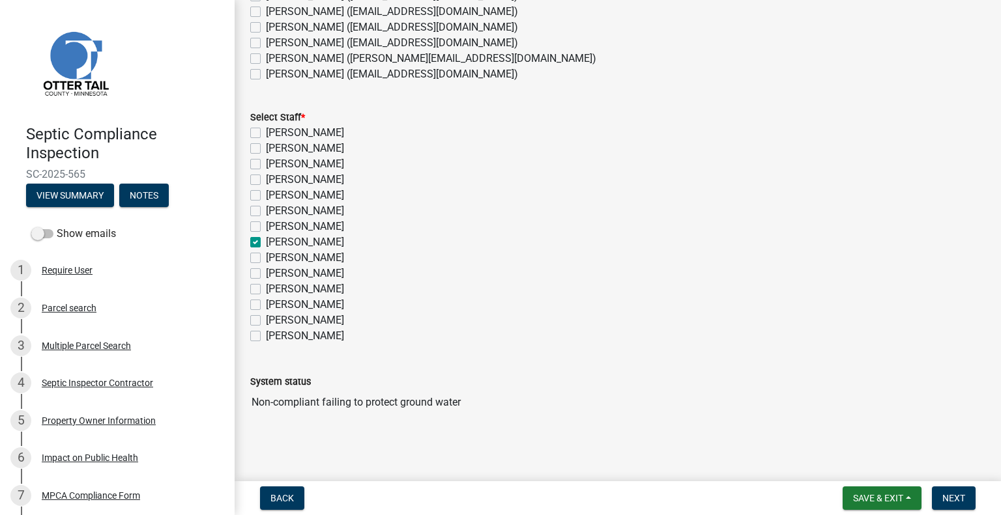
checkbox input "false"
click at [954, 493] on span "Next" at bounding box center [953, 498] width 23 height 10
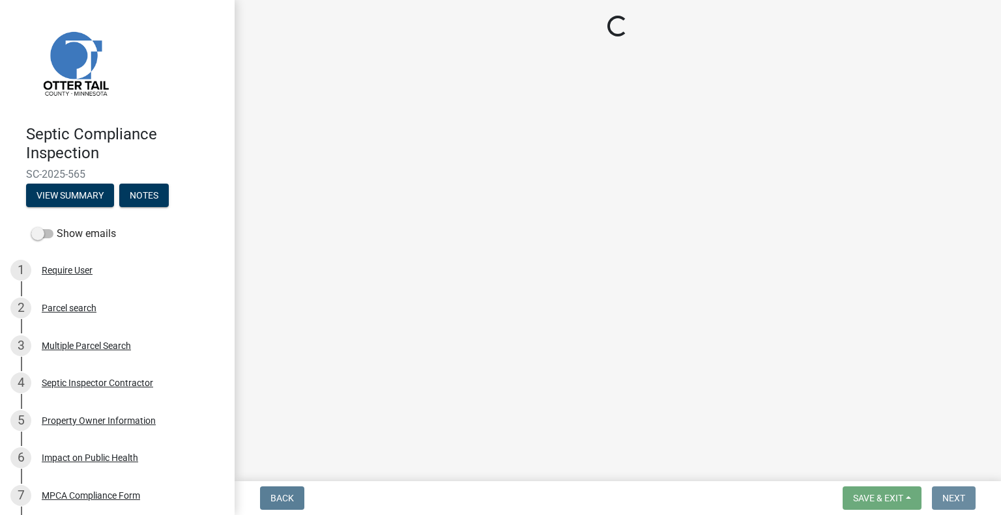
scroll to position [0, 0]
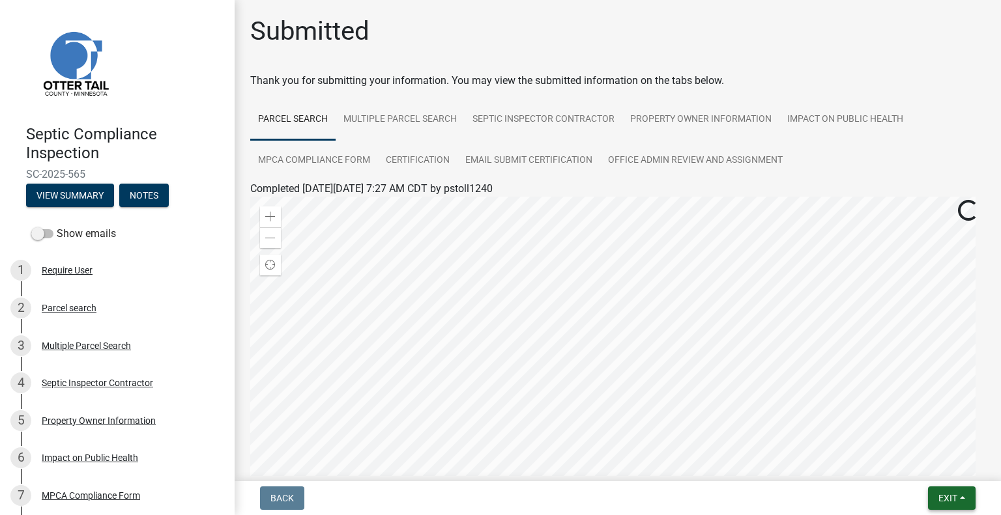
click at [943, 498] on span "Exit" at bounding box center [947, 498] width 19 height 10
click at [928, 468] on button "Save & Exit" at bounding box center [924, 464] width 104 height 31
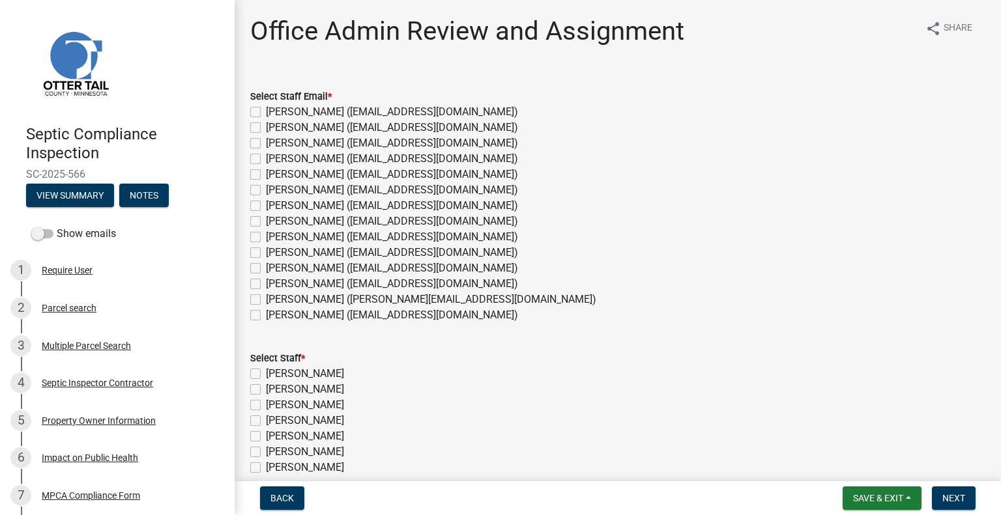
click at [320, 281] on label "[PERSON_NAME] ([EMAIL_ADDRESS][DOMAIN_NAME])" at bounding box center [392, 284] width 252 height 16
click at [274, 281] on input "[PERSON_NAME] ([EMAIL_ADDRESS][DOMAIN_NAME])" at bounding box center [270, 280] width 8 height 8
checkbox input "true"
checkbox input "false"
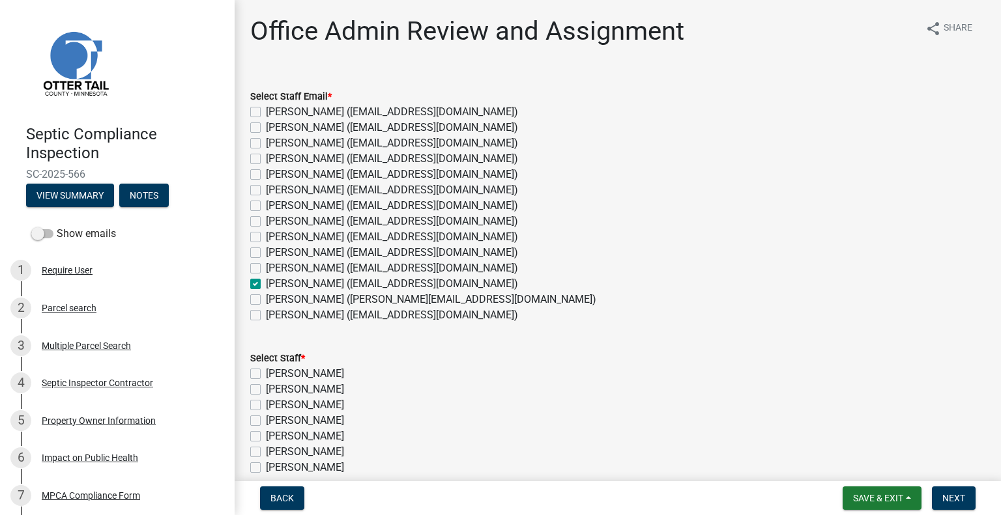
checkbox input "false"
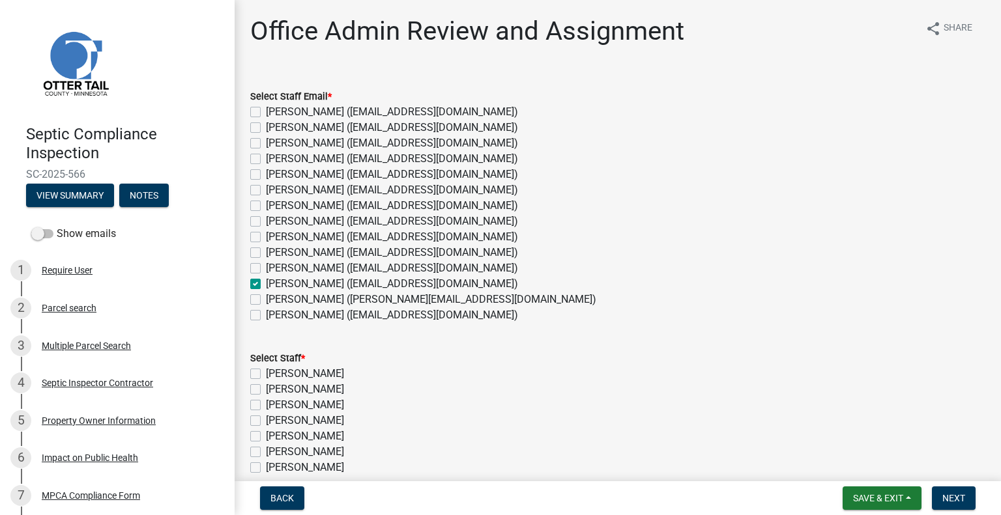
checkbox input "false"
checkbox input "true"
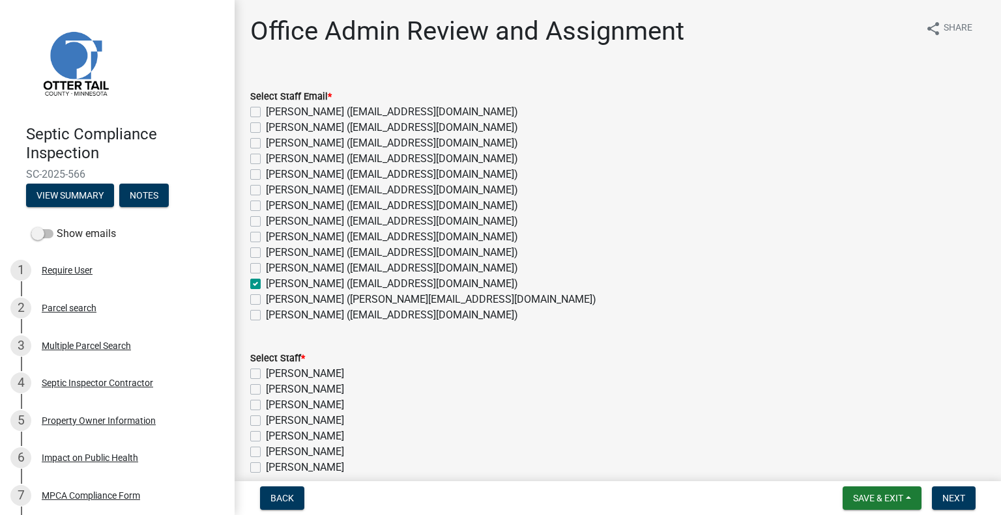
checkbox input "false"
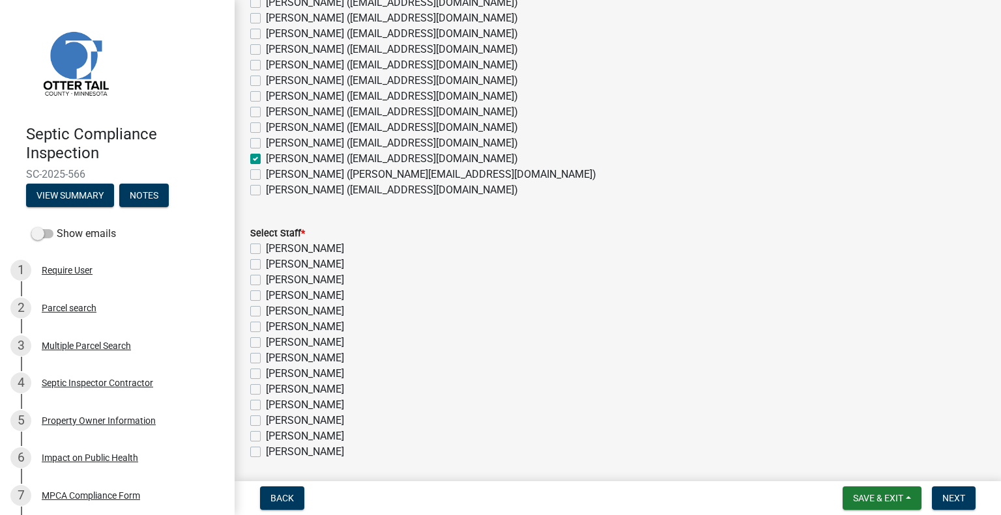
scroll to position [130, 0]
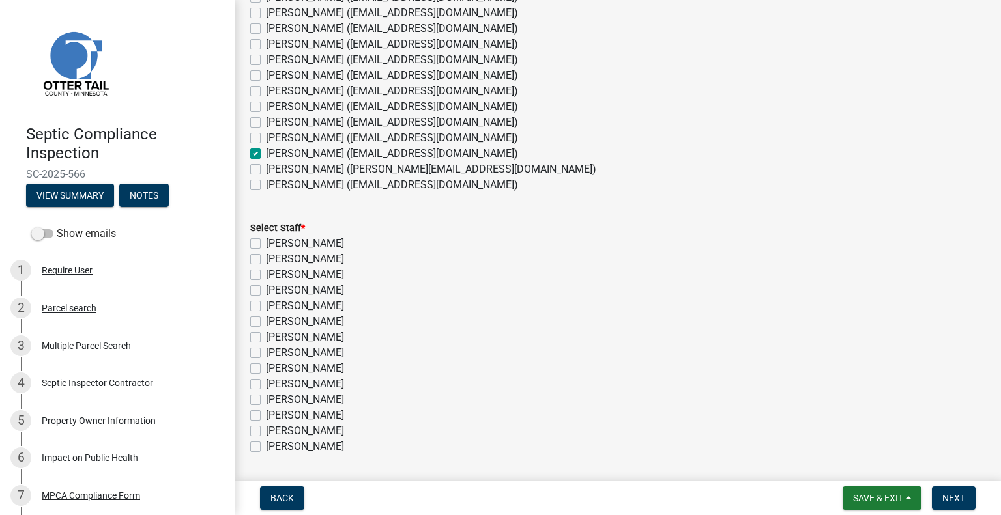
click at [322, 416] on label "[PERSON_NAME]" at bounding box center [305, 416] width 78 height 16
click at [274, 416] on input "[PERSON_NAME]" at bounding box center [270, 412] width 8 height 8
checkbox input "true"
checkbox input "false"
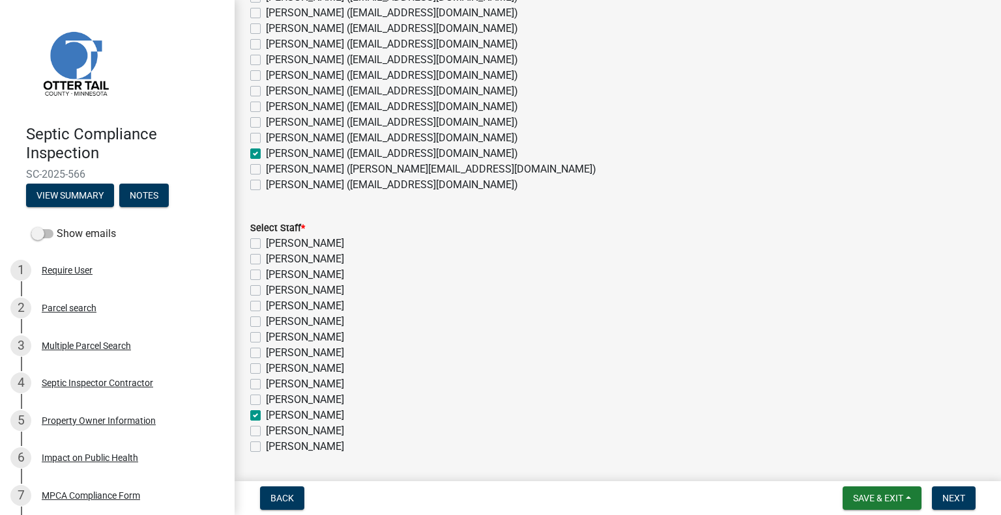
checkbox input "false"
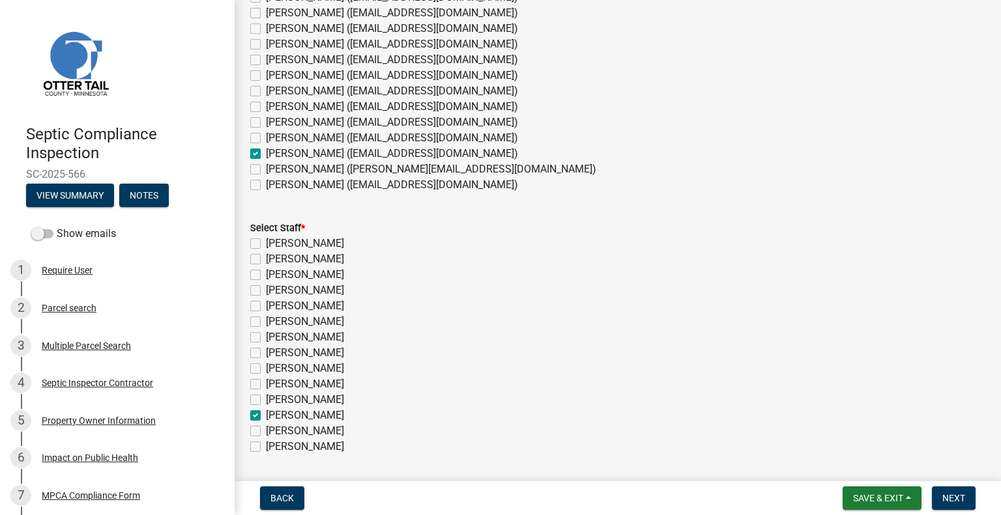
checkbox input "false"
checkbox input "true"
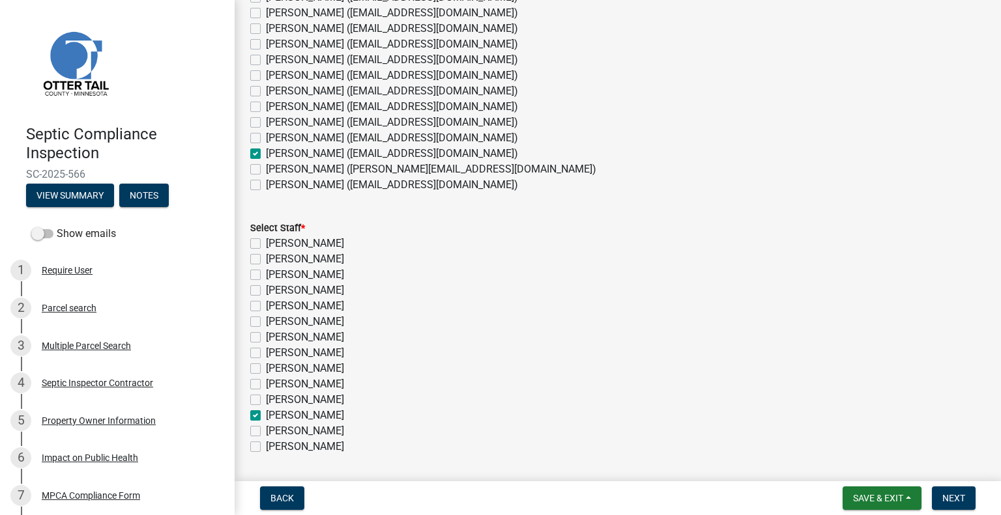
checkbox input "false"
drag, startPoint x: 956, startPoint y: 496, endPoint x: 989, endPoint y: 497, distance: 32.6
click at [955, 497] on span "Next" at bounding box center [953, 498] width 23 height 10
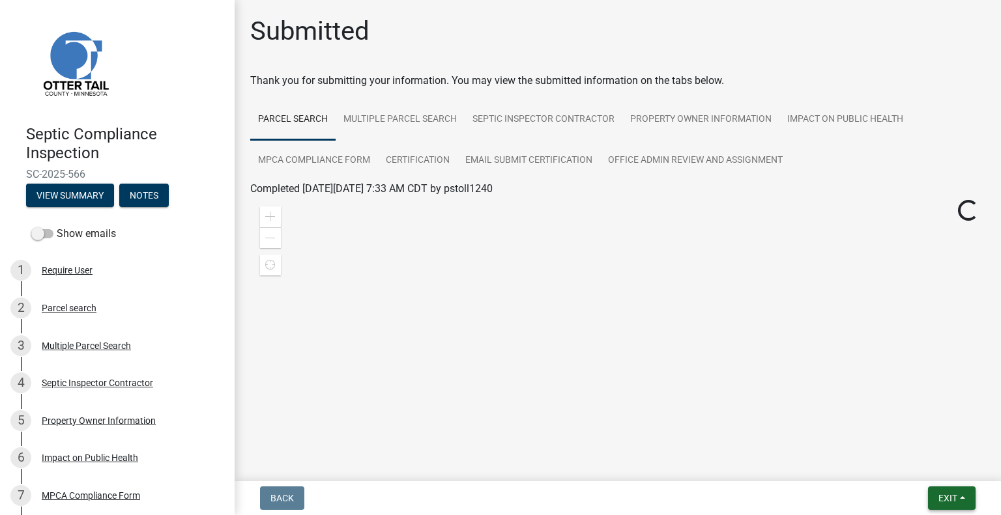
click at [931, 487] on button "Exit" at bounding box center [952, 498] width 48 height 23
click at [915, 469] on button "Save & Exit" at bounding box center [924, 464] width 104 height 31
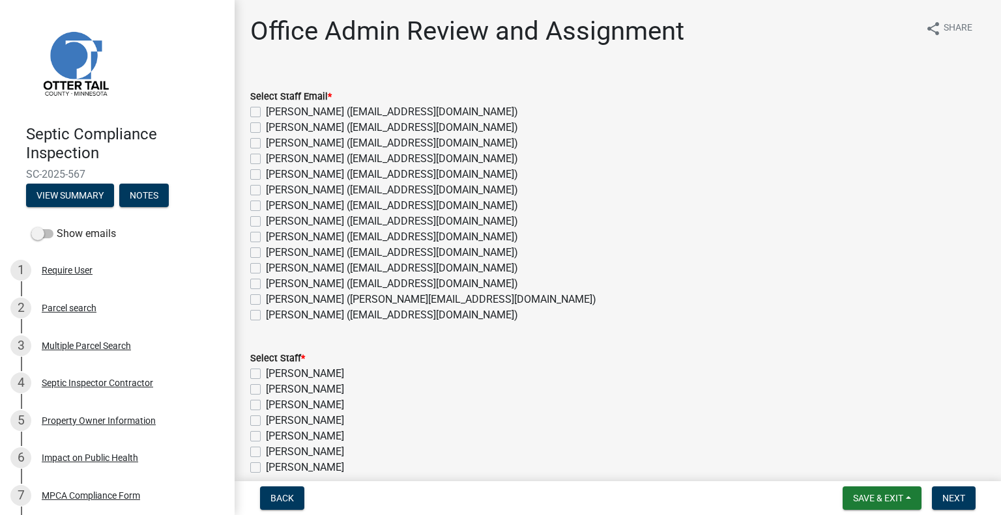
click at [281, 281] on label "[PERSON_NAME] ([EMAIL_ADDRESS][DOMAIN_NAME])" at bounding box center [392, 284] width 252 height 16
click at [274, 281] on input "[PERSON_NAME] ([EMAIL_ADDRESS][DOMAIN_NAME])" at bounding box center [270, 280] width 8 height 8
checkbox input "true"
checkbox input "false"
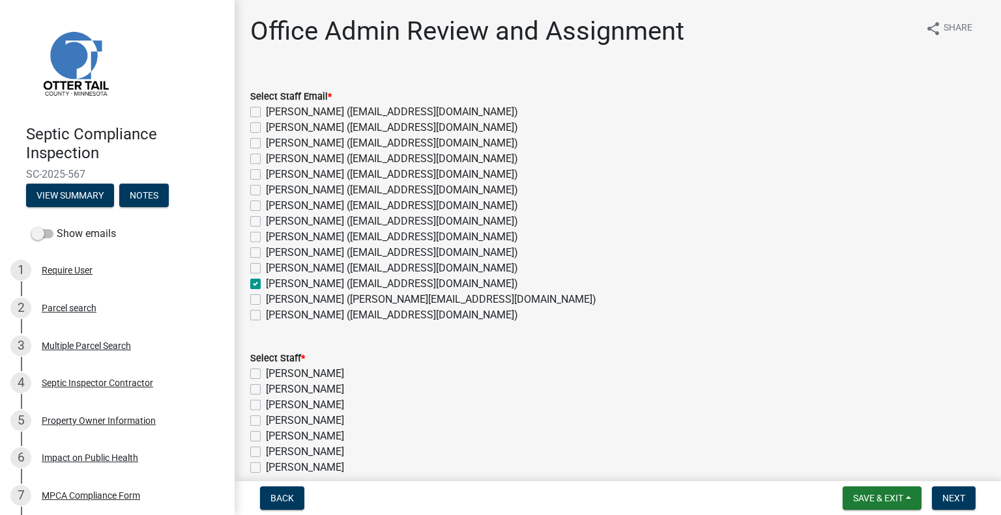
checkbox input "false"
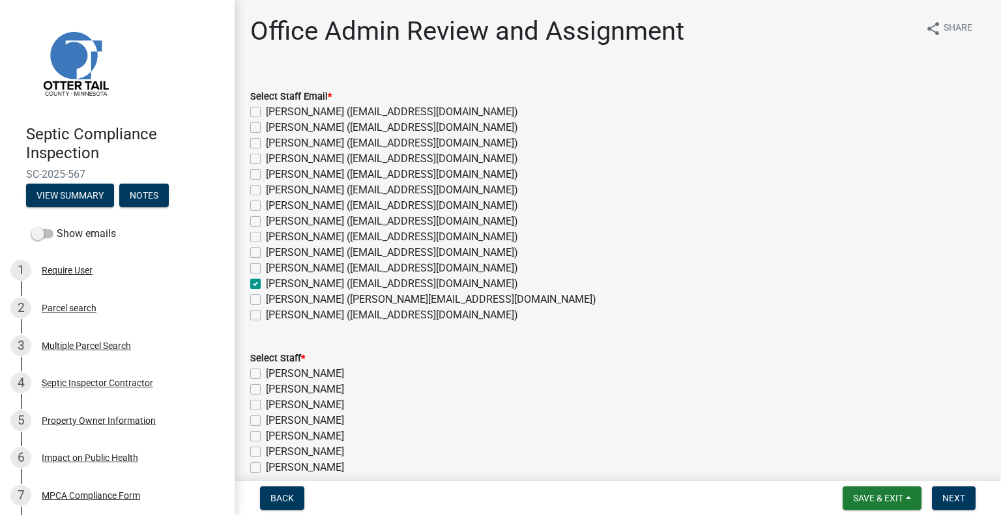
checkbox input "false"
checkbox input "true"
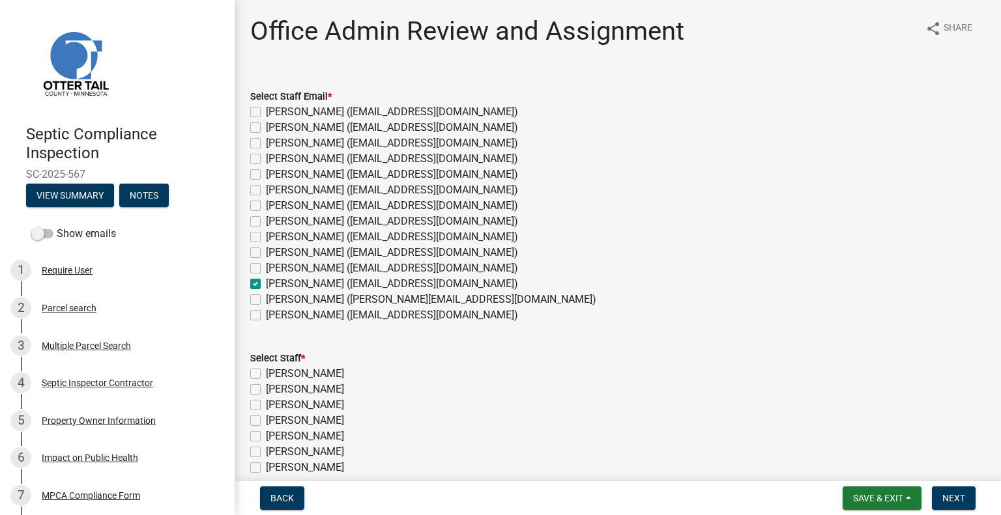
checkbox input "false"
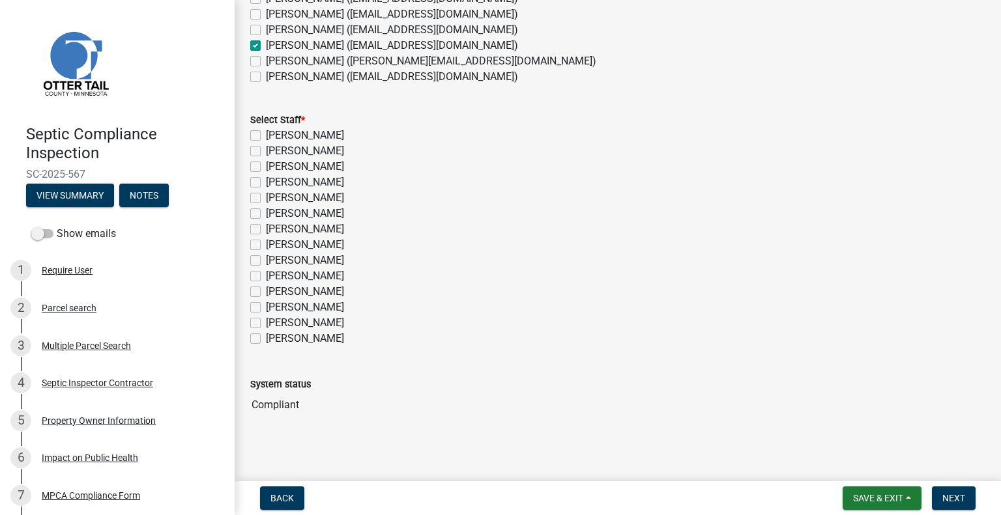
scroll to position [241, 0]
click at [309, 300] on label "[PERSON_NAME]" at bounding box center [305, 305] width 78 height 16
click at [274, 300] on input "[PERSON_NAME]" at bounding box center [270, 301] width 8 height 8
checkbox input "true"
checkbox input "false"
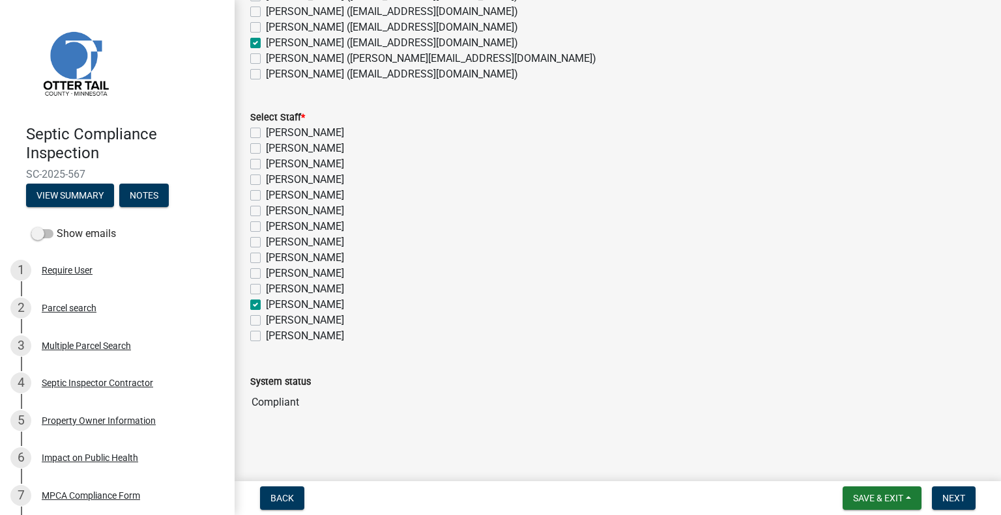
checkbox input "false"
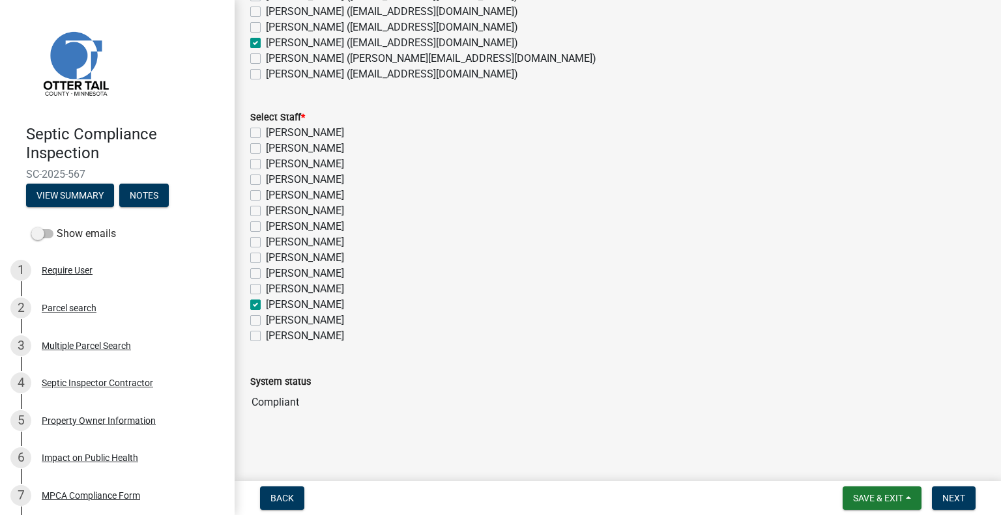
checkbox input "false"
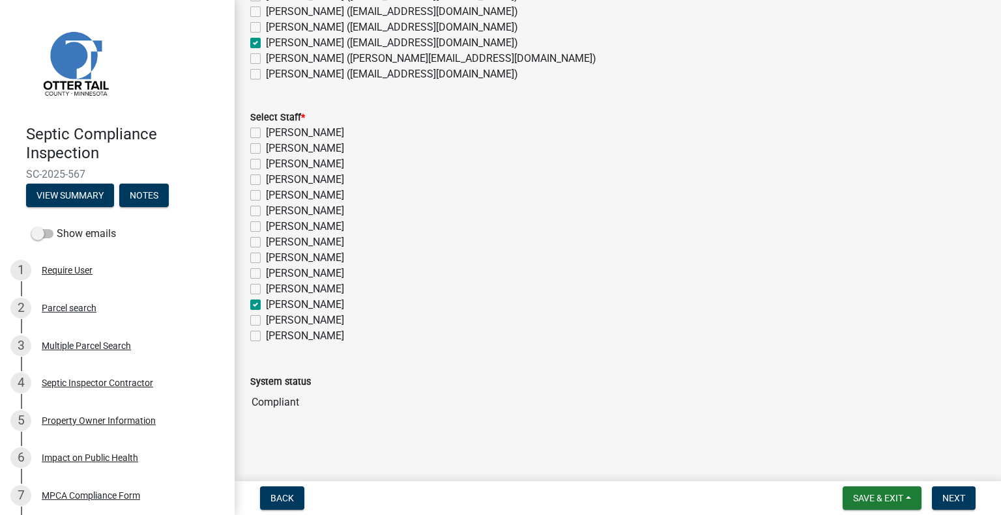
checkbox input "true"
checkbox input "false"
click at [946, 493] on span "Next" at bounding box center [953, 498] width 23 height 10
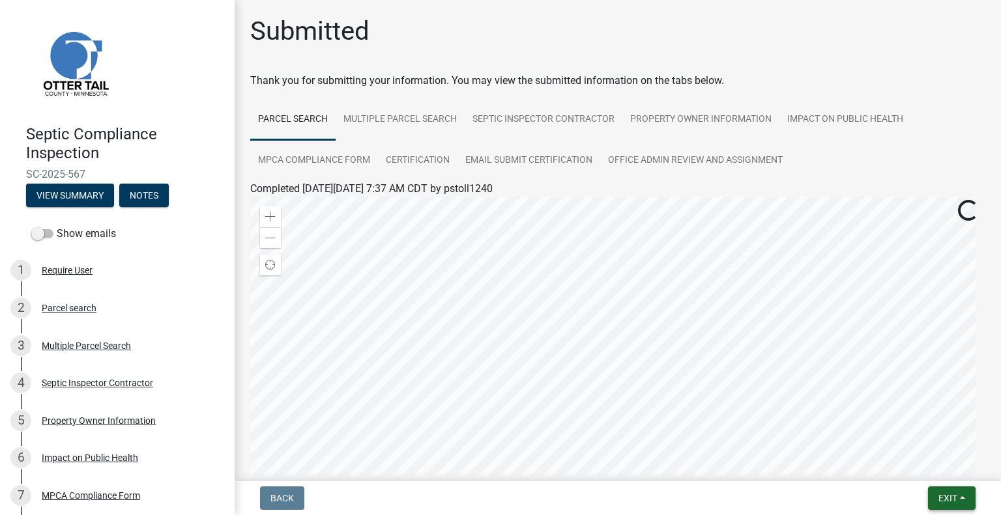
click at [933, 492] on button "Exit" at bounding box center [952, 498] width 48 height 23
click at [912, 472] on button "Save & Exit" at bounding box center [924, 464] width 104 height 31
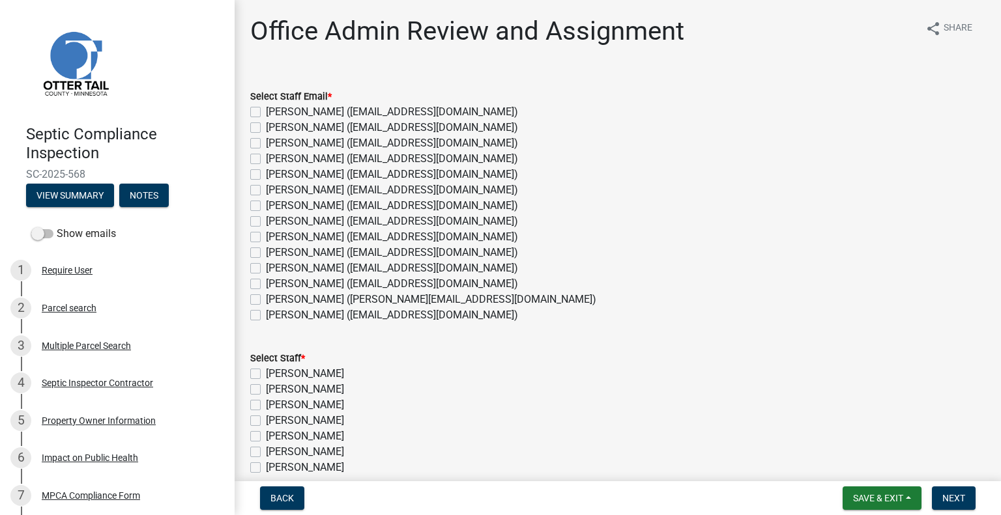
click at [294, 285] on label "[PERSON_NAME] ([EMAIL_ADDRESS][DOMAIN_NAME])" at bounding box center [392, 284] width 252 height 16
click at [274, 285] on input "[PERSON_NAME] ([EMAIL_ADDRESS][DOMAIN_NAME])" at bounding box center [270, 280] width 8 height 8
checkbox input "true"
checkbox input "false"
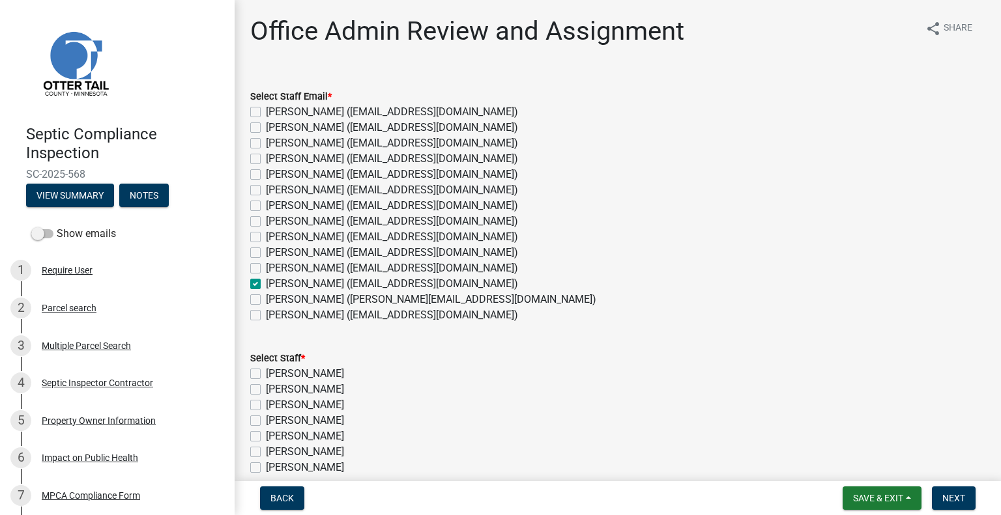
checkbox input "false"
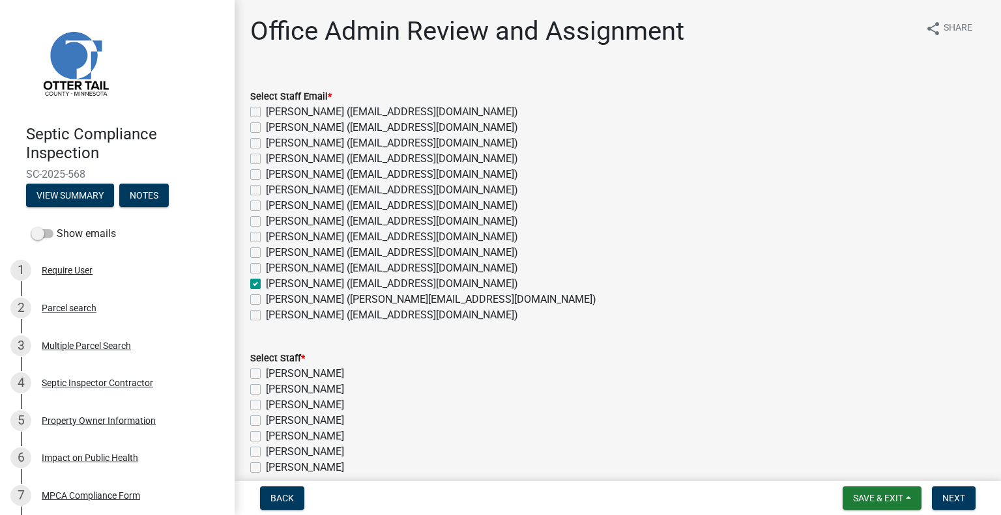
checkbox input "false"
checkbox input "true"
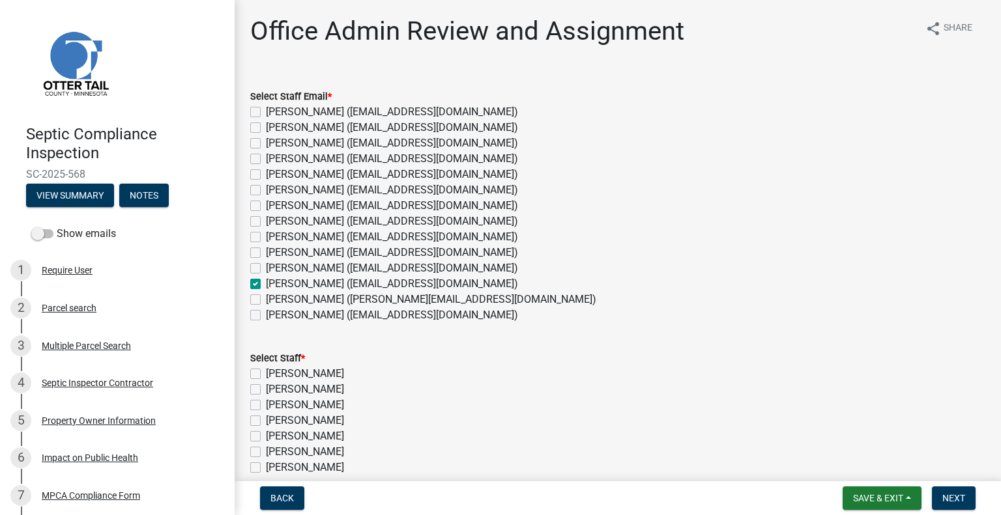
checkbox input "false"
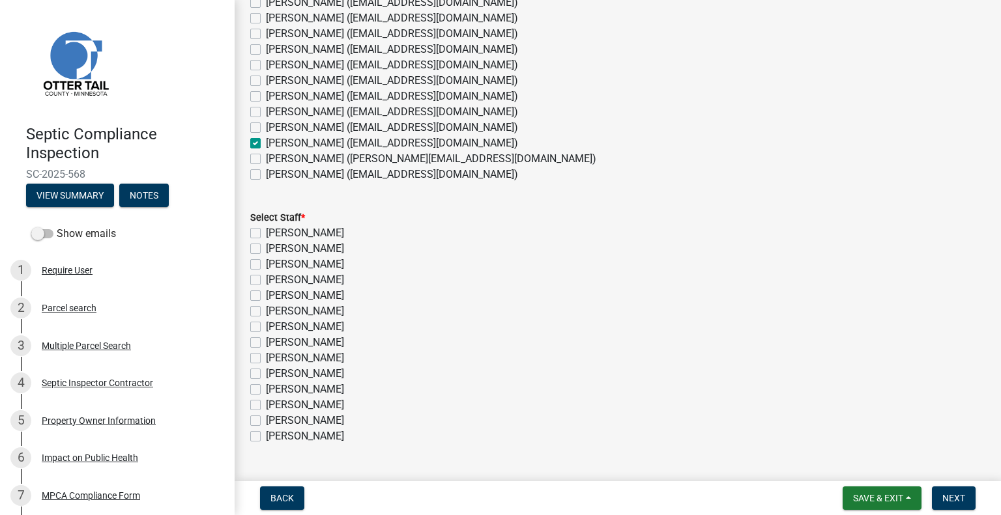
scroll to position [241, 0]
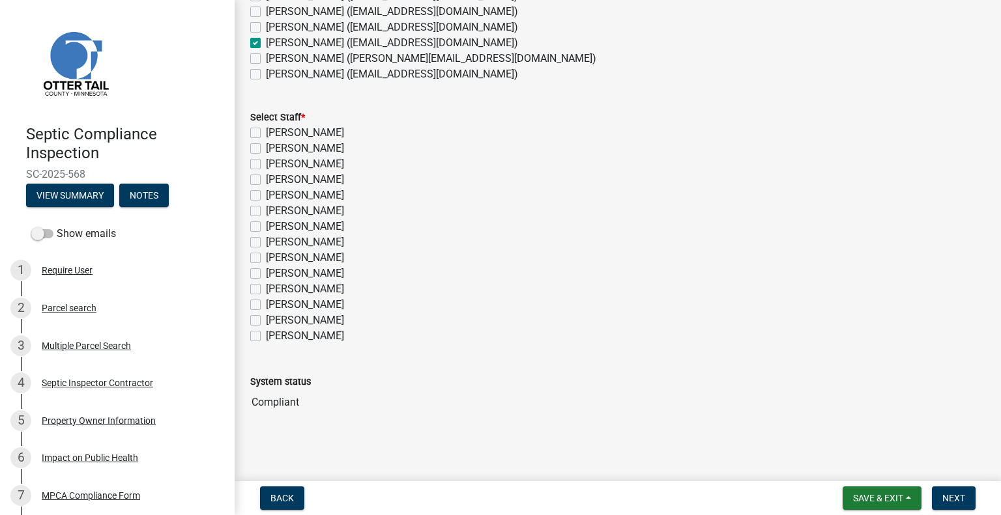
click at [316, 302] on label "[PERSON_NAME]" at bounding box center [305, 305] width 78 height 16
click at [274, 302] on input "[PERSON_NAME]" at bounding box center [270, 301] width 8 height 8
checkbox input "true"
checkbox input "false"
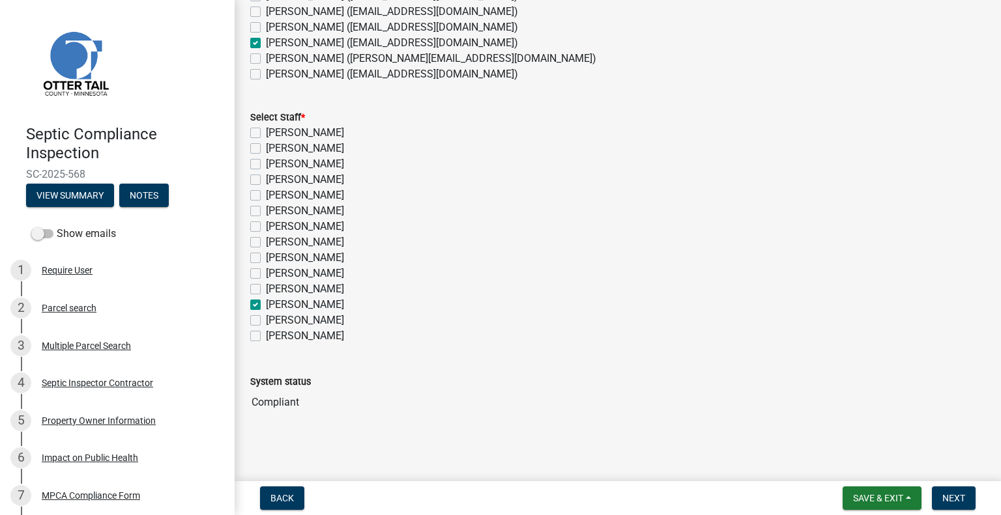
checkbox input "false"
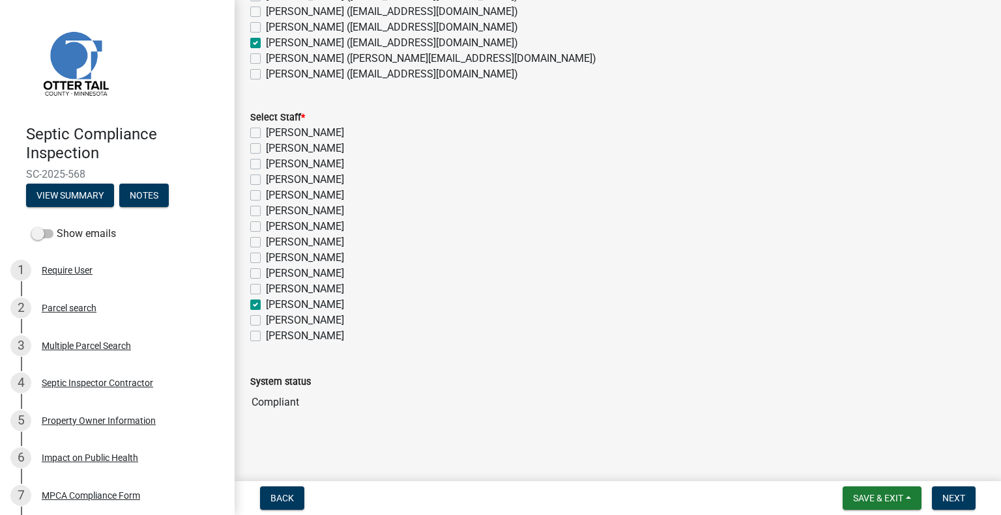
checkbox input "false"
checkbox input "true"
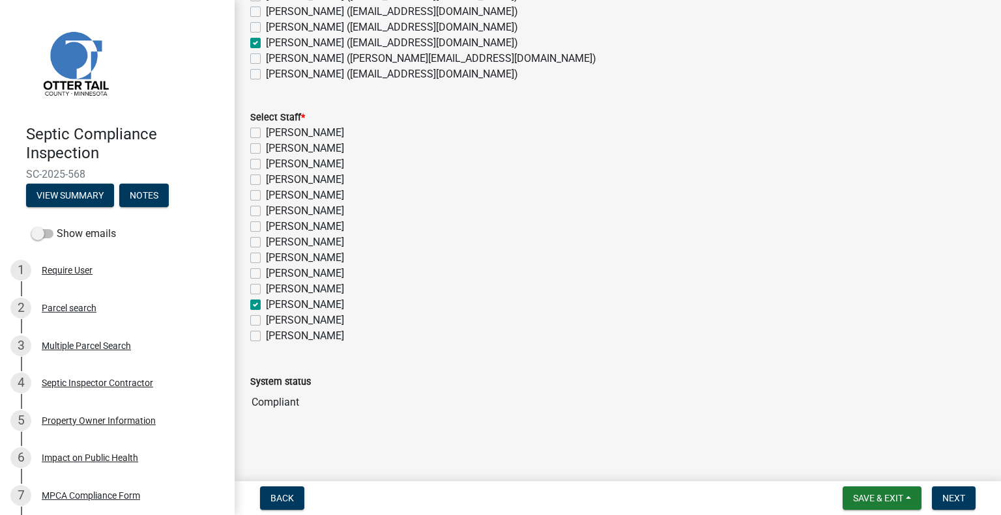
checkbox input "false"
drag, startPoint x: 945, startPoint y: 494, endPoint x: 995, endPoint y: 492, distance: 50.2
click at [946, 494] on span "Next" at bounding box center [953, 498] width 23 height 10
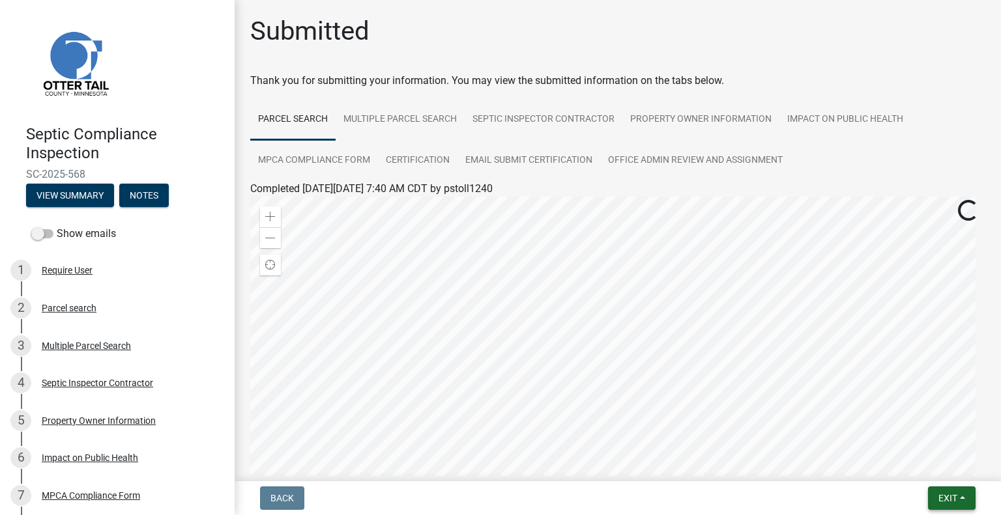
click at [938, 498] on span "Exit" at bounding box center [947, 498] width 19 height 10
click at [908, 462] on button "Save & Exit" at bounding box center [924, 464] width 104 height 31
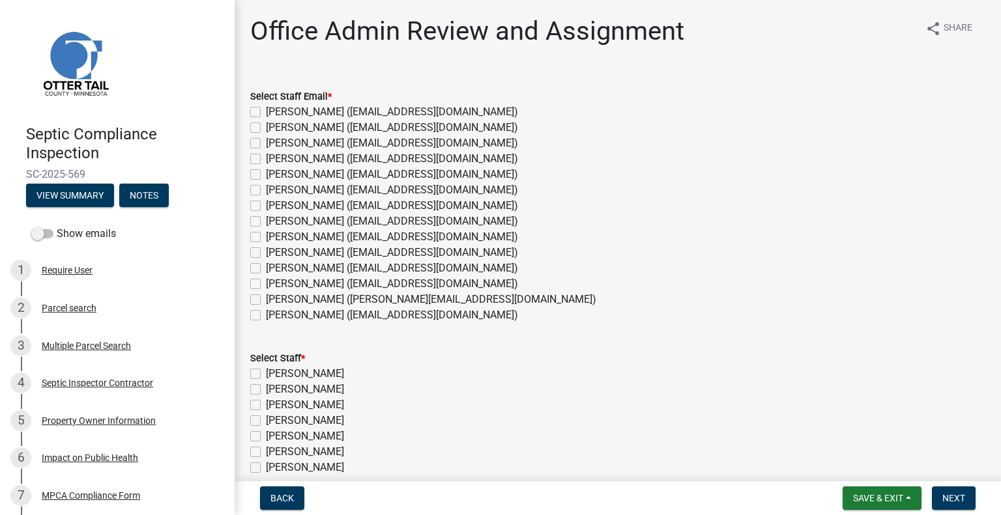
click at [326, 286] on label "[PERSON_NAME] ([EMAIL_ADDRESS][DOMAIN_NAME])" at bounding box center [392, 284] width 252 height 16
click at [274, 285] on input "[PERSON_NAME] ([EMAIL_ADDRESS][DOMAIN_NAME])" at bounding box center [270, 280] width 8 height 8
checkbox input "true"
checkbox input "false"
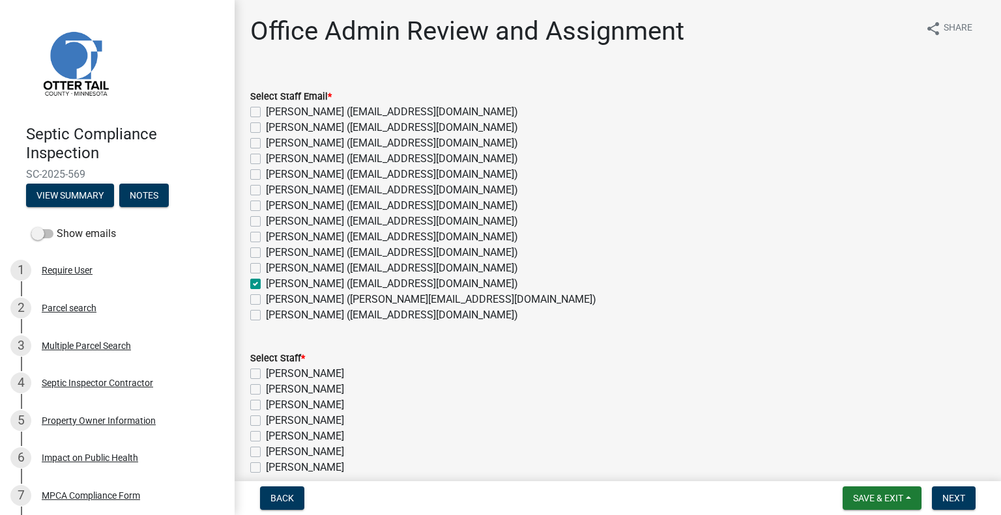
checkbox input "false"
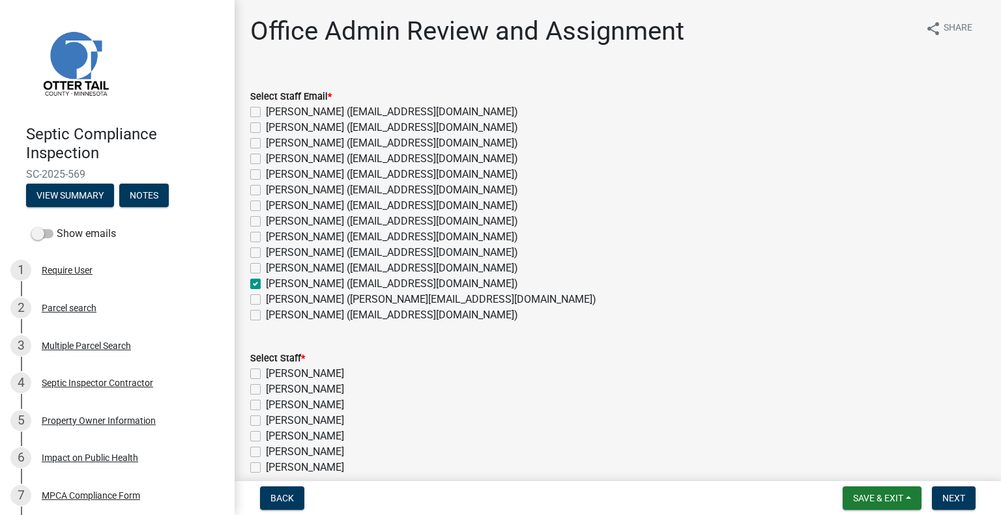
checkbox input "false"
checkbox input "true"
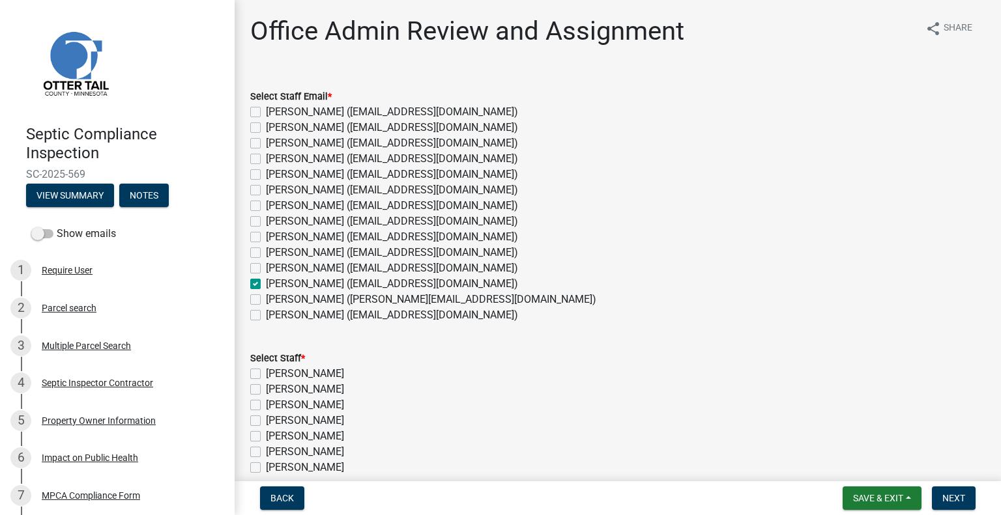
checkbox input "false"
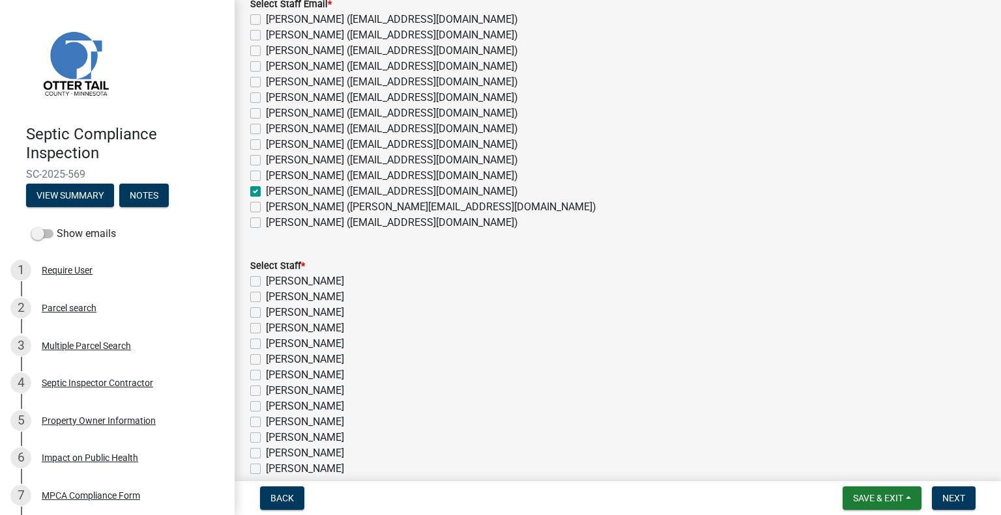
scroll to position [176, 0]
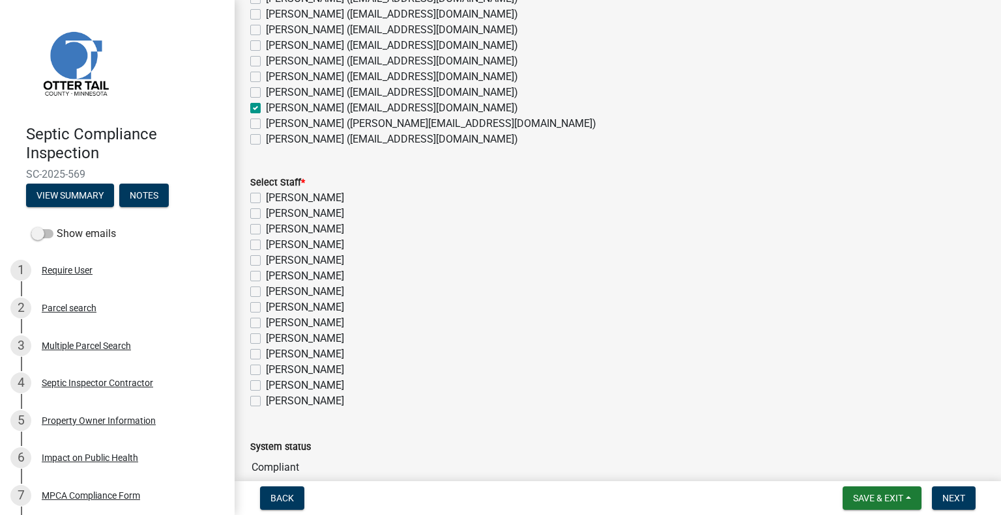
click at [313, 371] on label "[PERSON_NAME]" at bounding box center [305, 370] width 78 height 16
click at [274, 371] on input "[PERSON_NAME]" at bounding box center [270, 366] width 8 height 8
checkbox input "true"
checkbox input "false"
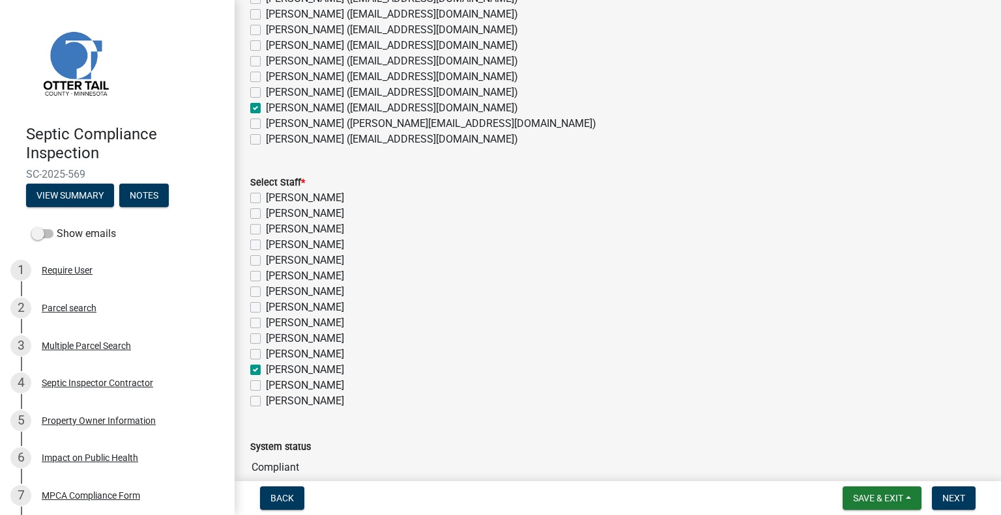
checkbox input "false"
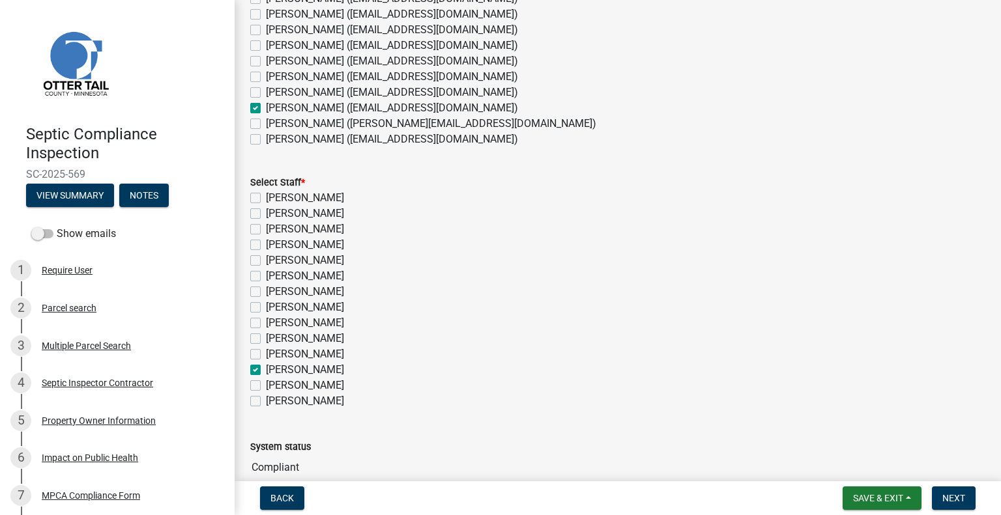
checkbox input "false"
checkbox input "true"
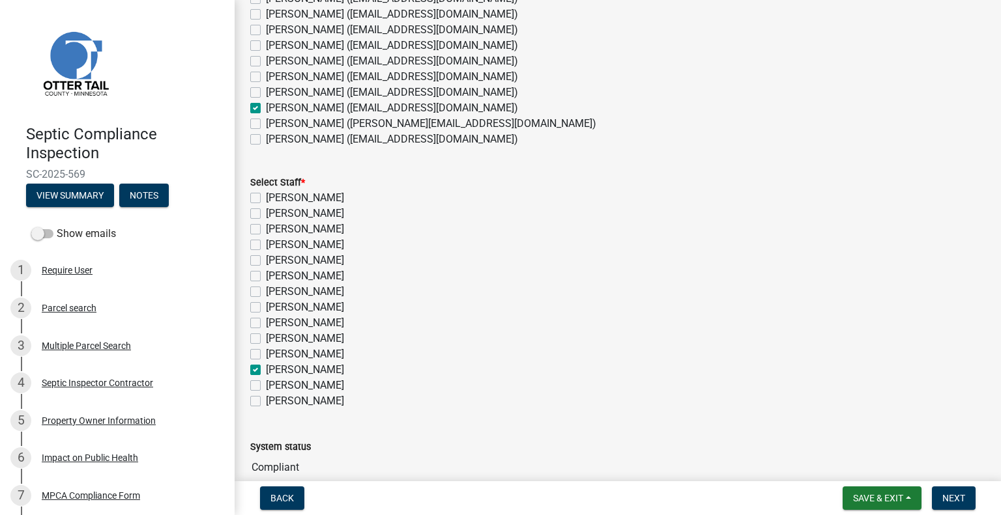
checkbox input "false"
click at [953, 491] on button "Next" at bounding box center [954, 498] width 44 height 23
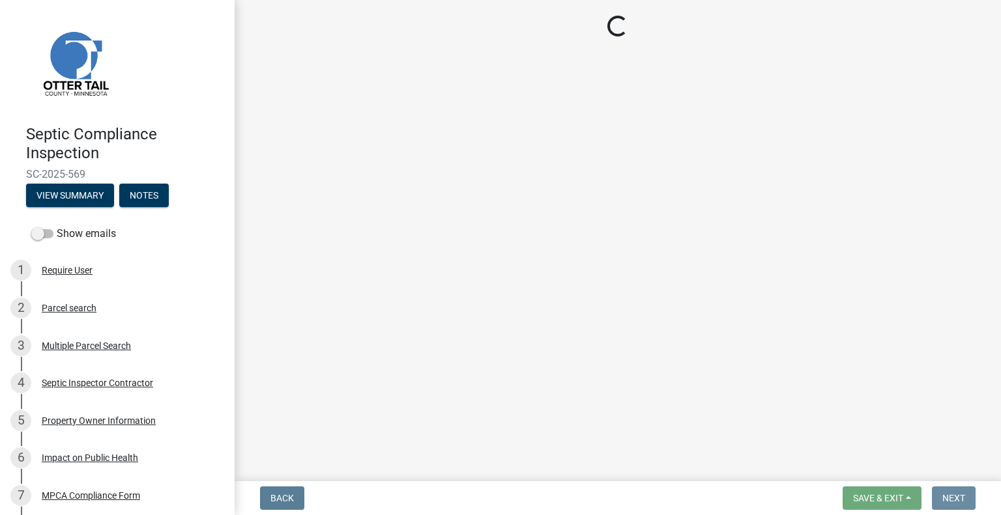
scroll to position [0, 0]
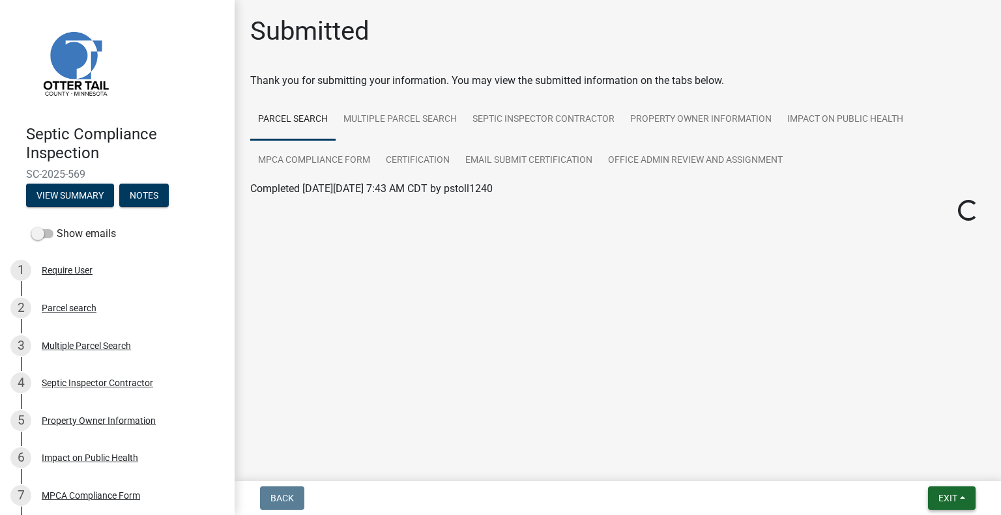
click at [946, 495] on span "Exit" at bounding box center [947, 498] width 19 height 10
click at [915, 466] on button "Save & Exit" at bounding box center [924, 464] width 104 height 31
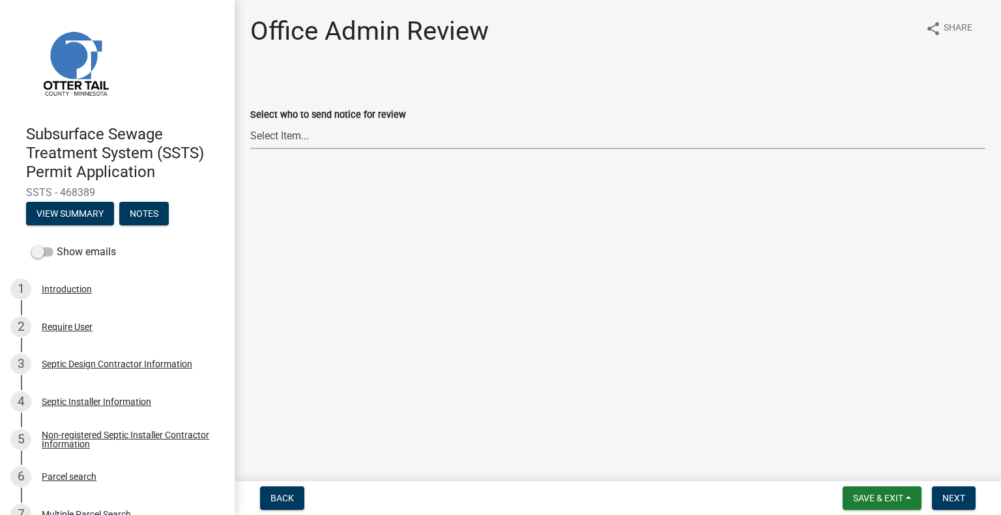
click at [311, 132] on select "Select Item... [PERSON_NAME] ([EMAIL_ADDRESS][DOMAIN_NAME]) [PERSON_NAME] ([EMA…" at bounding box center [617, 135] width 735 height 27
click at [250, 122] on select "Select Item... [PERSON_NAME] ([EMAIL_ADDRESS][DOMAIN_NAME]) [PERSON_NAME] ([EMA…" at bounding box center [617, 135] width 735 height 27
select select "587f38f5-c90e-4c12-9e10-d3e23909bbca"
click at [946, 496] on span "Next" at bounding box center [953, 498] width 23 height 10
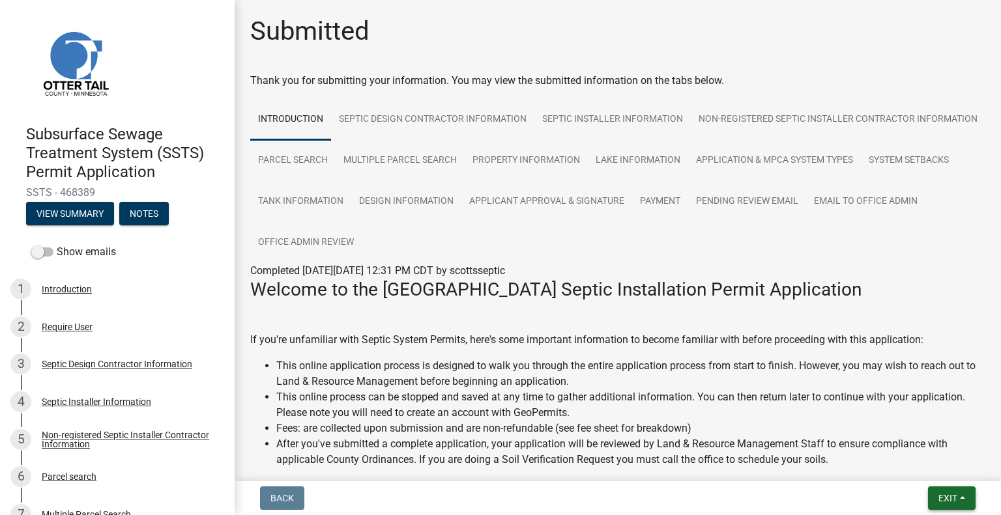
drag, startPoint x: 952, startPoint y: 497, endPoint x: 938, endPoint y: 490, distance: 15.4
click at [952, 497] on span "Exit" at bounding box center [947, 498] width 19 height 10
click at [909, 465] on button "Save & Exit" at bounding box center [924, 464] width 104 height 31
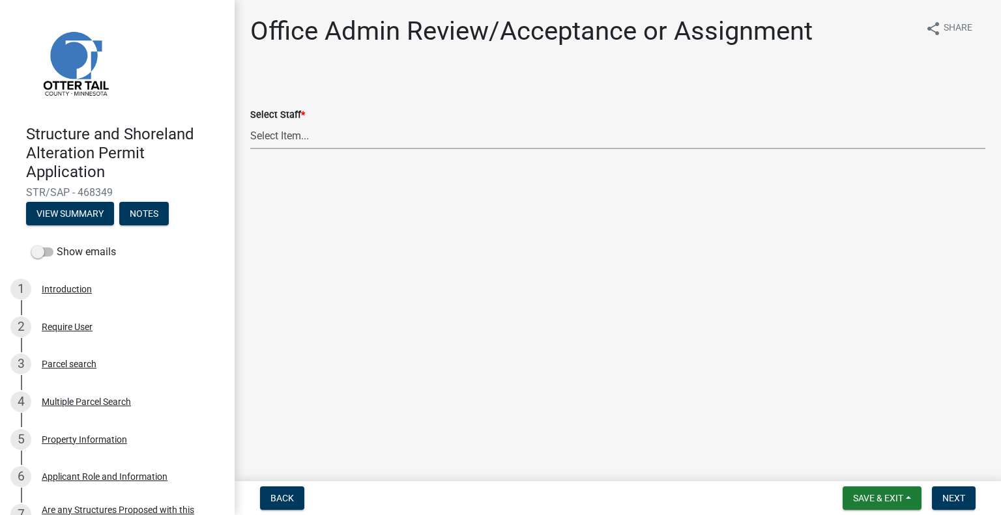
click at [311, 129] on select "Select Item... [PERSON_NAME] ([EMAIL_ADDRESS][DOMAIN_NAME]) [PERSON_NAME] ([EMA…" at bounding box center [617, 135] width 735 height 27
click at [250, 122] on select "Select Item... [PERSON_NAME] ([EMAIL_ADDRESS][DOMAIN_NAME]) [PERSON_NAME] ([EMA…" at bounding box center [617, 135] width 735 height 27
select select "587f38f5-c90e-4c12-9e10-d3e23909bbca"
click at [954, 502] on span "Next" at bounding box center [953, 498] width 23 height 10
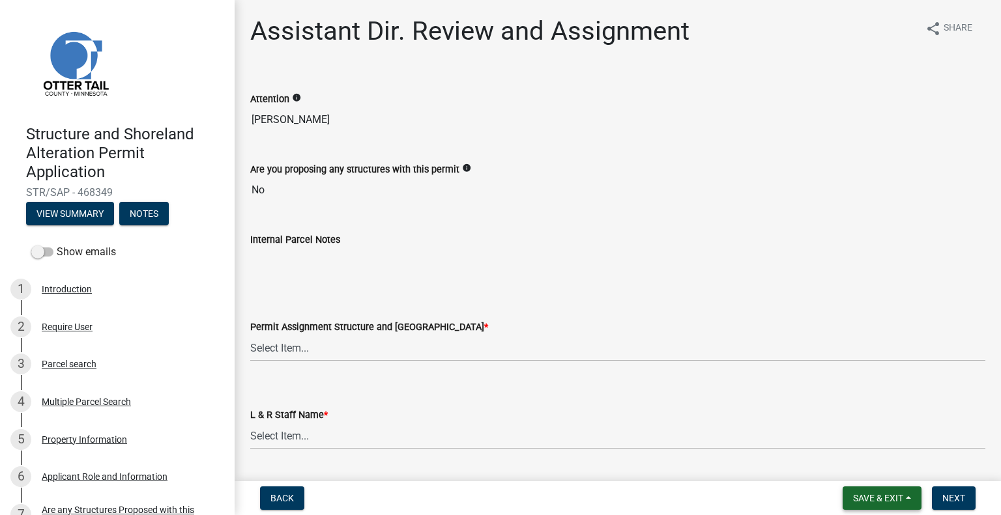
click at [898, 489] on button "Save & Exit" at bounding box center [881, 498] width 79 height 23
drag, startPoint x: 868, startPoint y: 459, endPoint x: 823, endPoint y: 444, distance: 46.8
click at [868, 459] on button "Save & Exit" at bounding box center [869, 464] width 104 height 31
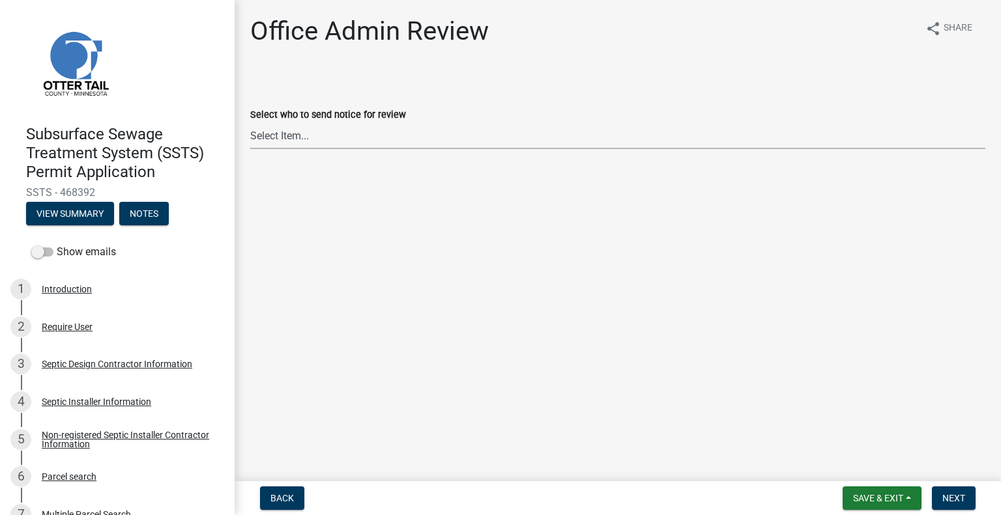
click at [369, 124] on select "Select Item... [PERSON_NAME] ([EMAIL_ADDRESS][DOMAIN_NAME]) [PERSON_NAME] ([EMA…" at bounding box center [617, 135] width 735 height 27
click at [250, 122] on select "Select Item... [PERSON_NAME] ([EMAIL_ADDRESS][DOMAIN_NAME]) [PERSON_NAME] ([EMA…" at bounding box center [617, 135] width 735 height 27
select select "587f38f5-c90e-4c12-9e10-d3e23909bbca"
click at [954, 493] on span "Next" at bounding box center [953, 498] width 23 height 10
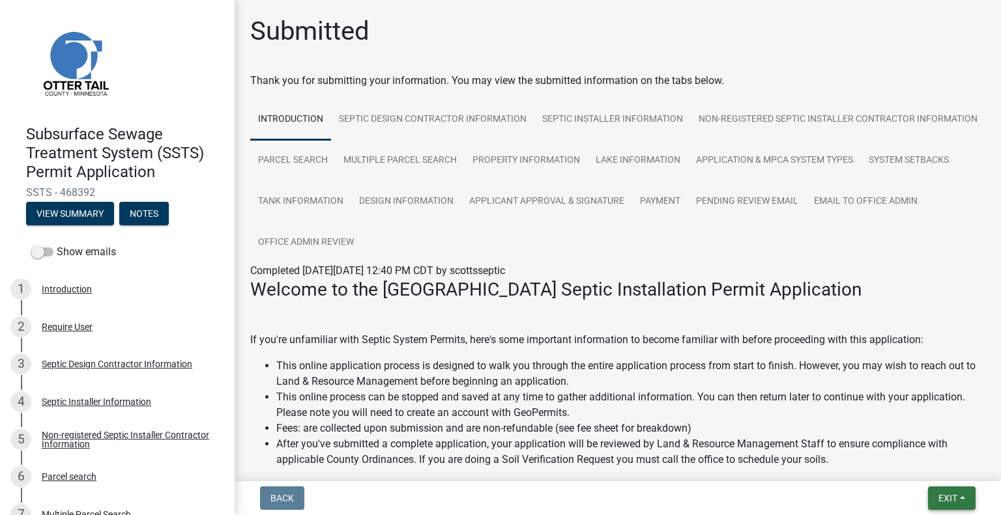
click at [962, 494] on button "Exit" at bounding box center [952, 498] width 48 height 23
click at [926, 461] on button "Save & Exit" at bounding box center [924, 464] width 104 height 31
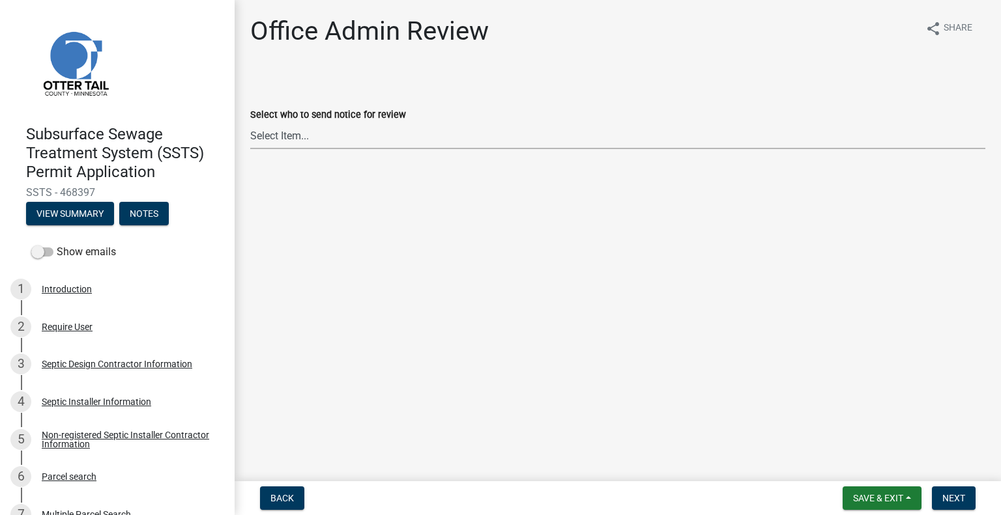
click at [374, 138] on select "Select Item... Alexis Newark (anewark@ottertailcounty.gov) Amy Busko (abusko@ot…" at bounding box center [617, 135] width 735 height 27
click at [250, 122] on select "Select Item... Alexis Newark (anewark@ottertailcounty.gov) Amy Busko (abusko@ot…" at bounding box center [617, 135] width 735 height 27
select select "587f38f5-c90e-4c12-9e10-d3e23909bbca"
click at [947, 497] on span "Next" at bounding box center [953, 498] width 23 height 10
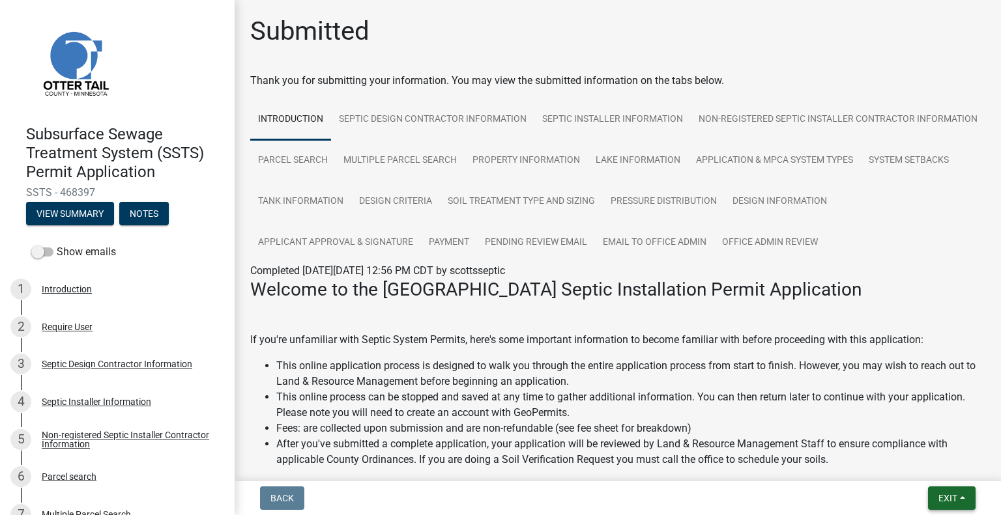
drag, startPoint x: 941, startPoint y: 503, endPoint x: 930, endPoint y: 489, distance: 17.2
click at [941, 503] on span "Exit" at bounding box center [947, 498] width 19 height 10
click at [917, 474] on button "Save & Exit" at bounding box center [924, 464] width 104 height 31
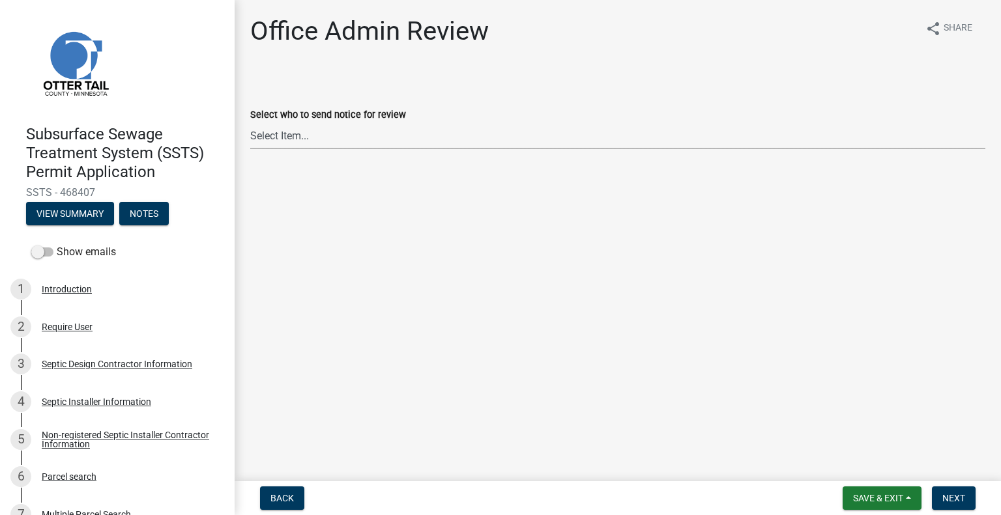
click at [309, 132] on select "Select Item... [PERSON_NAME] ([EMAIL_ADDRESS][DOMAIN_NAME]) [PERSON_NAME] ([EMA…" at bounding box center [617, 135] width 735 height 27
click at [250, 122] on select "Select Item... [PERSON_NAME] ([EMAIL_ADDRESS][DOMAIN_NAME]) [PERSON_NAME] ([EMA…" at bounding box center [617, 135] width 735 height 27
select select "587f38f5-c90e-4c12-9e10-d3e23909bbca"
click at [957, 501] on span "Next" at bounding box center [953, 498] width 23 height 10
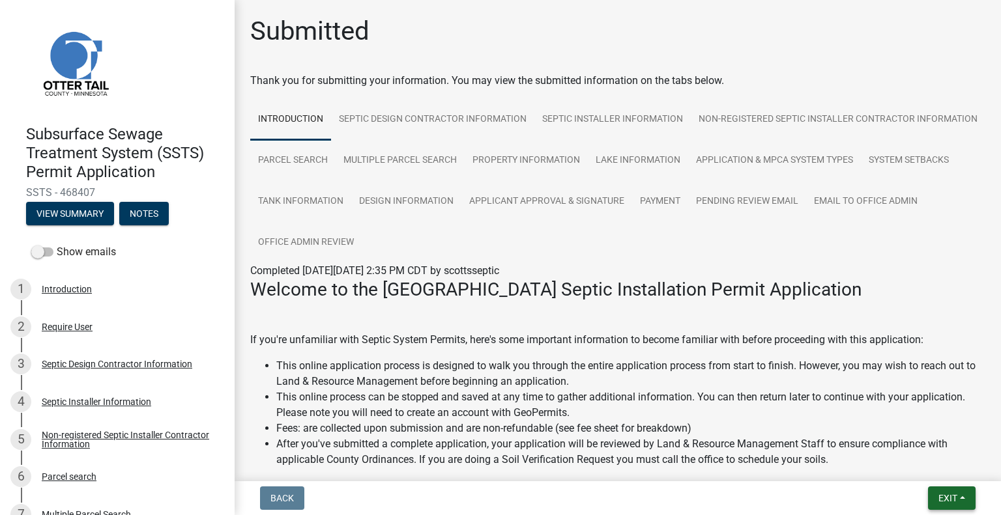
drag, startPoint x: 941, startPoint y: 494, endPoint x: 938, endPoint y: 487, distance: 8.2
click at [941, 494] on span "Exit" at bounding box center [947, 498] width 19 height 10
click at [920, 463] on button "Save & Exit" at bounding box center [924, 464] width 104 height 31
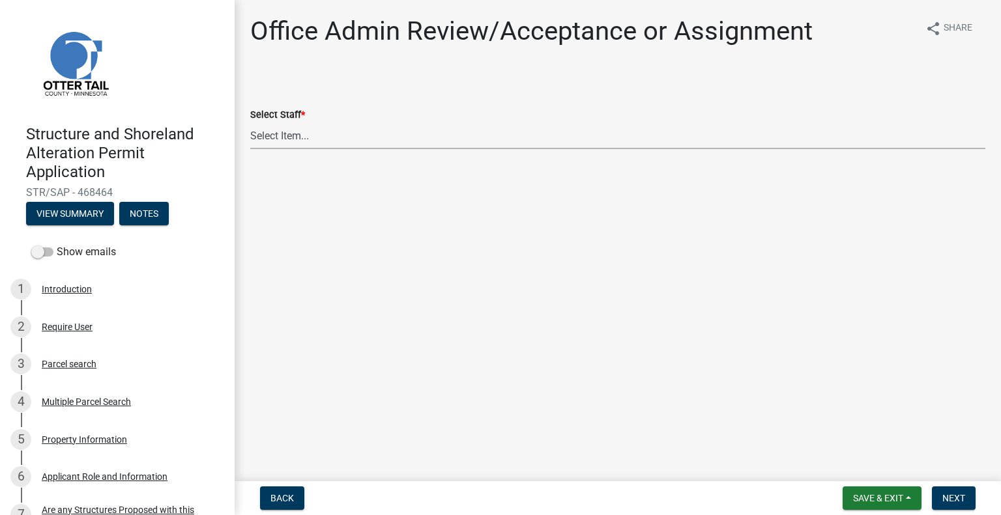
click at [362, 143] on select "Select Item... [PERSON_NAME] ([EMAIL_ADDRESS][DOMAIN_NAME]) [PERSON_NAME] ([EMA…" at bounding box center [617, 135] width 735 height 27
click at [250, 122] on select "Select Item... [PERSON_NAME] ([EMAIL_ADDRESS][DOMAIN_NAME]) [PERSON_NAME] ([EMA…" at bounding box center [617, 135] width 735 height 27
select select "587f38f5-c90e-4c12-9e10-d3e23909bbca"
click at [963, 494] on span "Next" at bounding box center [953, 498] width 23 height 10
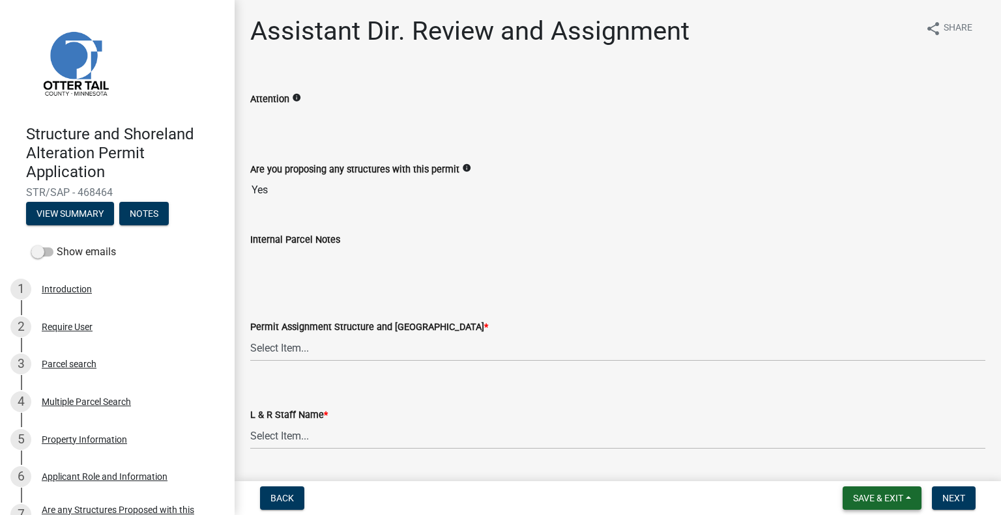
click at [905, 497] on button "Save & Exit" at bounding box center [881, 498] width 79 height 23
click at [891, 472] on button "Save & Exit" at bounding box center [869, 464] width 104 height 31
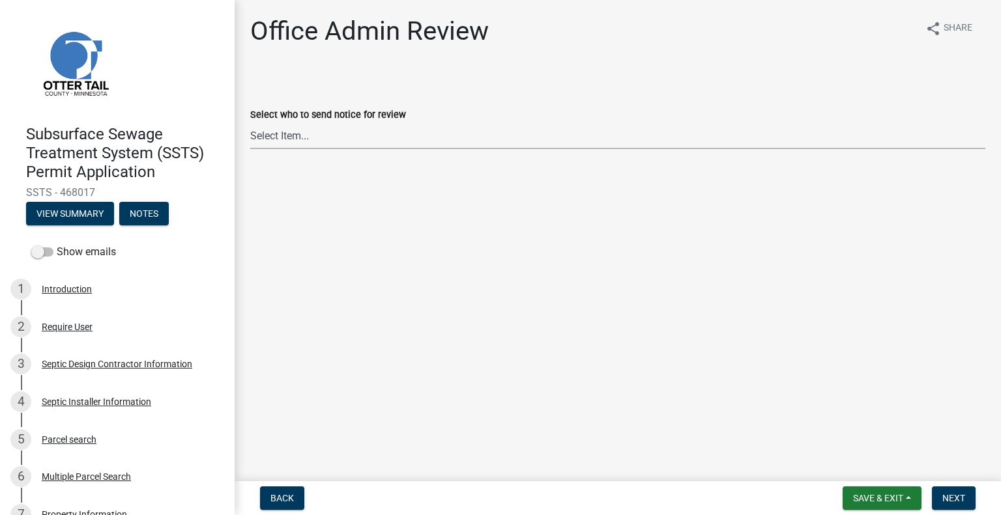
click at [354, 139] on select "Select Item... [PERSON_NAME] ([EMAIL_ADDRESS][DOMAIN_NAME]) [PERSON_NAME] ([EMA…" at bounding box center [617, 135] width 735 height 27
click at [250, 122] on select "Select Item... [PERSON_NAME] ([EMAIL_ADDRESS][DOMAIN_NAME]) [PERSON_NAME] ([EMA…" at bounding box center [617, 135] width 735 height 27
select select "587f38f5-c90e-4c12-9e10-d3e23909bbca"
click at [954, 493] on span "Next" at bounding box center [953, 498] width 23 height 10
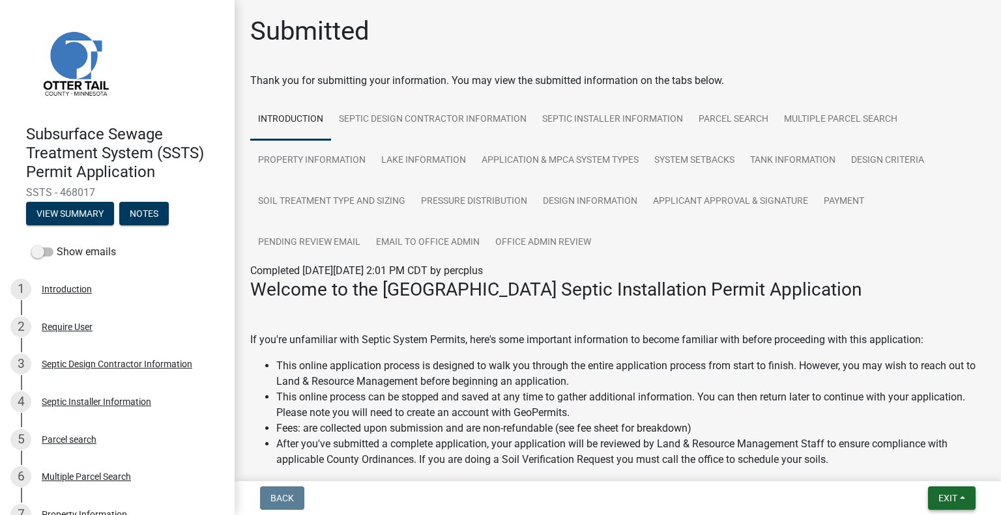
click at [951, 494] on span "Exit" at bounding box center [947, 498] width 19 height 10
click at [937, 467] on button "Save & Exit" at bounding box center [924, 464] width 104 height 31
